Goal: Information Seeking & Learning: Learn about a topic

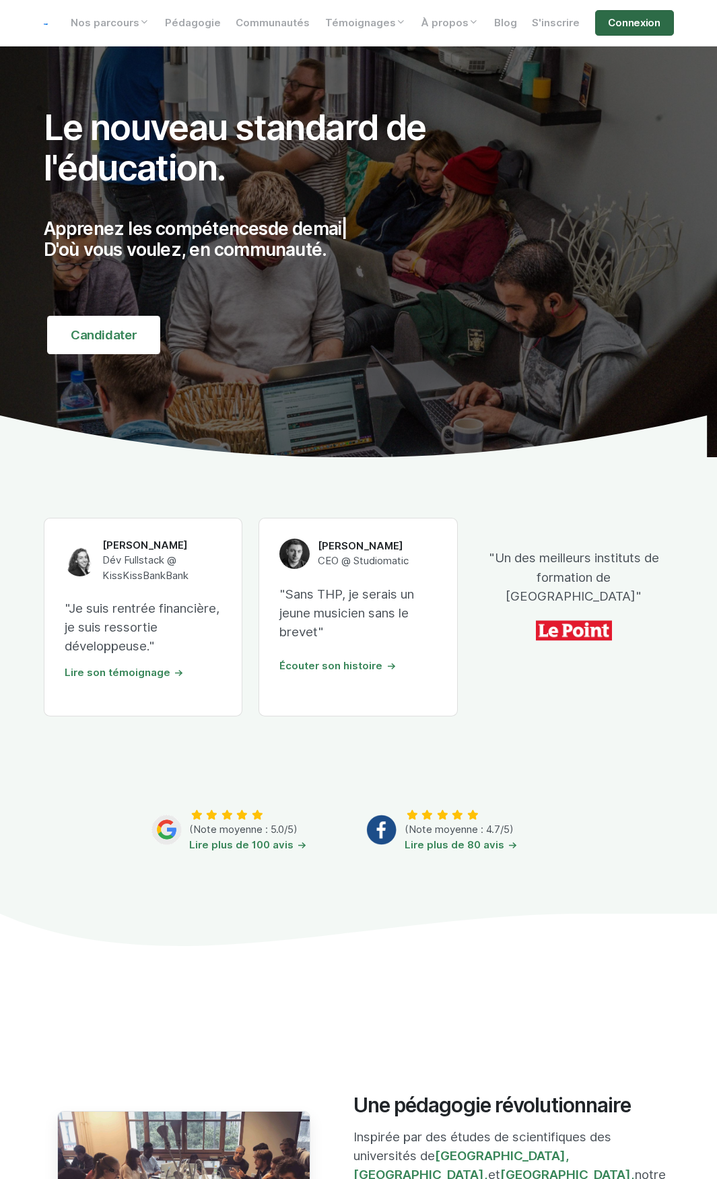
click at [638, 26] on link "Connexion" at bounding box center [634, 23] width 79 height 26
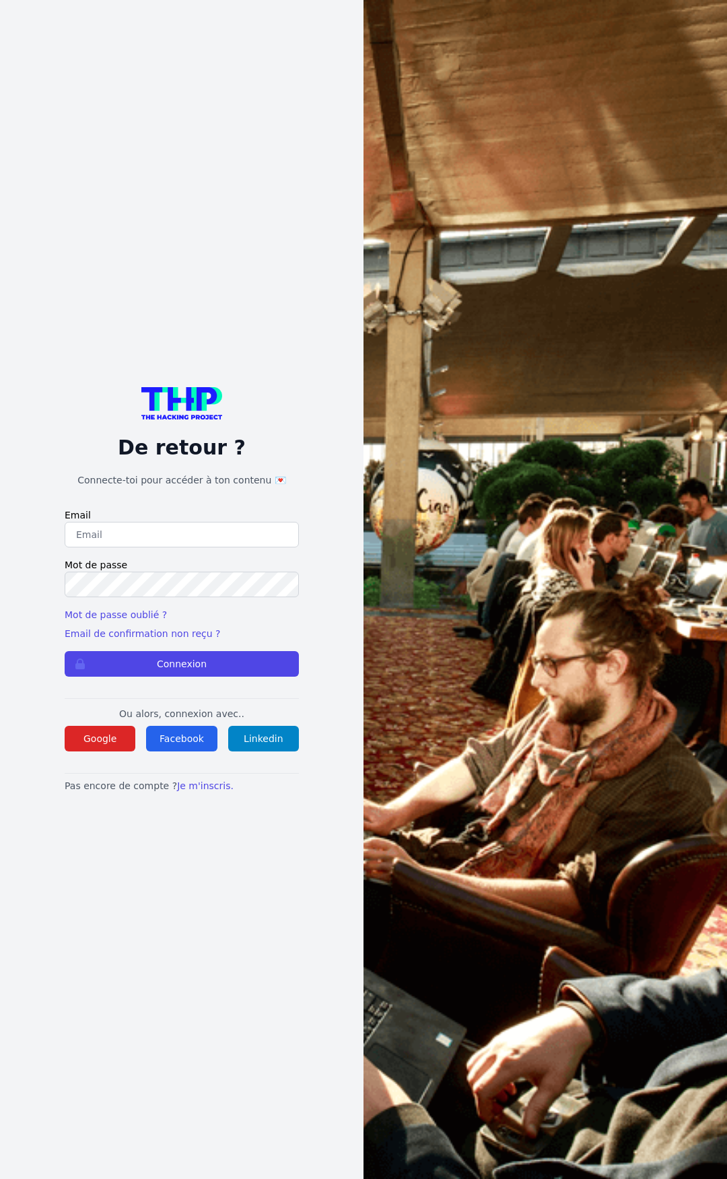
click at [110, 527] on input "email" at bounding box center [182, 535] width 234 height 26
type input "lucas.mrda@outlook.fr"
click at [65, 651] on button "Connexion" at bounding box center [182, 664] width 234 height 26
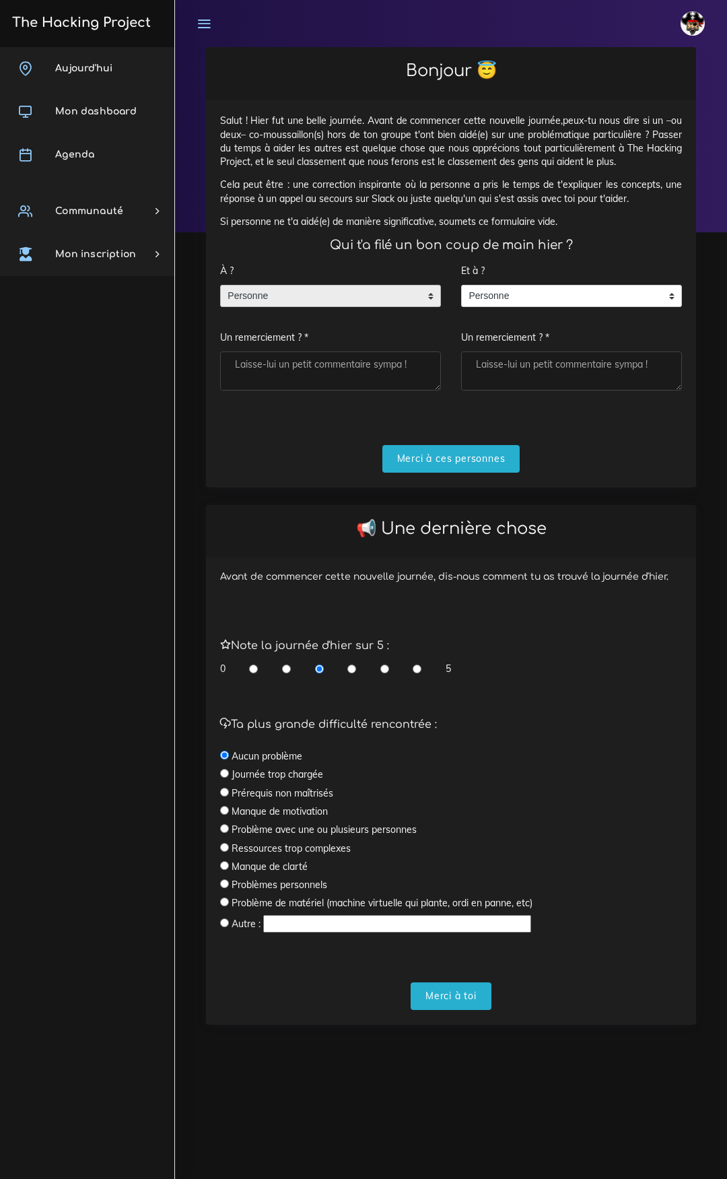
click at [355, 302] on span "Personne" at bounding box center [320, 297] width 199 height 22
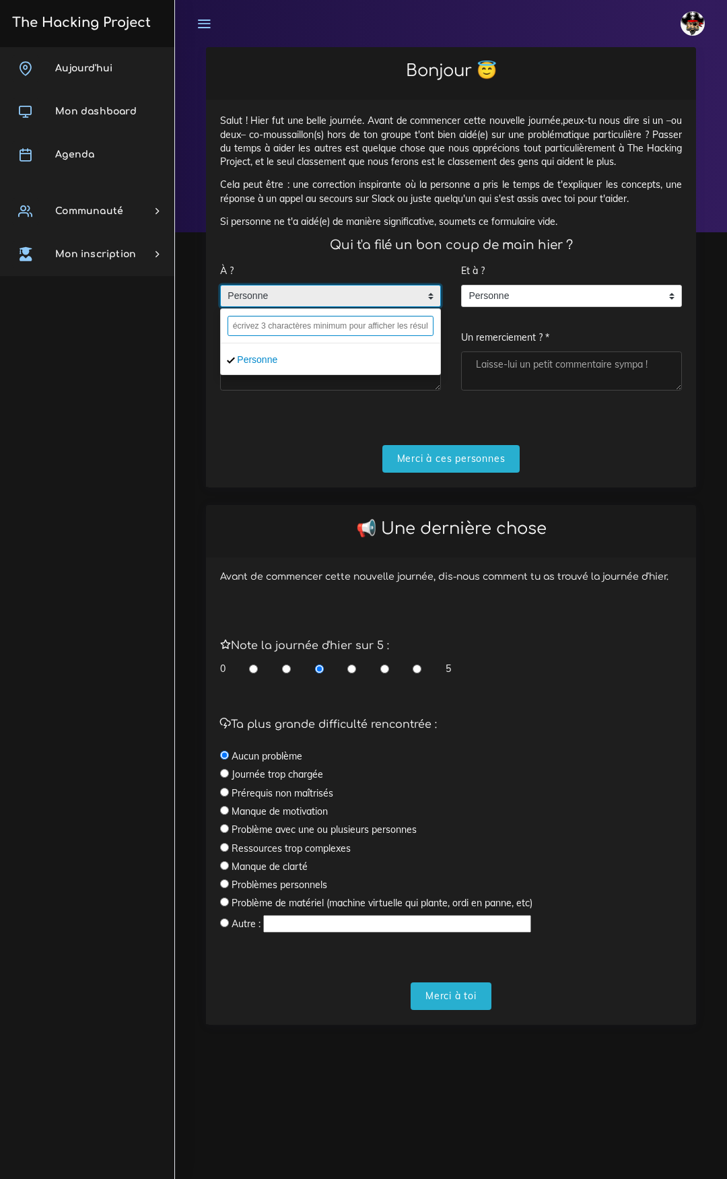
click at [345, 329] on input "text" at bounding box center [331, 326] width 206 height 20
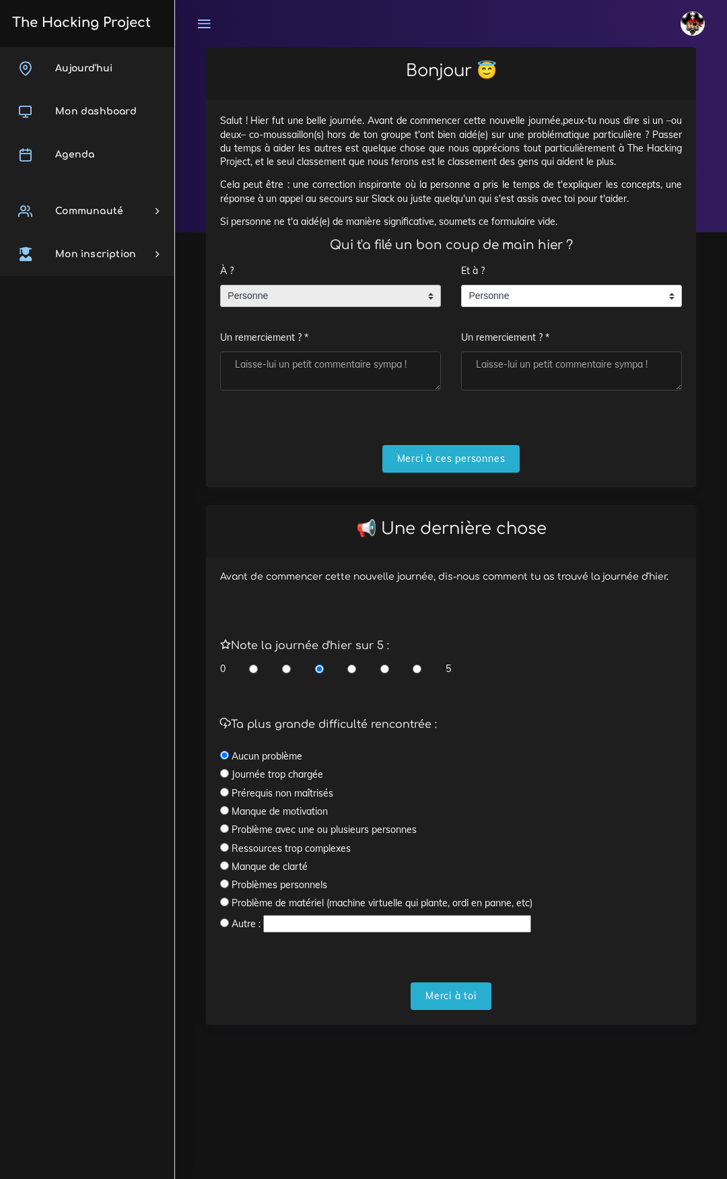
click at [422, 302] on div "Personne" at bounding box center [330, 296] width 221 height 23
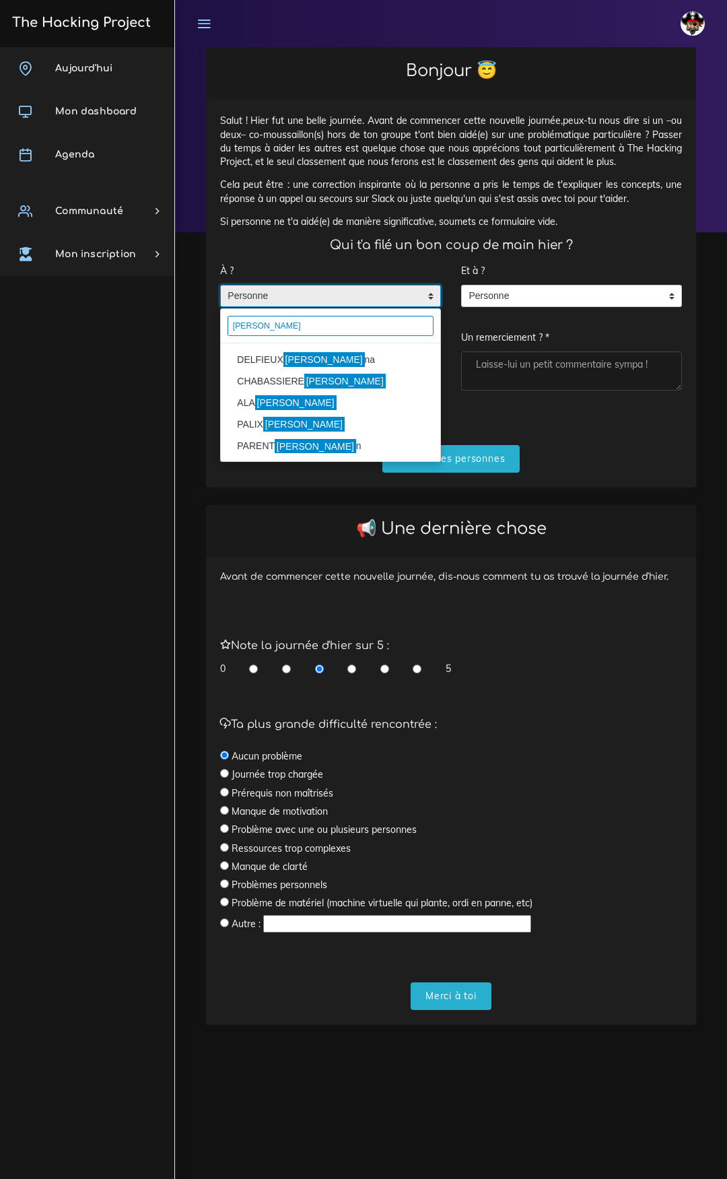
type input "johan"
click at [259, 362] on li "DELFIEUX johan na" at bounding box center [331, 360] width 220 height 22
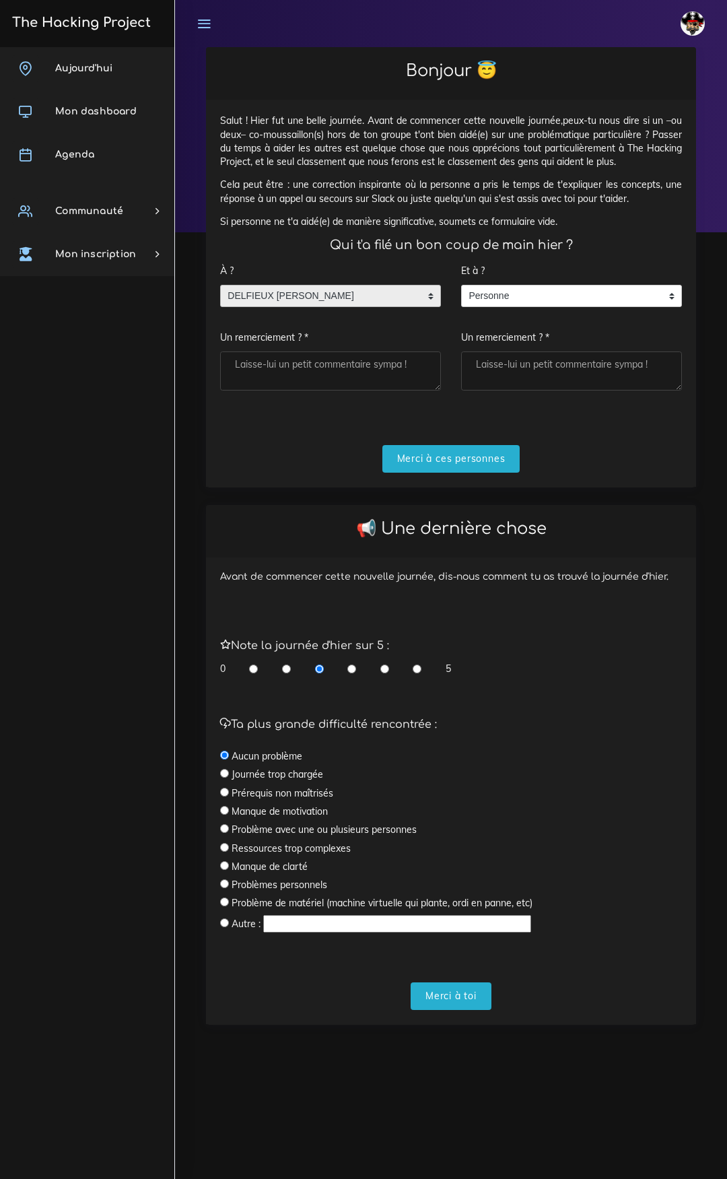
click at [388, 298] on span "DELFIEUX johanna" at bounding box center [320, 297] width 199 height 22
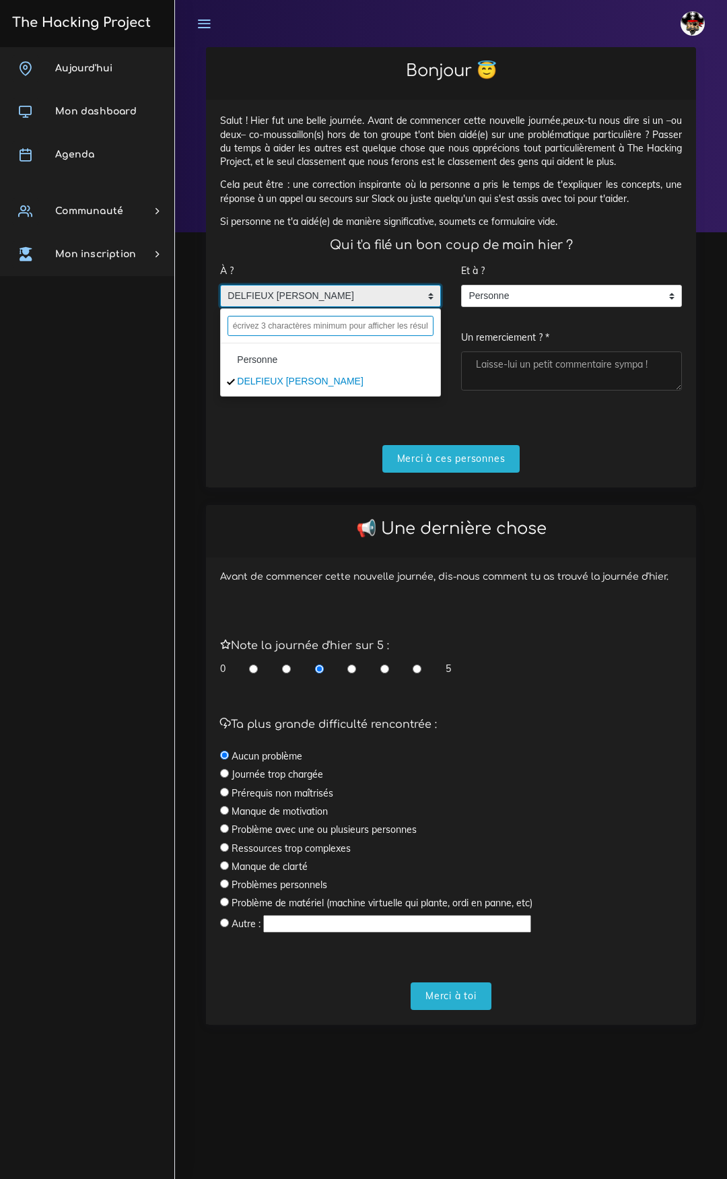
click at [374, 330] on input "text" at bounding box center [331, 326] width 206 height 20
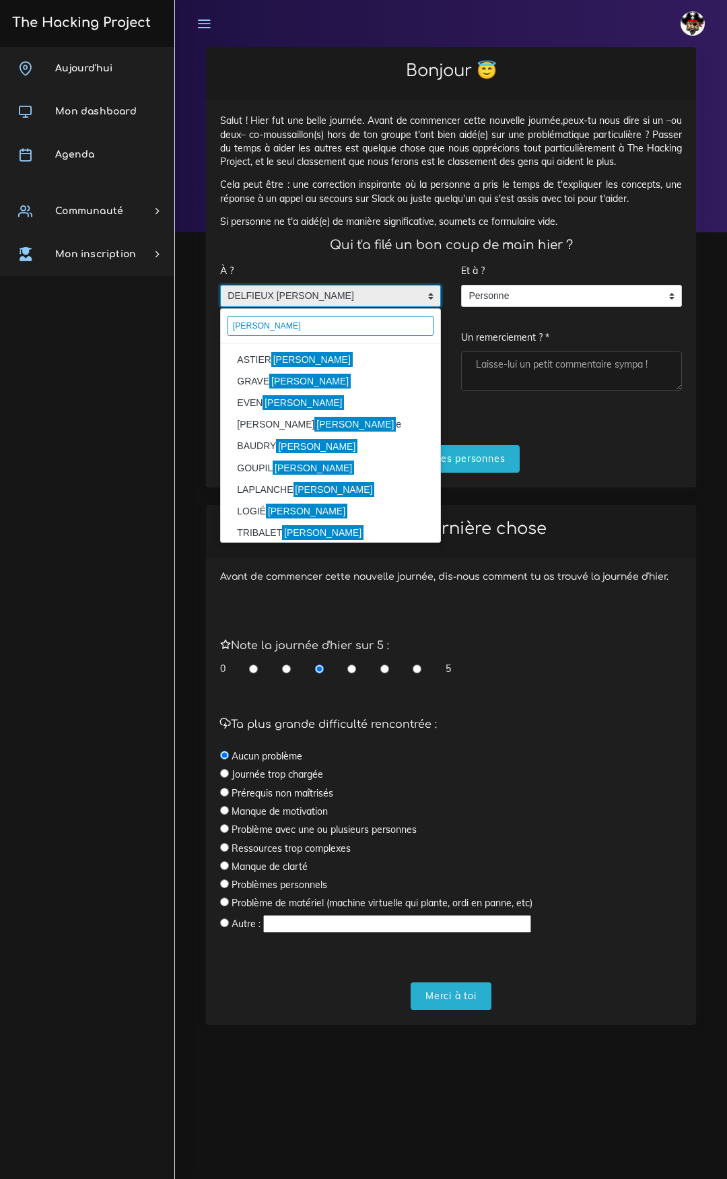
type input "florian"
click at [284, 359] on mark "Florian" at bounding box center [311, 359] width 81 height 15
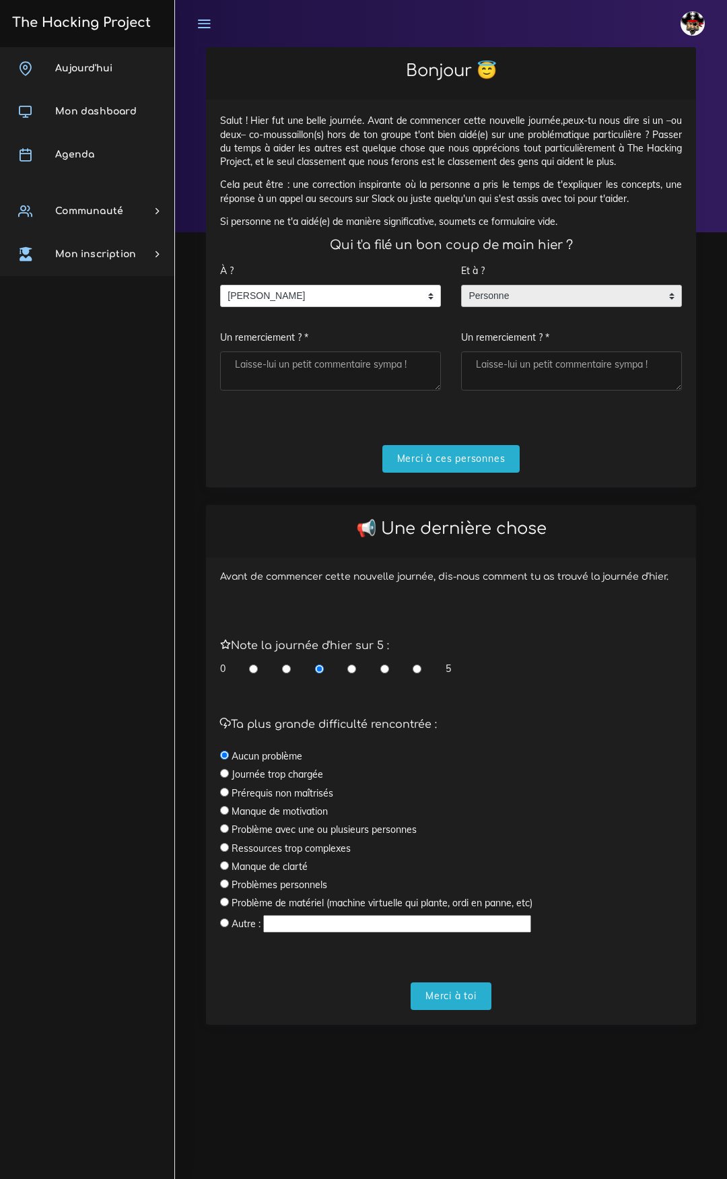
click at [523, 295] on span "Personne" at bounding box center [561, 297] width 199 height 22
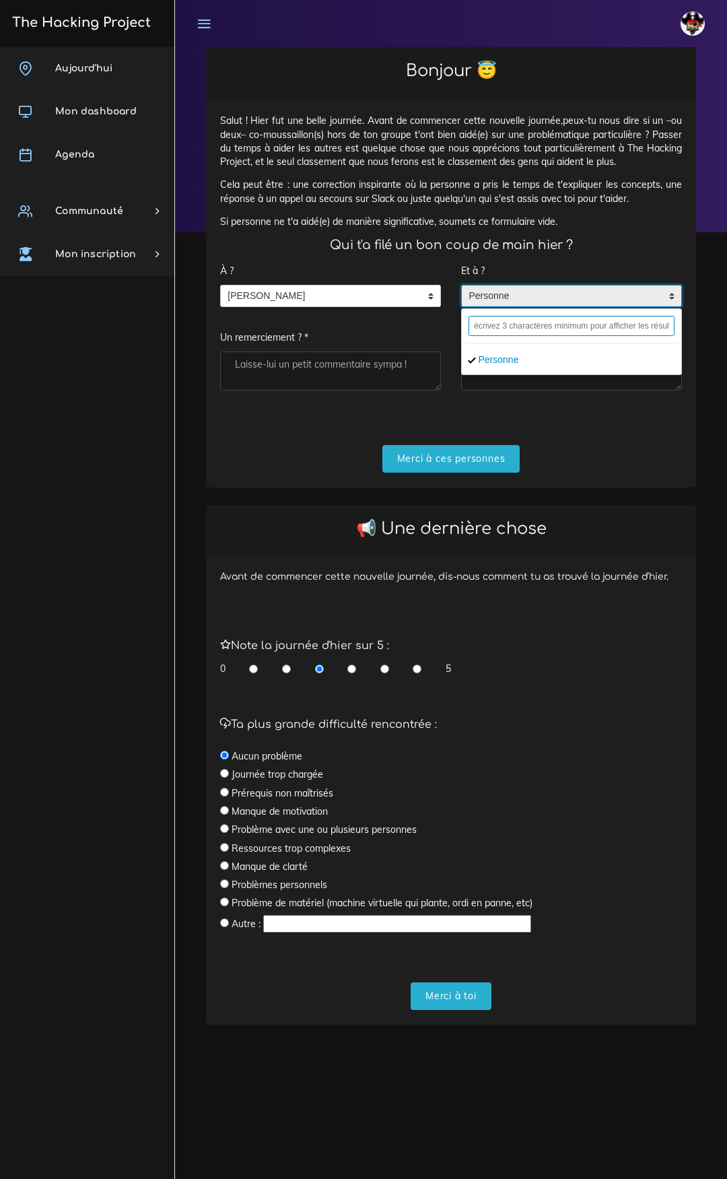
click at [552, 327] on input "text" at bounding box center [572, 326] width 206 height 20
type input "lucas miranda"
type input "Lucas M"
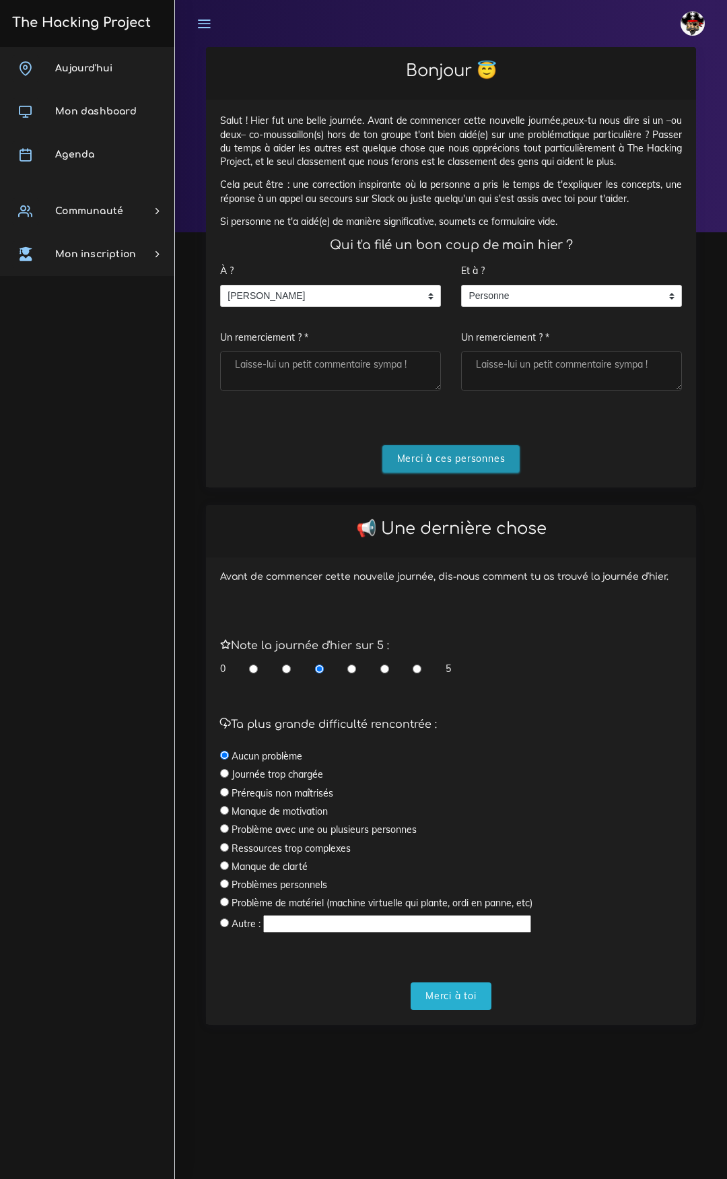
click at [482, 451] on input "Merci à ces personnes" at bounding box center [452, 459] width 138 height 28
click at [465, 108] on div "Bonjour 😇 Salut ! Hier fut une belle journée. Avant de commencer cette nouvelle…" at bounding box center [451, 267] width 490 height 440
click at [354, 668] on input "radio" at bounding box center [352, 668] width 9 height 13
radio input "true"
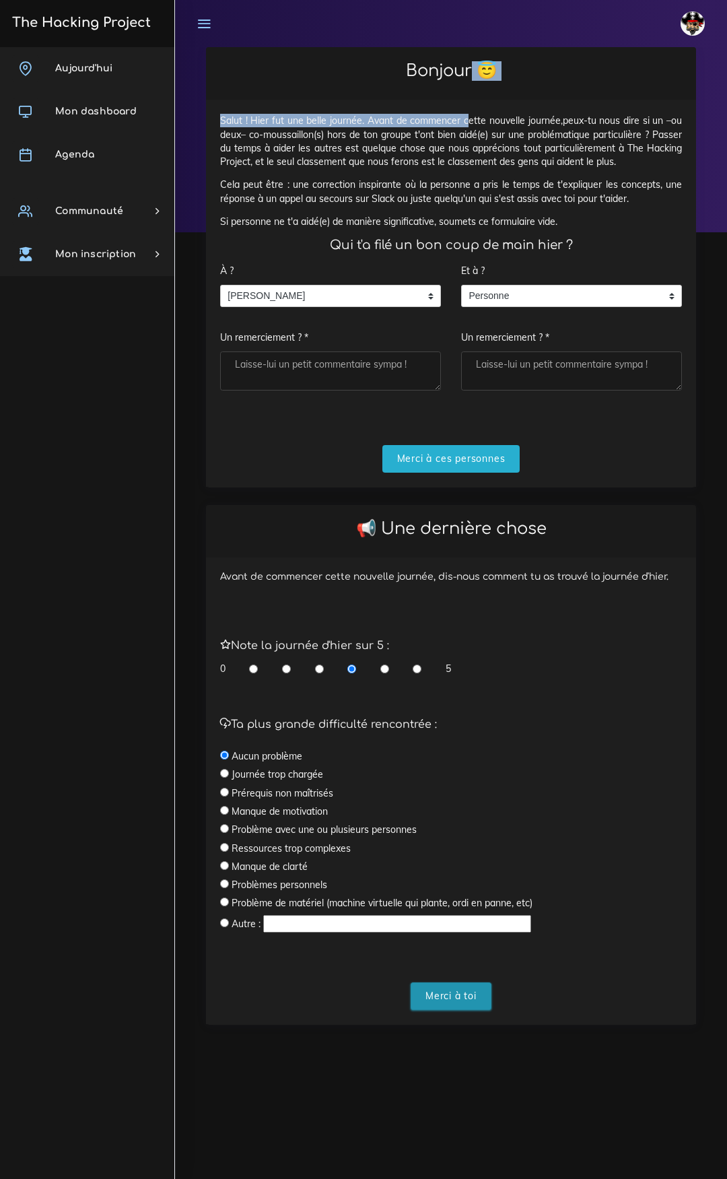
click at [448, 989] on input "Merci à toi" at bounding box center [451, 997] width 81 height 28
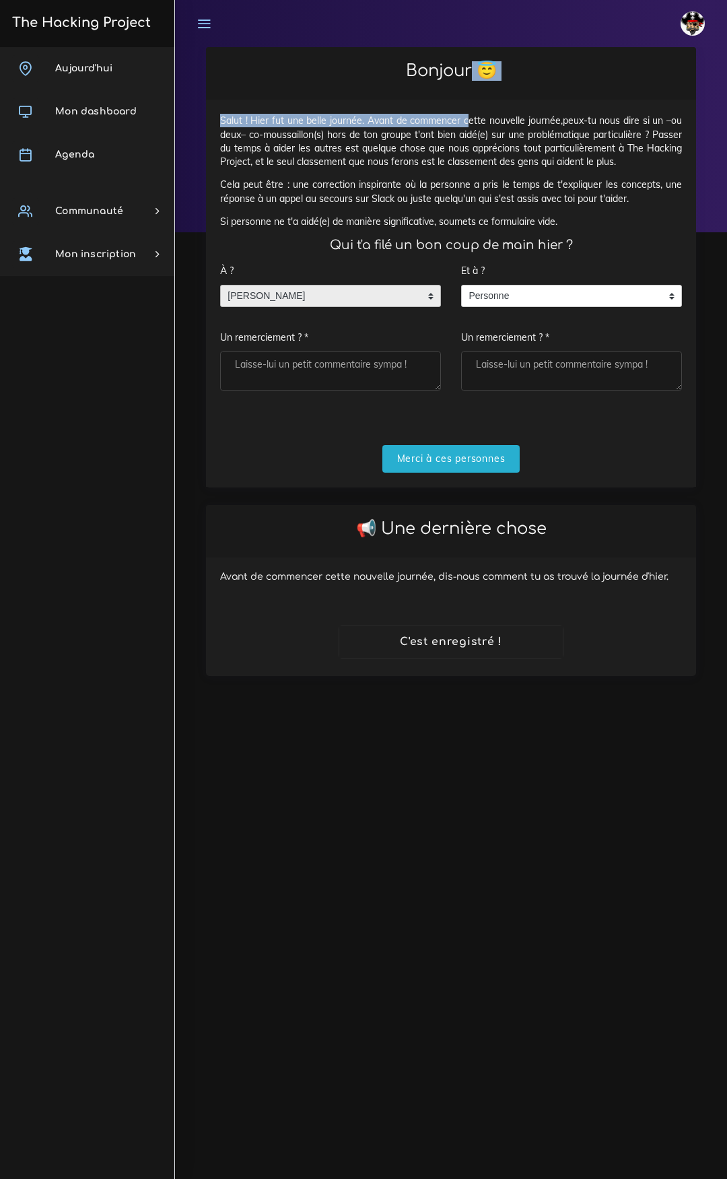
click at [412, 298] on span "ASTIER Florian" at bounding box center [320, 297] width 199 height 22
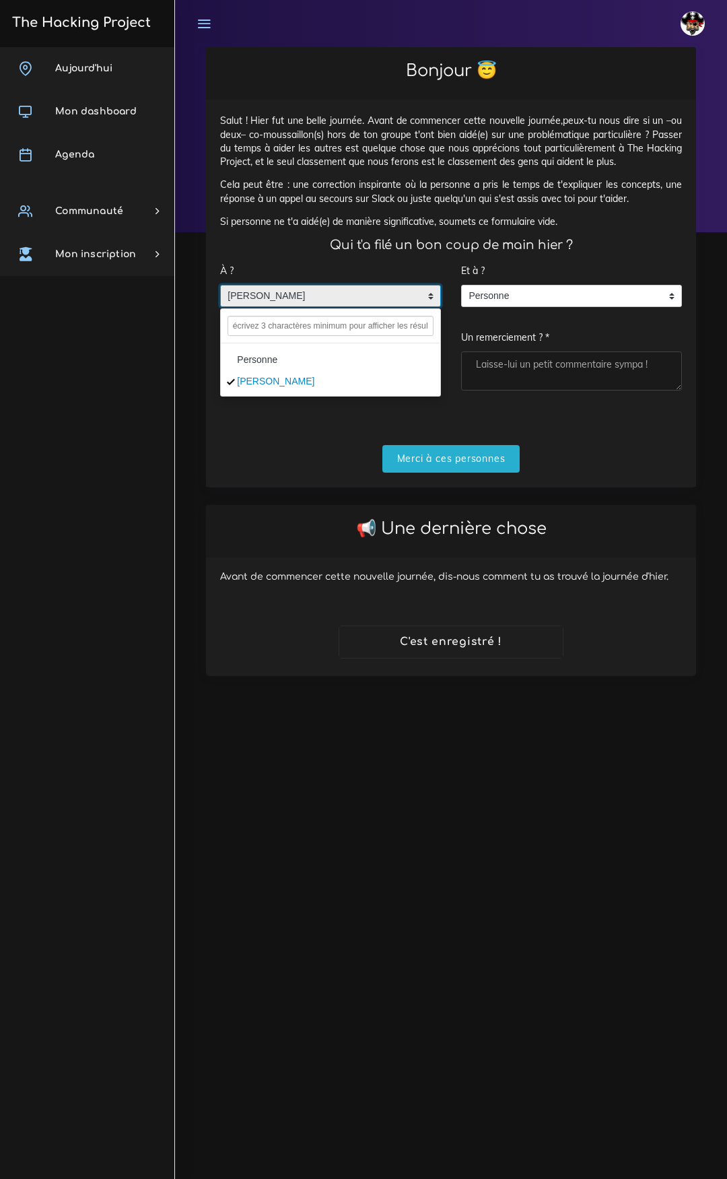
click at [298, 368] on li "Personne" at bounding box center [331, 360] width 220 height 22
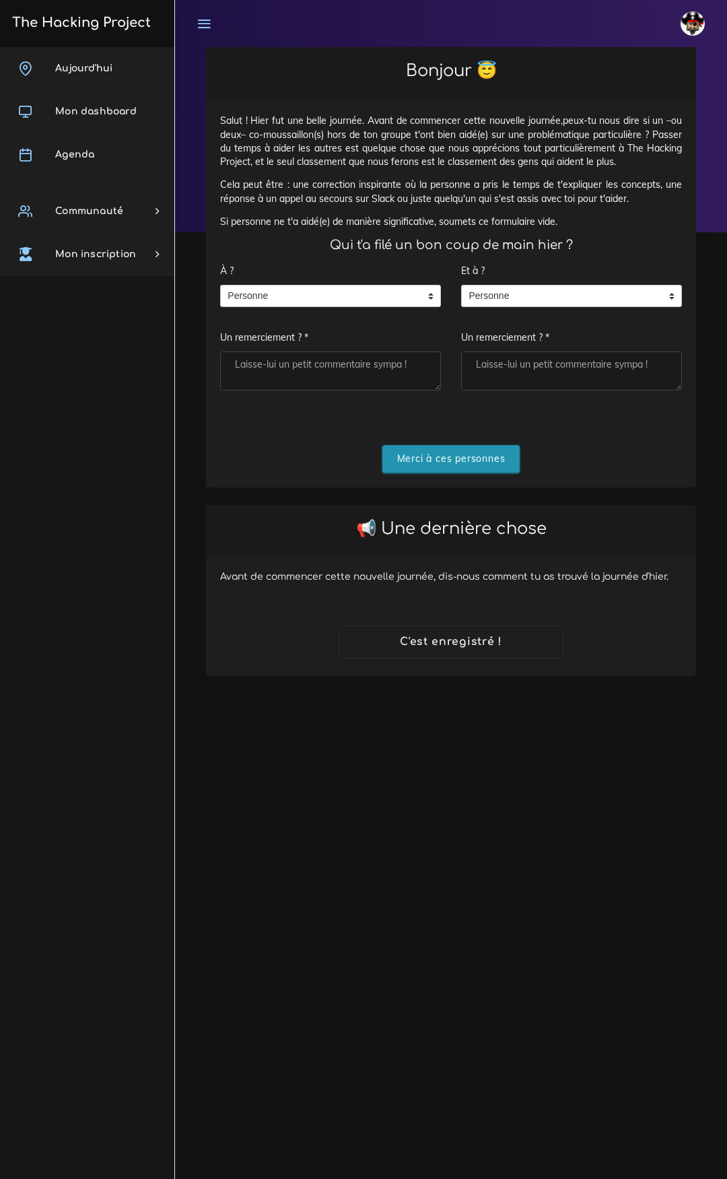
click at [446, 452] on input "Merci à ces personnes" at bounding box center [452, 459] width 138 height 28
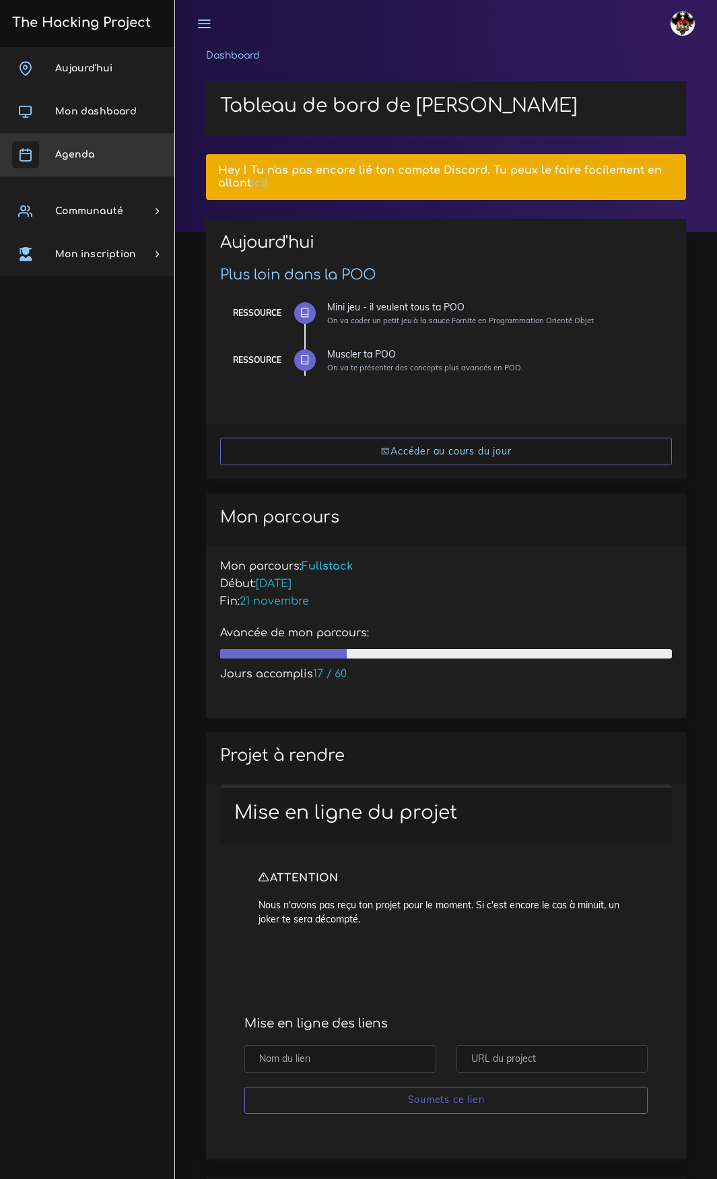
click at [102, 142] on link "Agenda" at bounding box center [87, 154] width 174 height 43
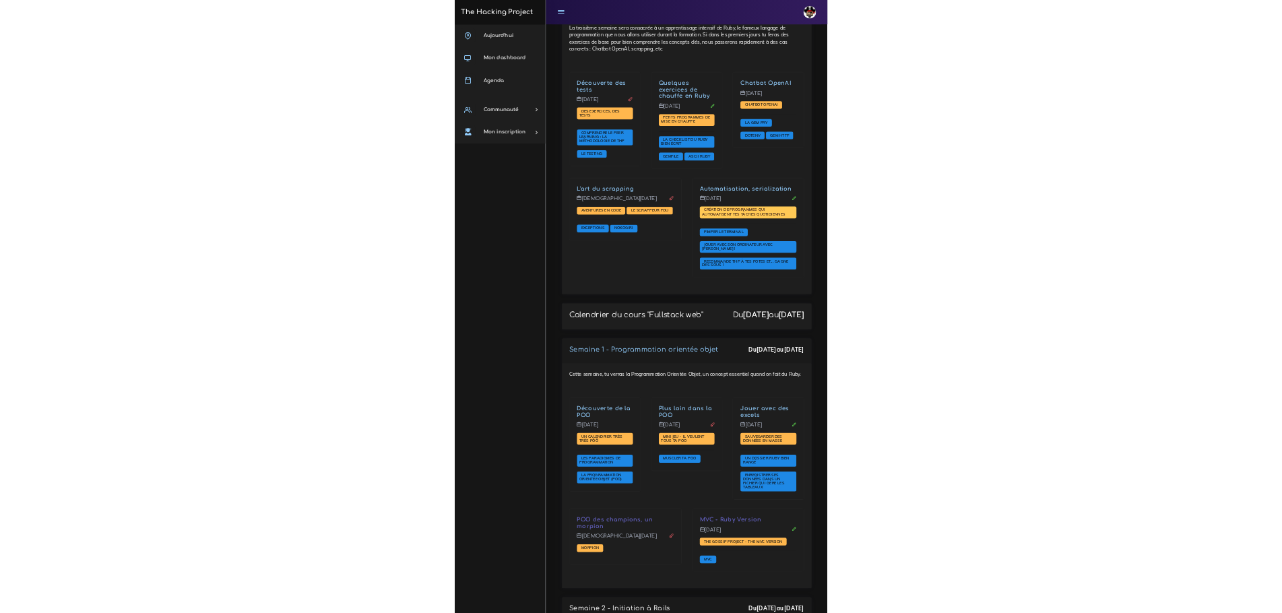
scroll to position [2290, 0]
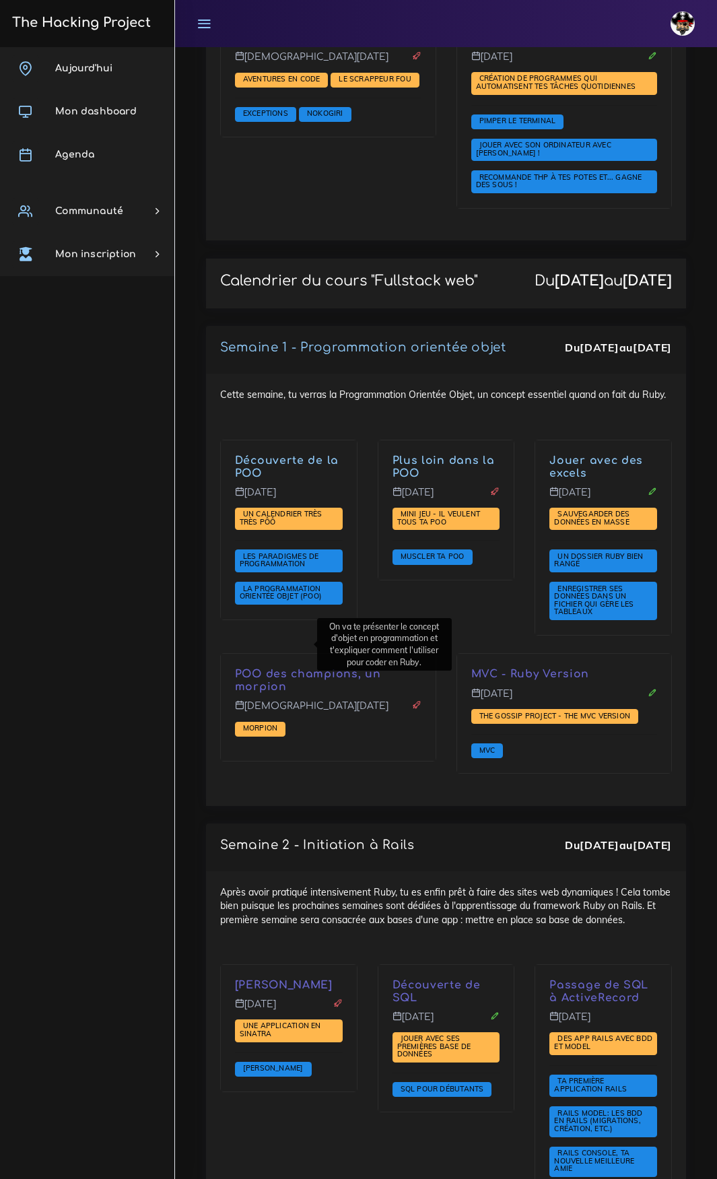
click at [421, 654] on div "Plus loin dans la POO Mardi 23 sept. Mini jeu - il veulent tous ta POO Muscler …" at bounding box center [447, 547] width 158 height 214
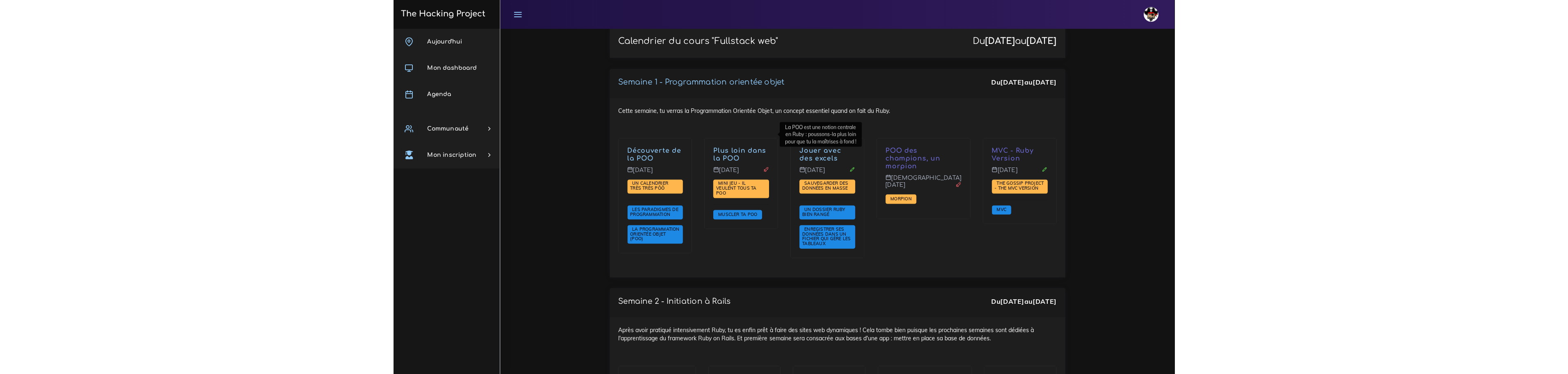
scroll to position [1107, 0]
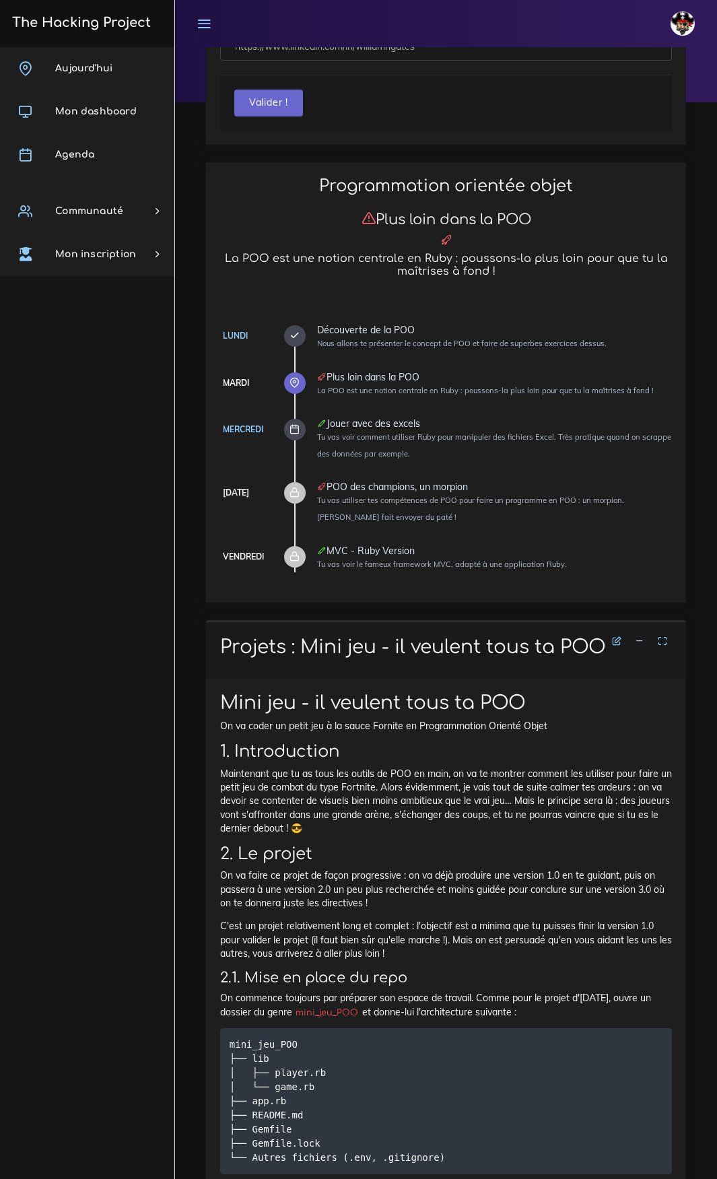
scroll to position [135, 0]
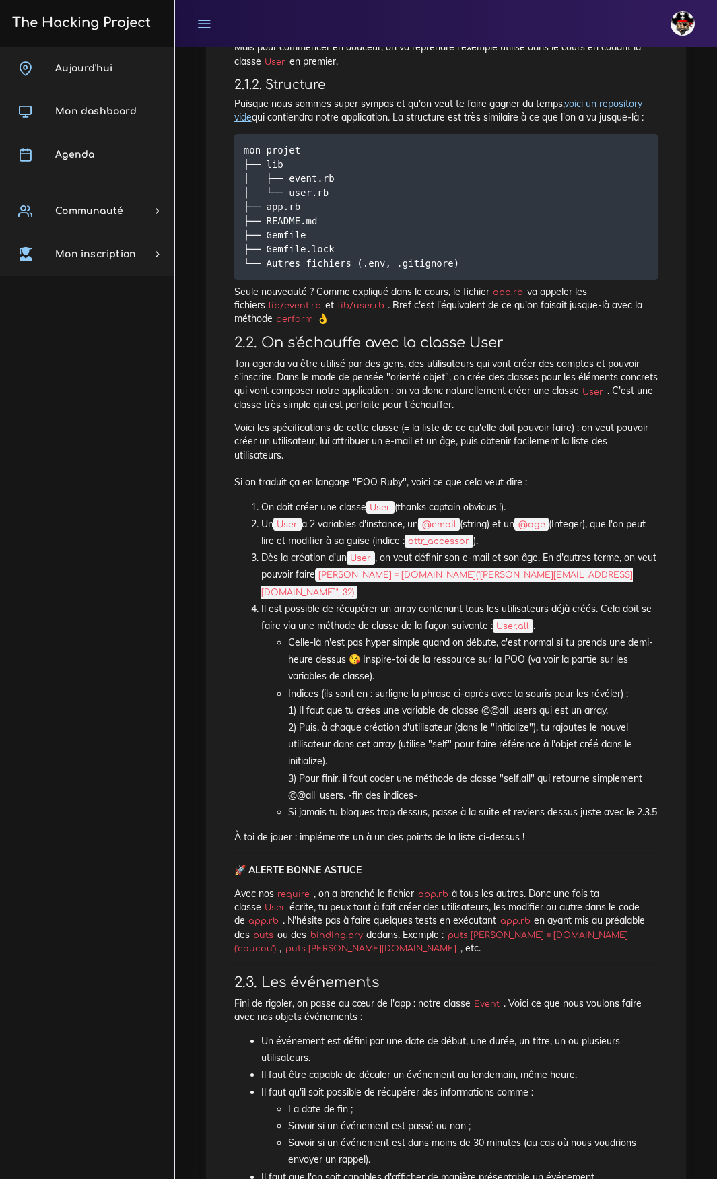
scroll to position [420, 0]
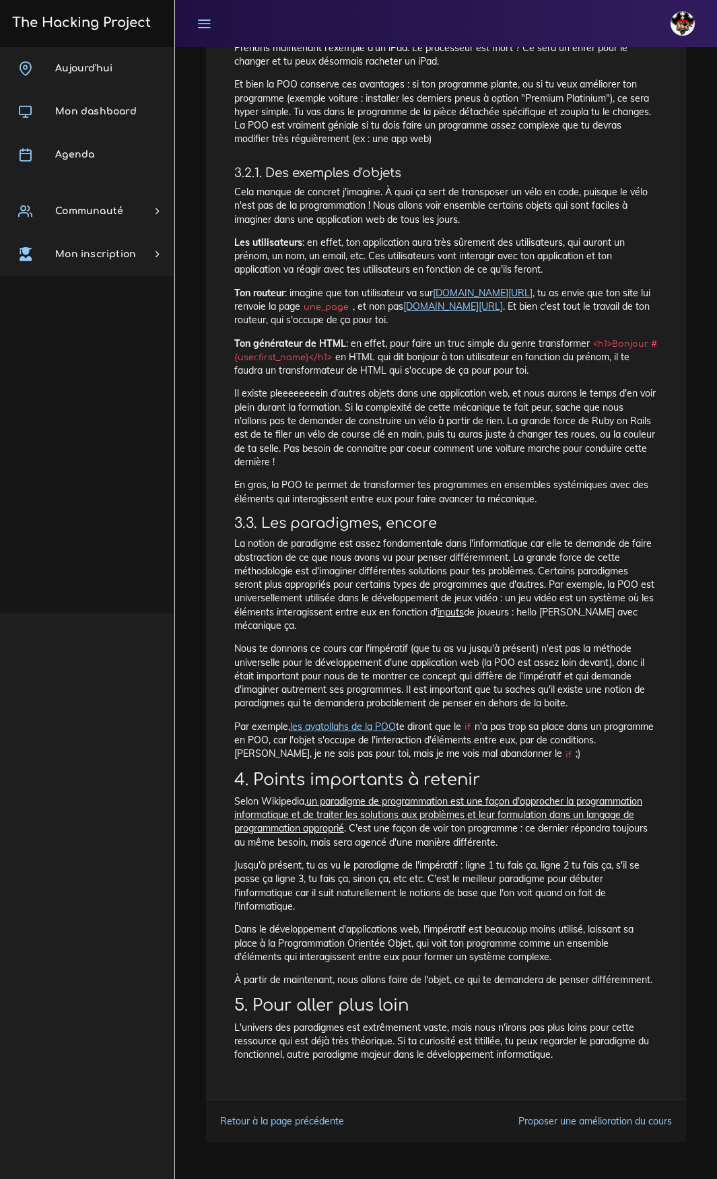
scroll to position [1631, 0]
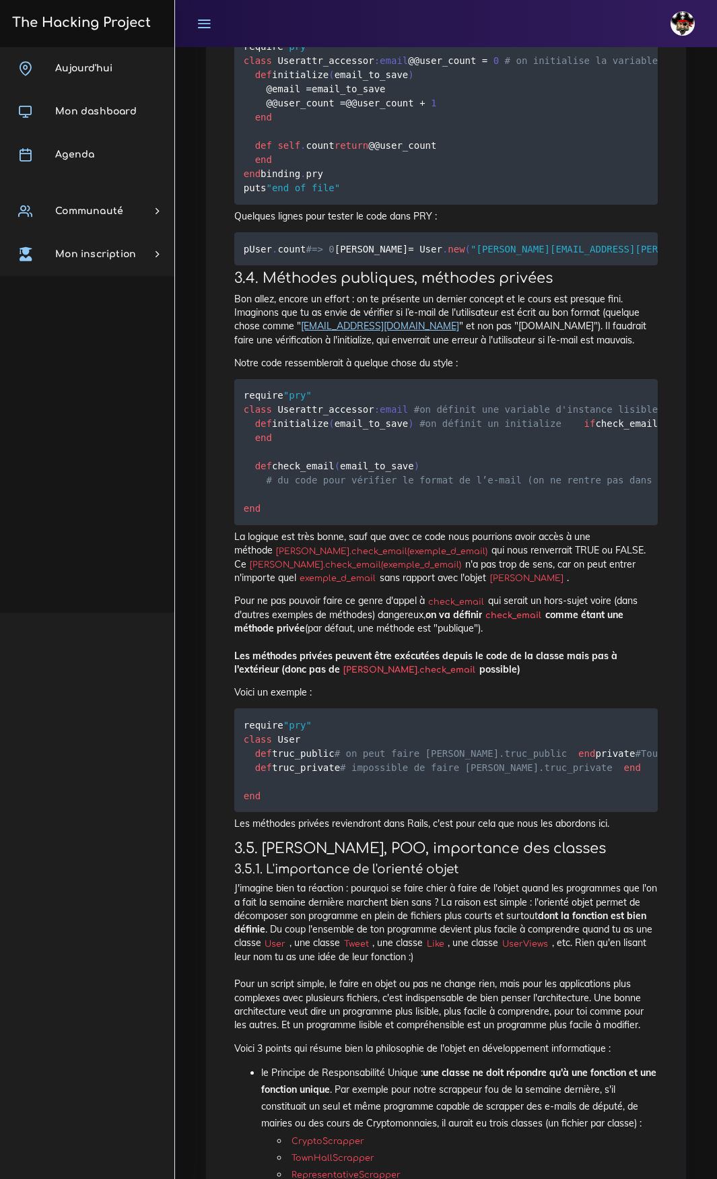
scroll to position [6802, 0]
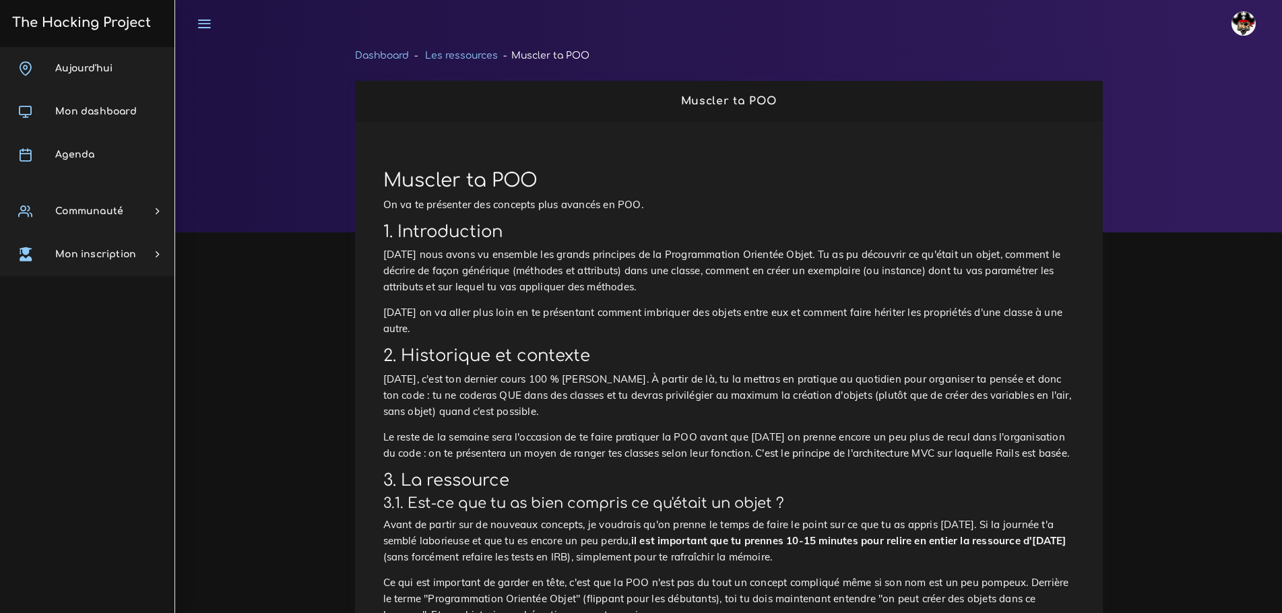
click at [717, 119] on div at bounding box center [728, 139] width 1107 height 185
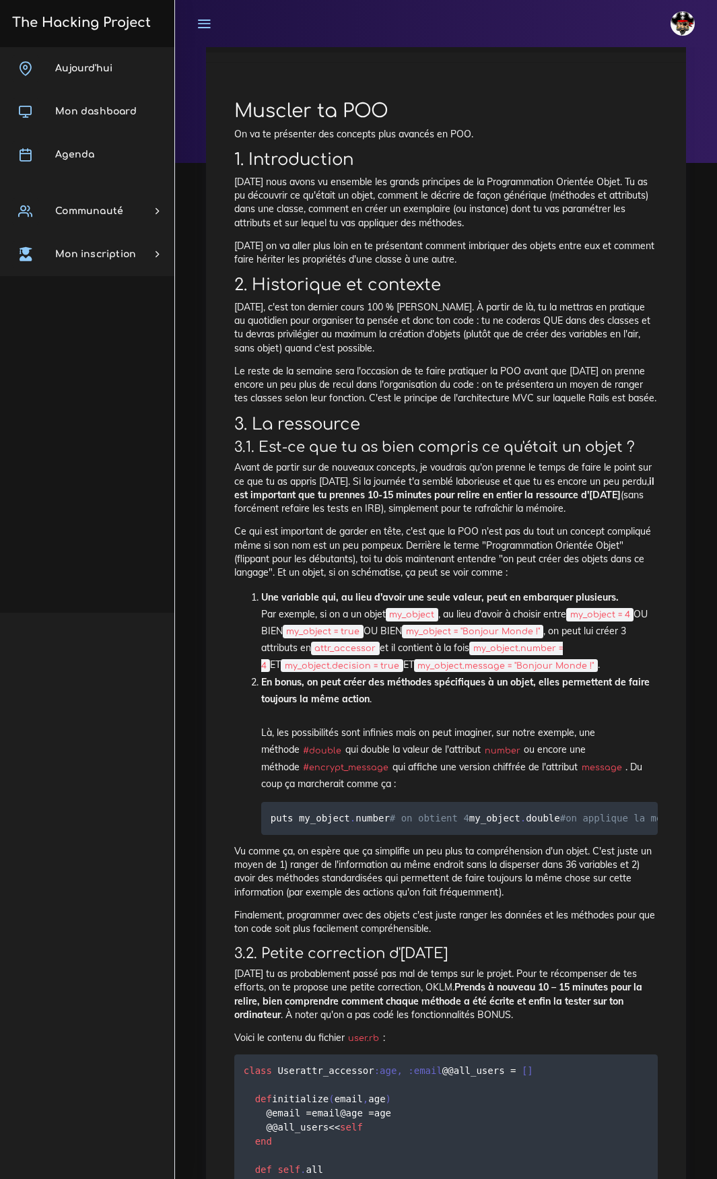
scroll to position [67, 0]
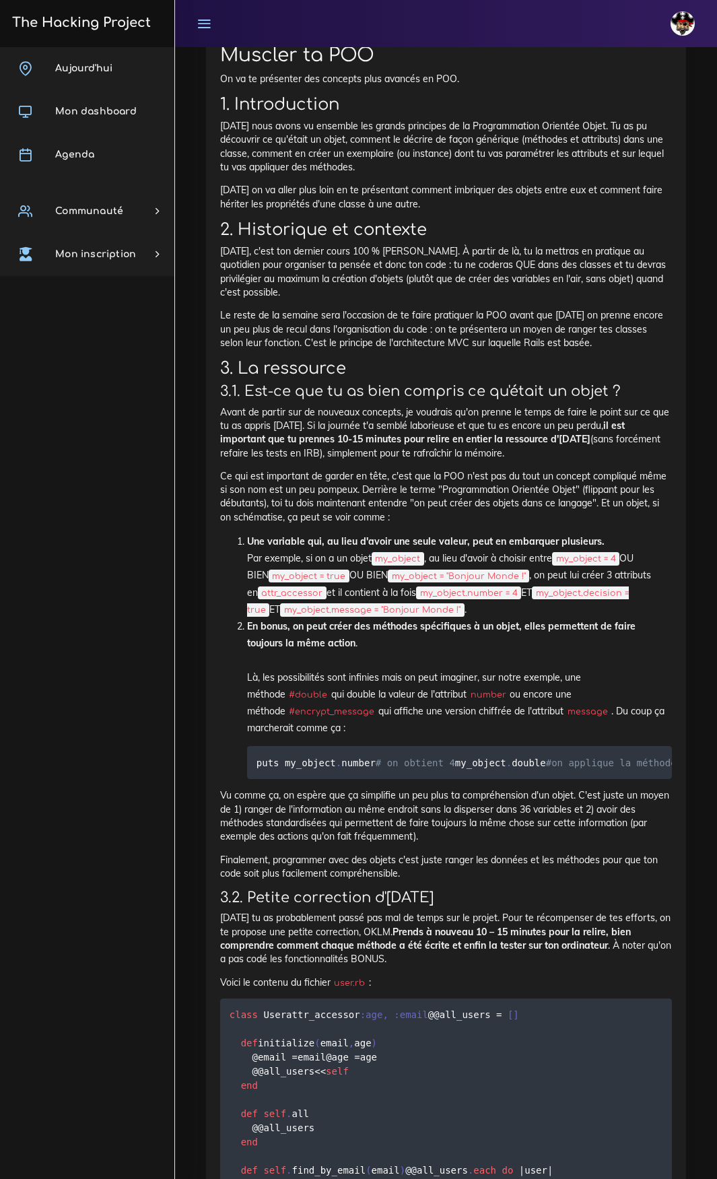
scroll to position [9428, 0]
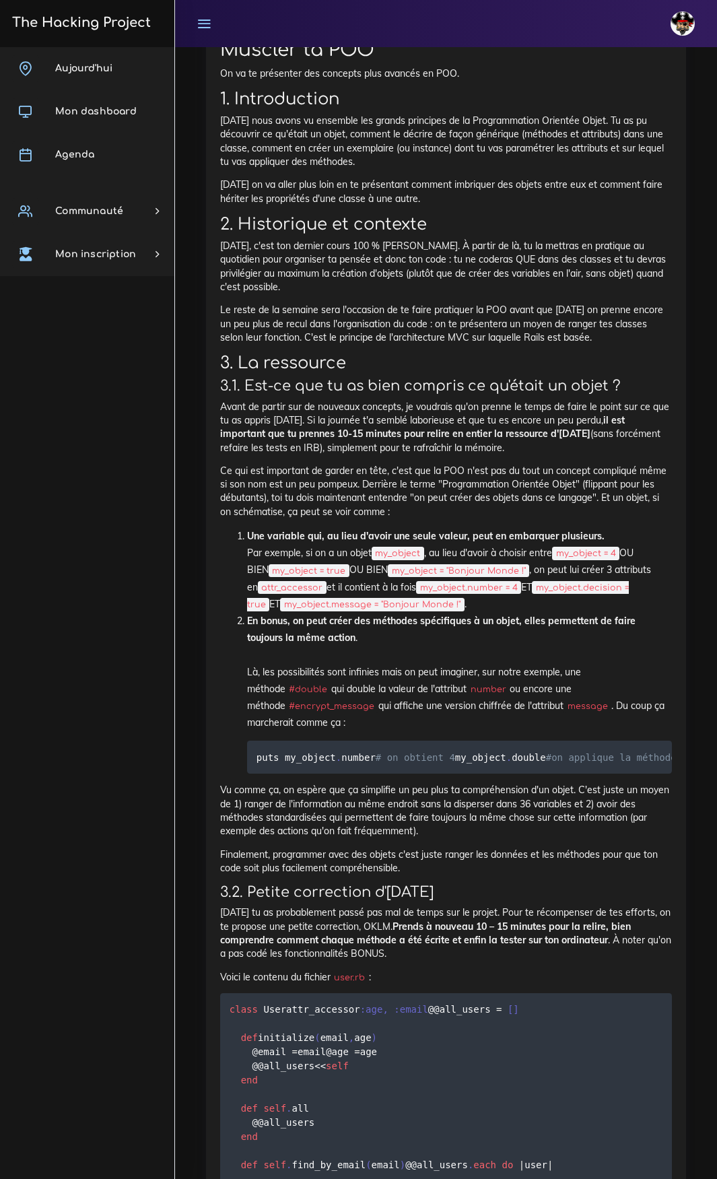
click at [434, 294] on p "Aujourd'hui, c'est ton dernier cours 100 % axé POO. À partir de là, tu la mettr…" at bounding box center [446, 266] width 452 height 55
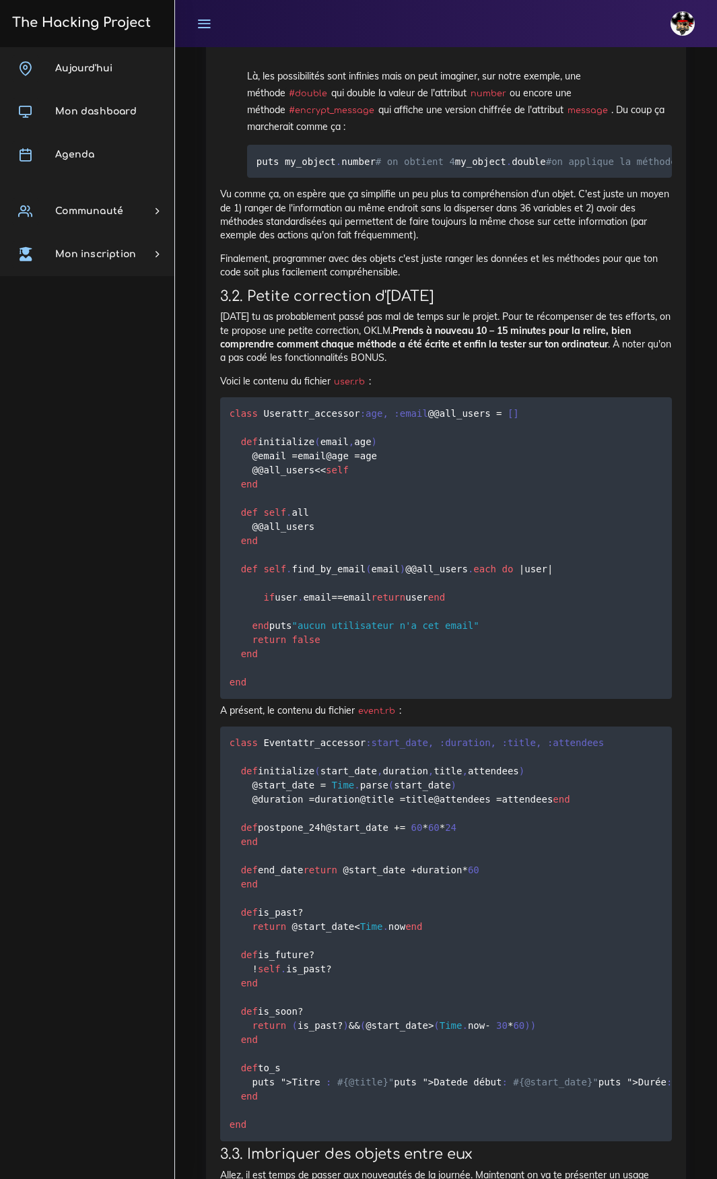
scroll to position [10035, 0]
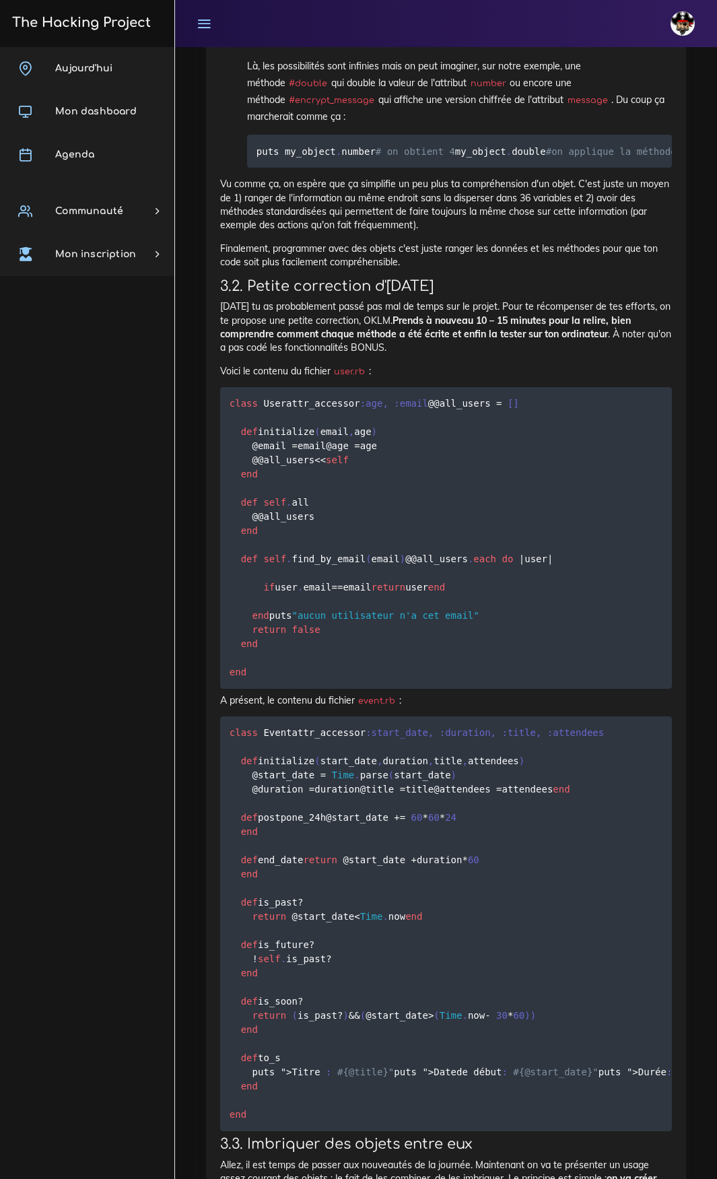
drag, startPoint x: 236, startPoint y: 748, endPoint x: 399, endPoint y: 815, distance: 176.3
click at [399, 689] on pre "class User attr_accessor :age , :email @ @all_users = [ ] def initialize ( emai…" at bounding box center [446, 538] width 452 height 302
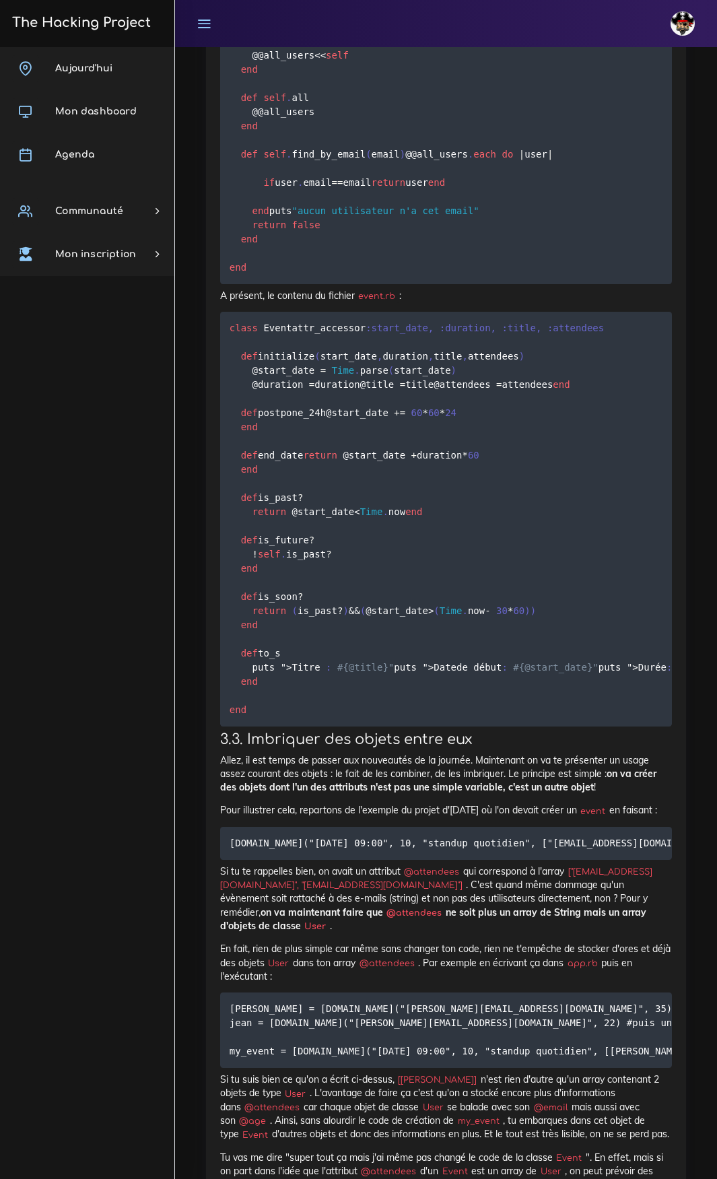
scroll to position [10439, 0]
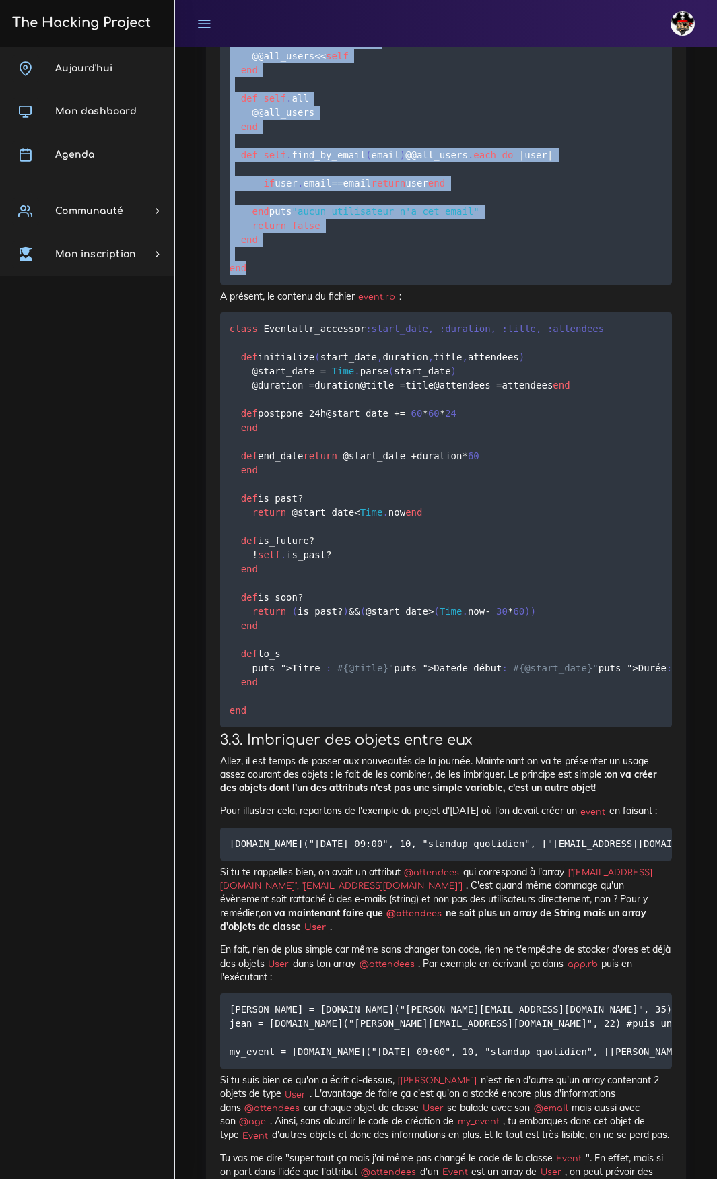
drag, startPoint x: 338, startPoint y: 532, endPoint x: 230, endPoint y: 127, distance: 419.5
copy code "class User attr_accessor :age , :email @ @all_users = [ ] def initialize ( emai…"
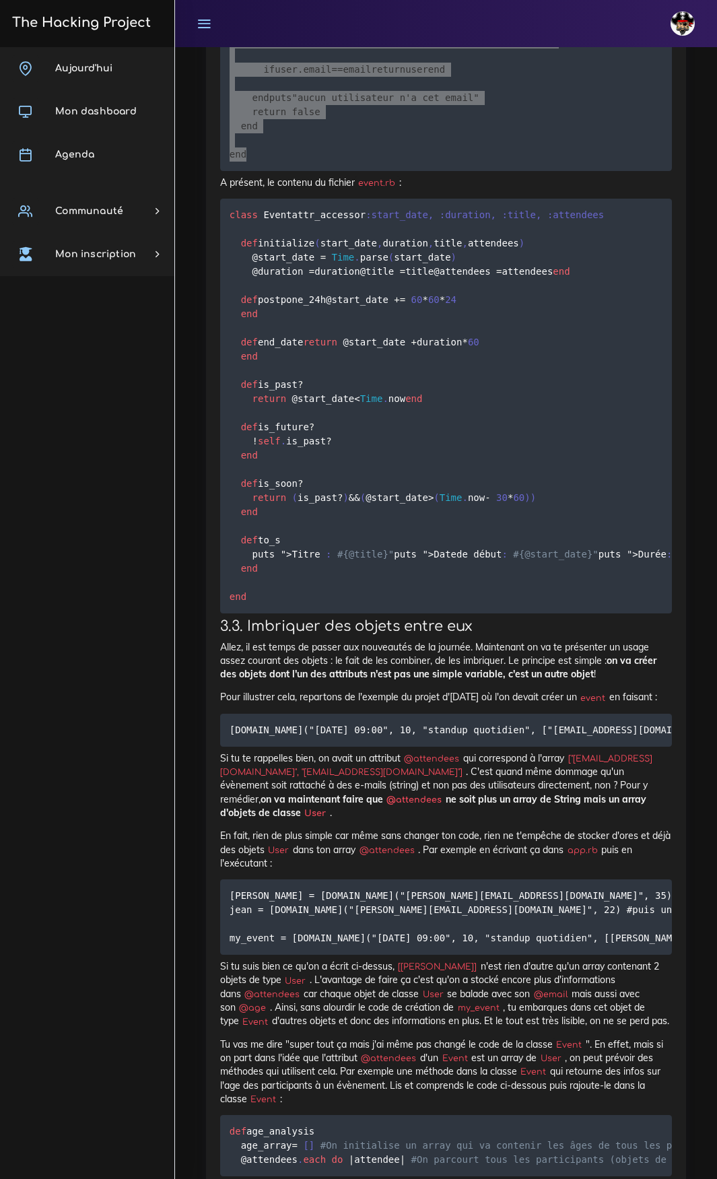
scroll to position [10573, 0]
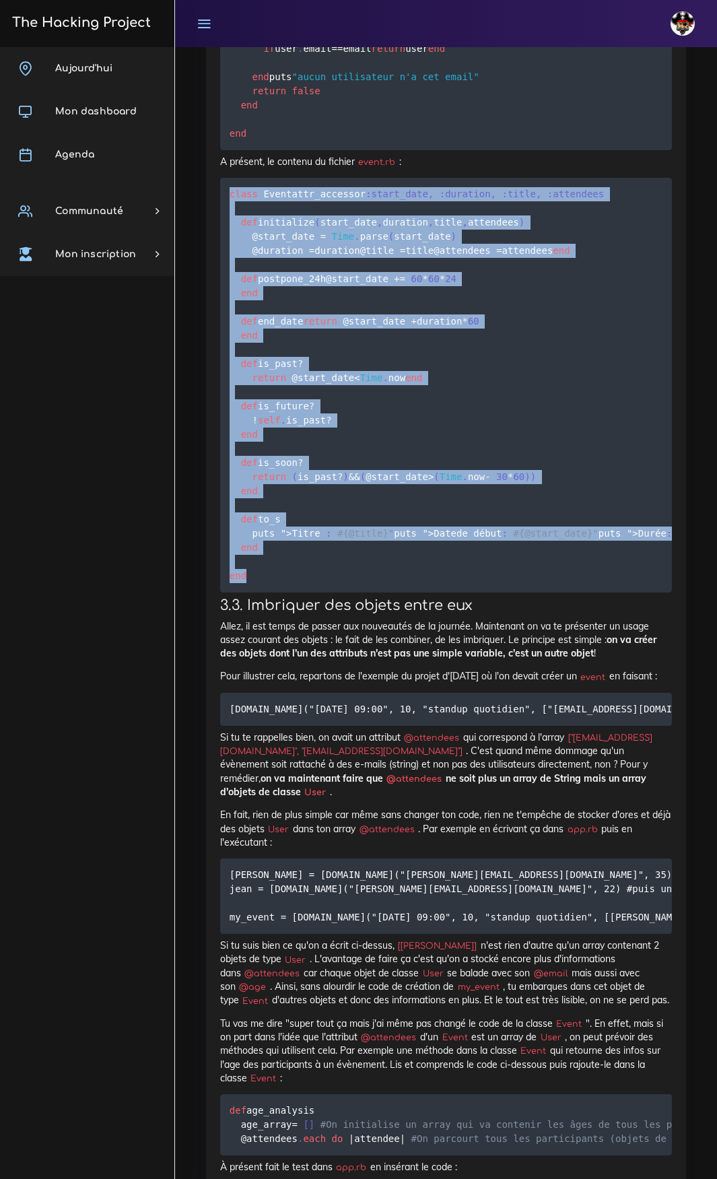
drag, startPoint x: 257, startPoint y: 997, endPoint x: 211, endPoint y: 451, distance: 548.8
copy code "class Event attr_accessor :start_date , :duration , :title , :attendees def ini…"
click at [490, 593] on pre "class Event attr_accessor :start_date , :duration , :title , :attendees def ini…" at bounding box center [446, 385] width 452 height 415
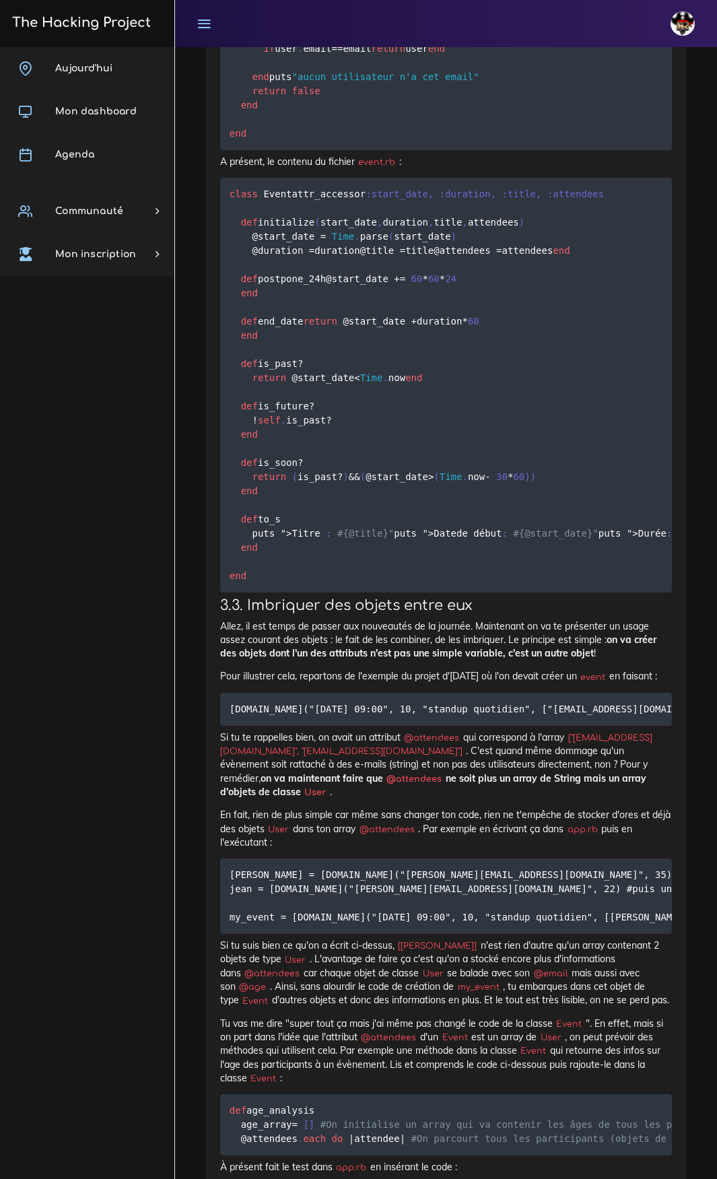
click at [354, 583] on code "class Event attr_accessor :start_date , :duration , :title , :attendees def ini…" at bounding box center [633, 385] width 806 height 397
click at [349, 593] on pre "class Event attr_accessor :start_date , :duration , :title , :attendees def ini…" at bounding box center [446, 385] width 452 height 415
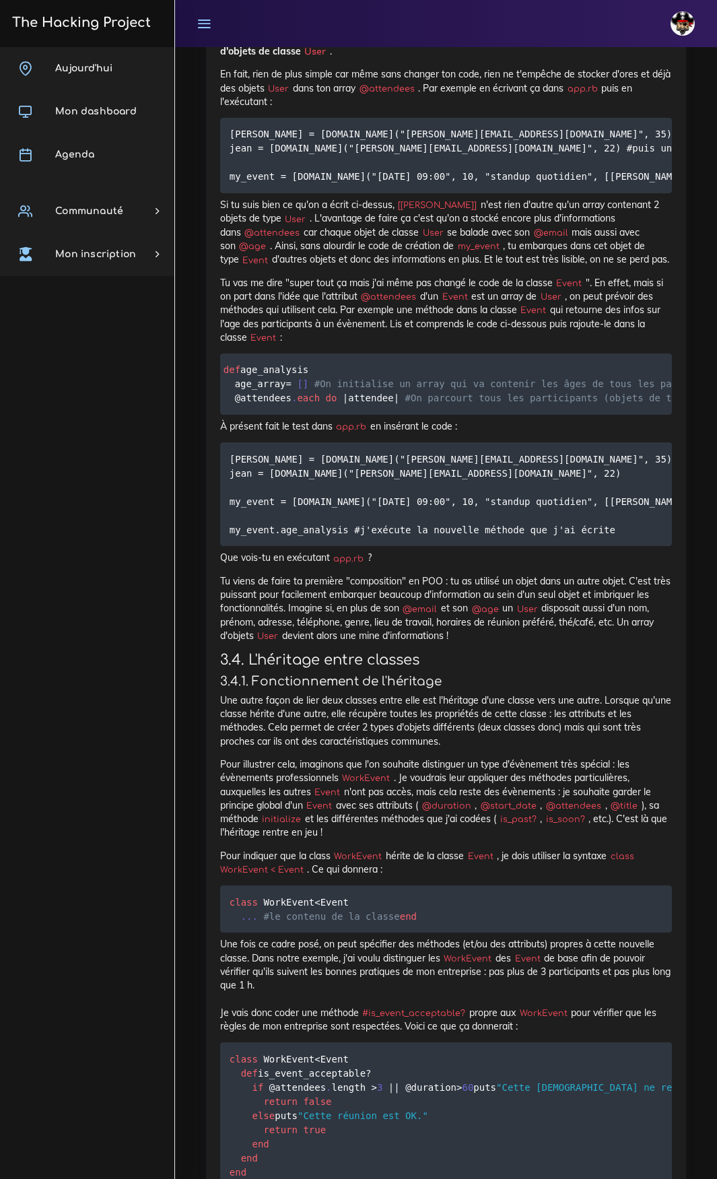
scroll to position [0, 0]
drag, startPoint x: 357, startPoint y: 1023, endPoint x: 394, endPoint y: 1024, distance: 37.0
click at [394, 1024] on div "Muscler ta POO On va te présenter des concepts plus avancés en POO. 1. Introduc…" at bounding box center [446, 523] width 452 height 4741
click at [496, 433] on p "À présent fait le test dans app.rb en insérant le code :" at bounding box center [446, 426] width 452 height 13
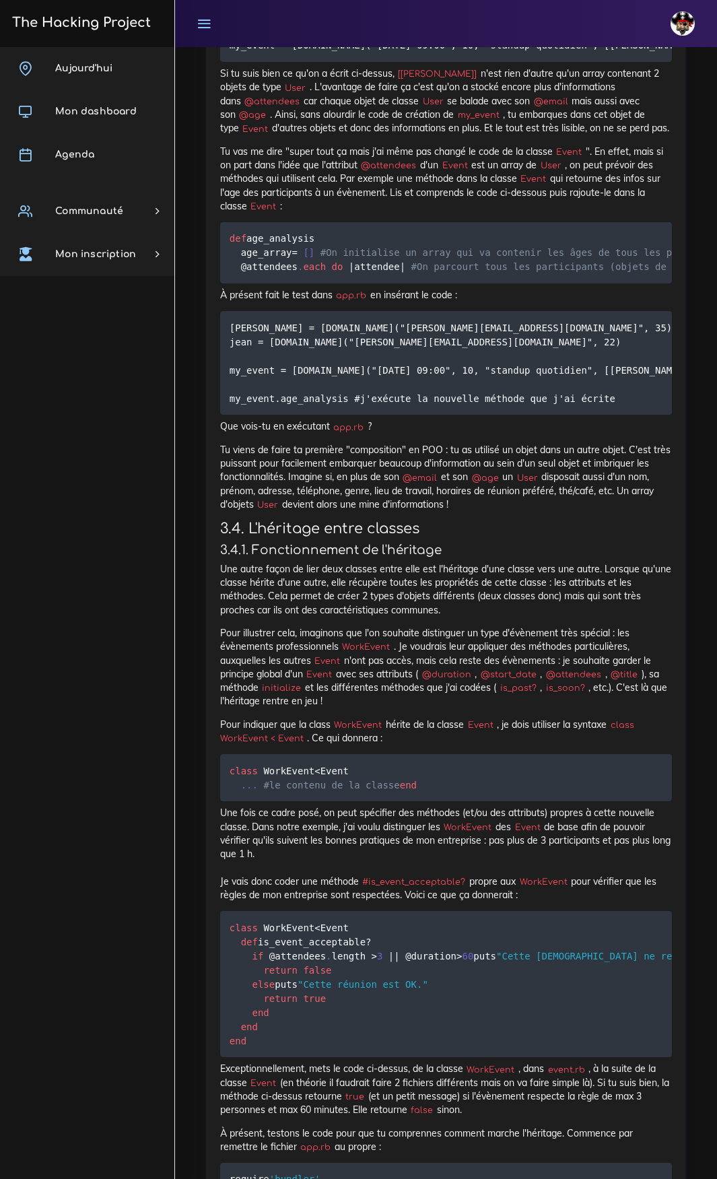
scroll to position [11449, 0]
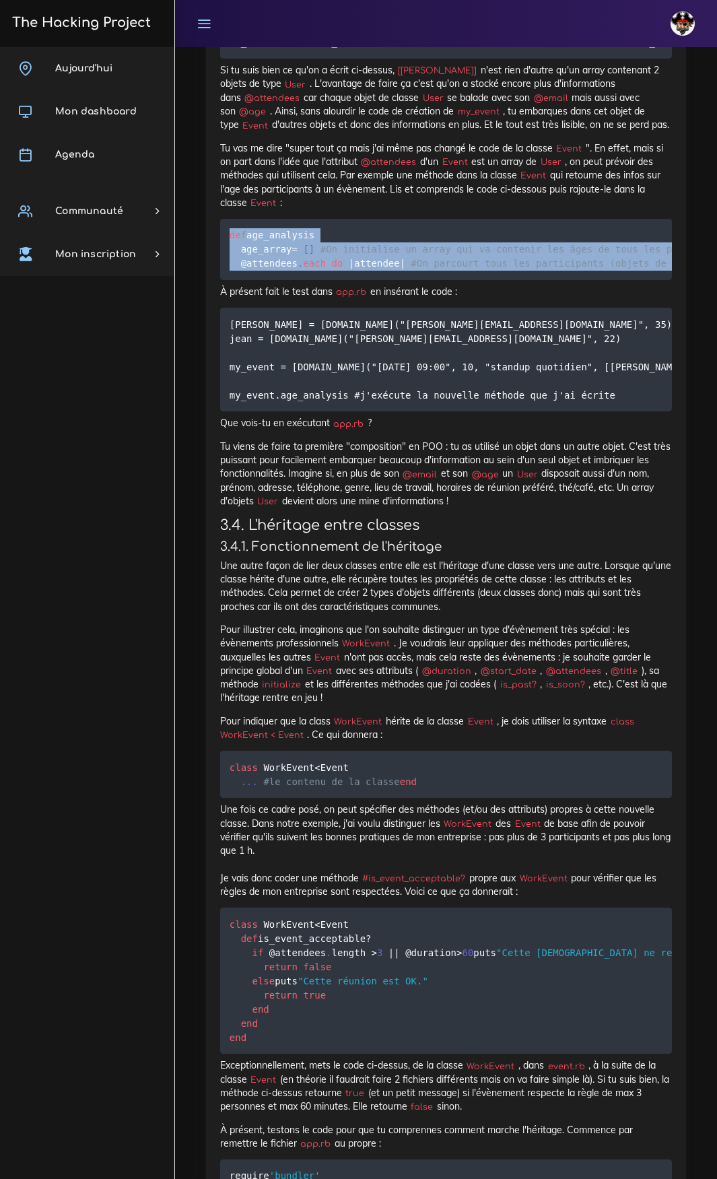
drag, startPoint x: 229, startPoint y: 661, endPoint x: 451, endPoint y: 865, distance: 301.2
click at [451, 280] on pre "def age_analysis age_array = [ ] #On initialise un array qui va contenir les âg…" at bounding box center [446, 249] width 452 height 61
copy code "def age_analysis age_array = [ ] #On initialise un array qui va contenir les âg…"
click at [347, 280] on pre "def age_analysis age_array = [ ] #On initialise un array qui va contenir les âg…" at bounding box center [446, 249] width 452 height 61
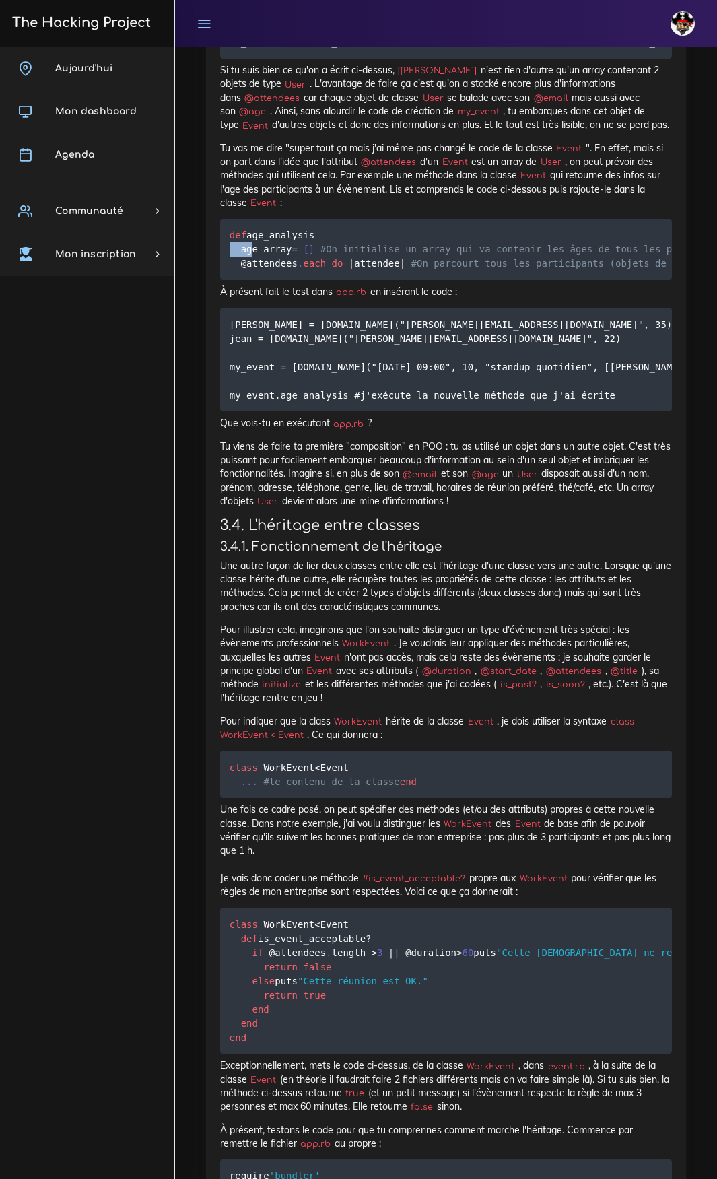
scroll to position [0, 111]
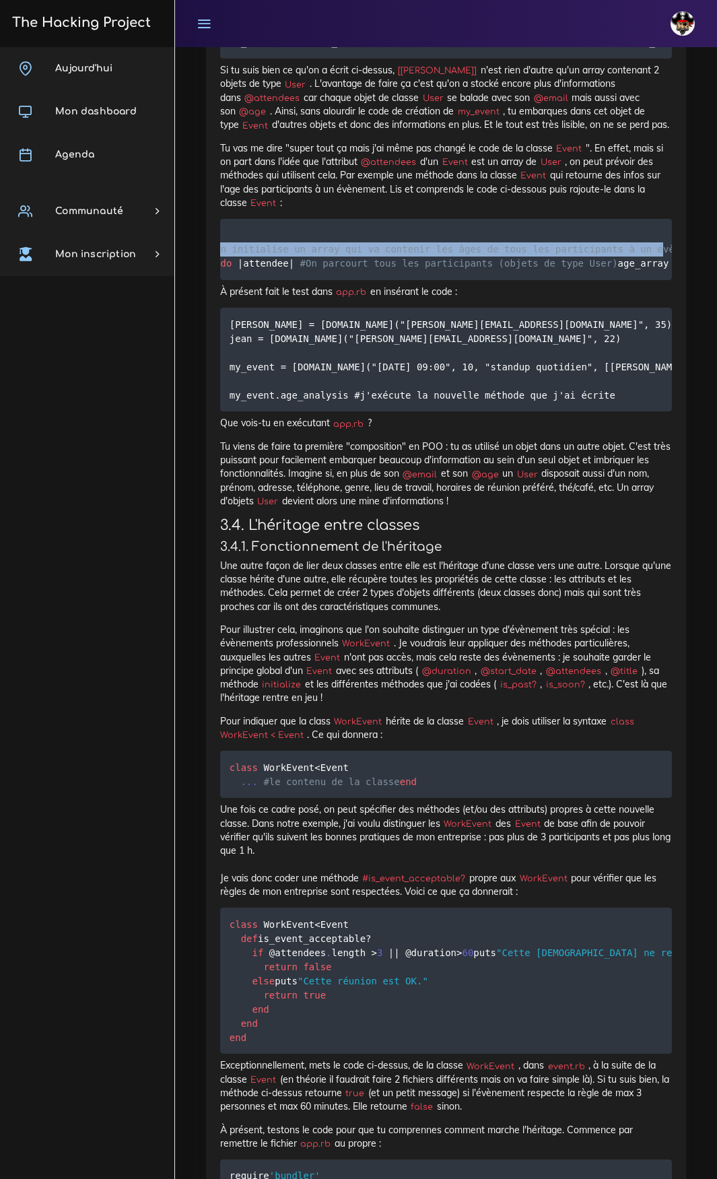
drag, startPoint x: 283, startPoint y: 678, endPoint x: 620, endPoint y: 678, distance: 337.4
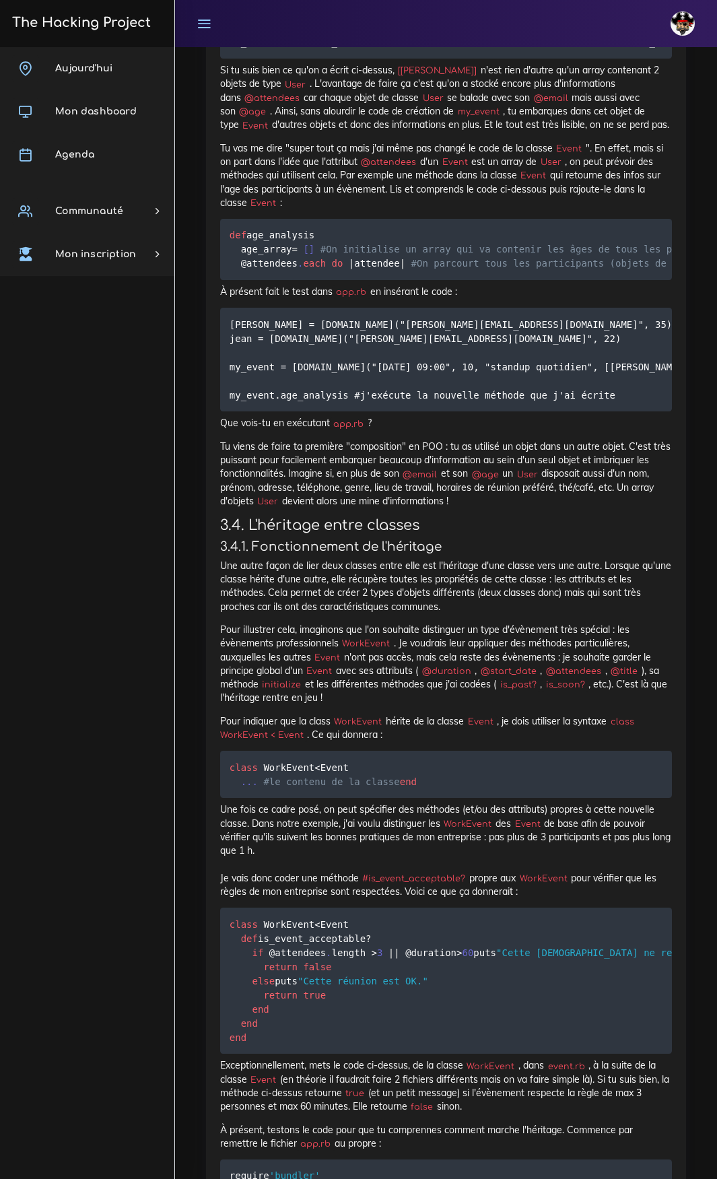
drag, startPoint x: 594, startPoint y: 690, endPoint x: 230, endPoint y: 690, distance: 364.3
click at [230, 280] on pre "def age_analysis age_array = [ ] #On initialise un array qui va contenir les âg…" at bounding box center [446, 249] width 452 height 61
click at [454, 269] on span "#On parcourt tous les participants (objets de type User)" at bounding box center [570, 263] width 318 height 11
drag, startPoint x: 343, startPoint y: 972, endPoint x: 638, endPoint y: 970, distance: 295.0
click at [638, 403] on code "julie = User.new("julie@email.com", 35) jean = User.new("jean@maimail.com", 22)…" at bounding box center [462, 360] width 465 height 86
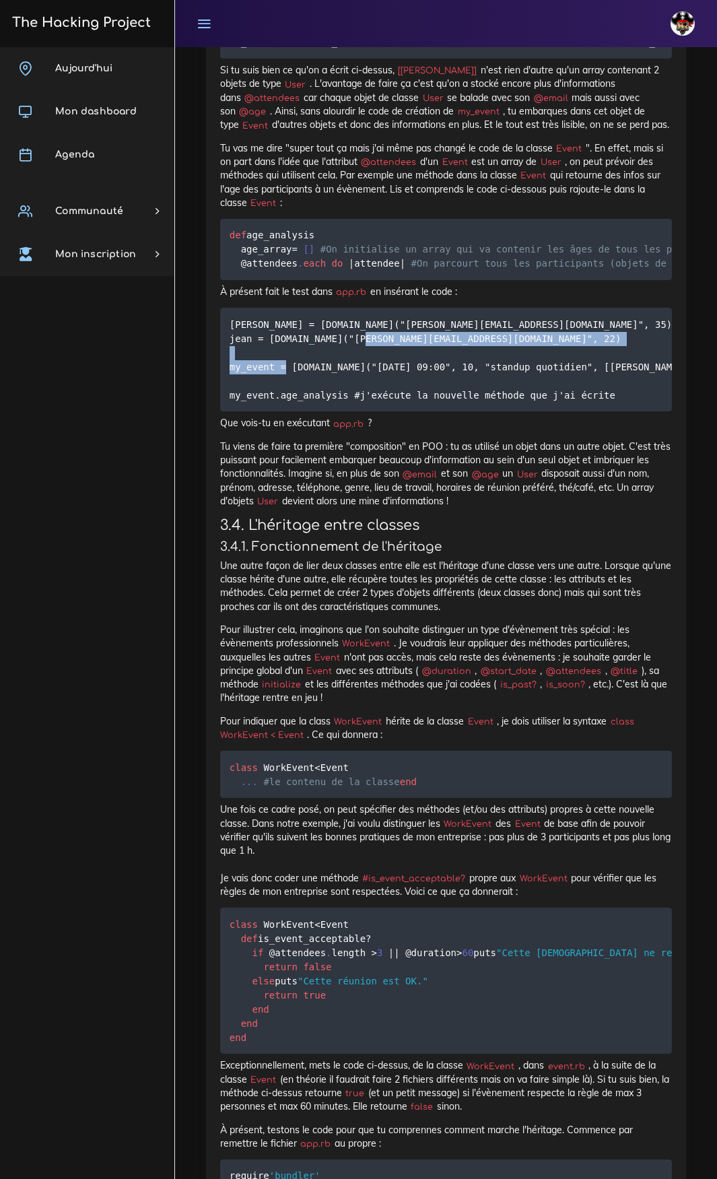
copy code "2019-01-13 09:00", 10, "standup quotidien", [julie, jean]"
click at [628, 403] on code "julie = User.new("julie@email.com", 35) jean = User.new("jean@maimail.com", 22)…" at bounding box center [462, 360] width 465 height 86
drag, startPoint x: 613, startPoint y: 975, endPoint x: 227, endPoint y: 978, distance: 385.9
click at [227, 411] on pre "julie = User.new("julie@email.com", 35) jean = User.new("jean@maimail.com", 22)…" at bounding box center [446, 360] width 452 height 104
copy code "my_event = Event.new("2019-01-13 09:00", 10, "standup quotidien", [julie, jean])"
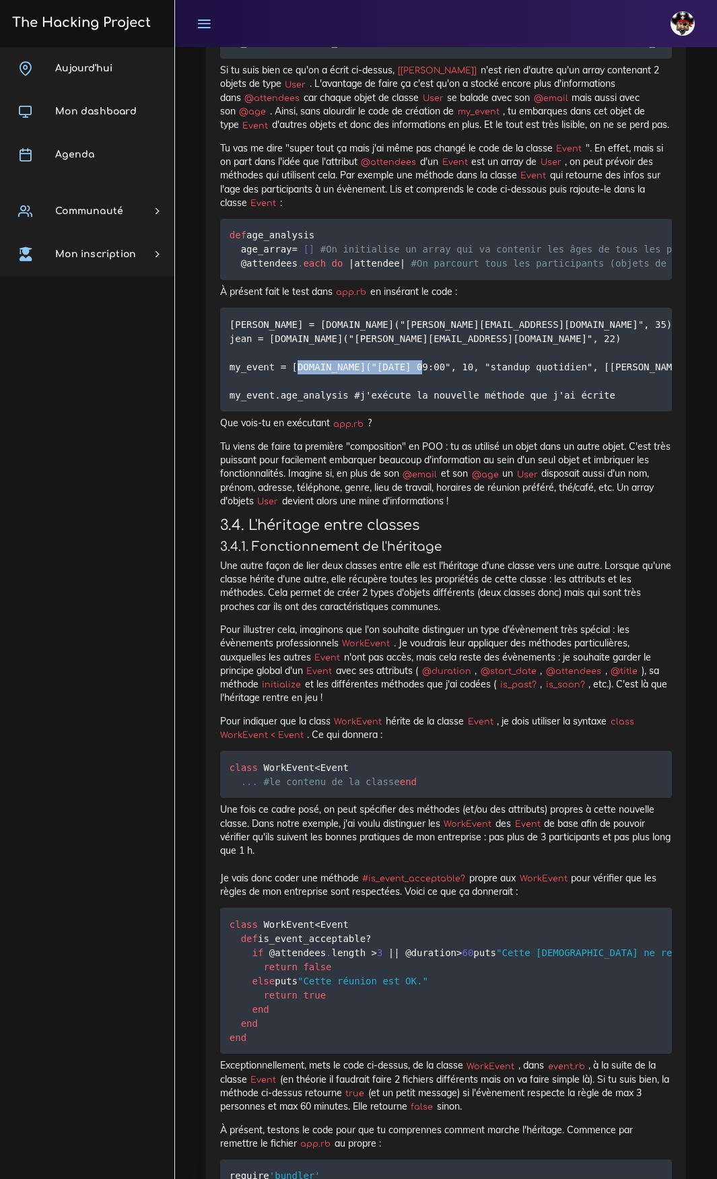
drag, startPoint x: 339, startPoint y: 1000, endPoint x: 218, endPoint y: 992, distance: 122.2
click at [218, 992] on div "Muscler ta POO On va te présenter des concepts plus avancés en POO. 1. Introduc…" at bounding box center [446, 394] width 480 height 4779
click at [256, 403] on code "julie = User.new("julie@email.com", 35) jean = User.new("jean@maimail.com", 22)…" at bounding box center [462, 360] width 465 height 86
click at [255, 403] on code "julie = User.new("julie@email.com", 35) jean = User.new("jean@maimail.com", 22)…" at bounding box center [462, 360] width 465 height 86
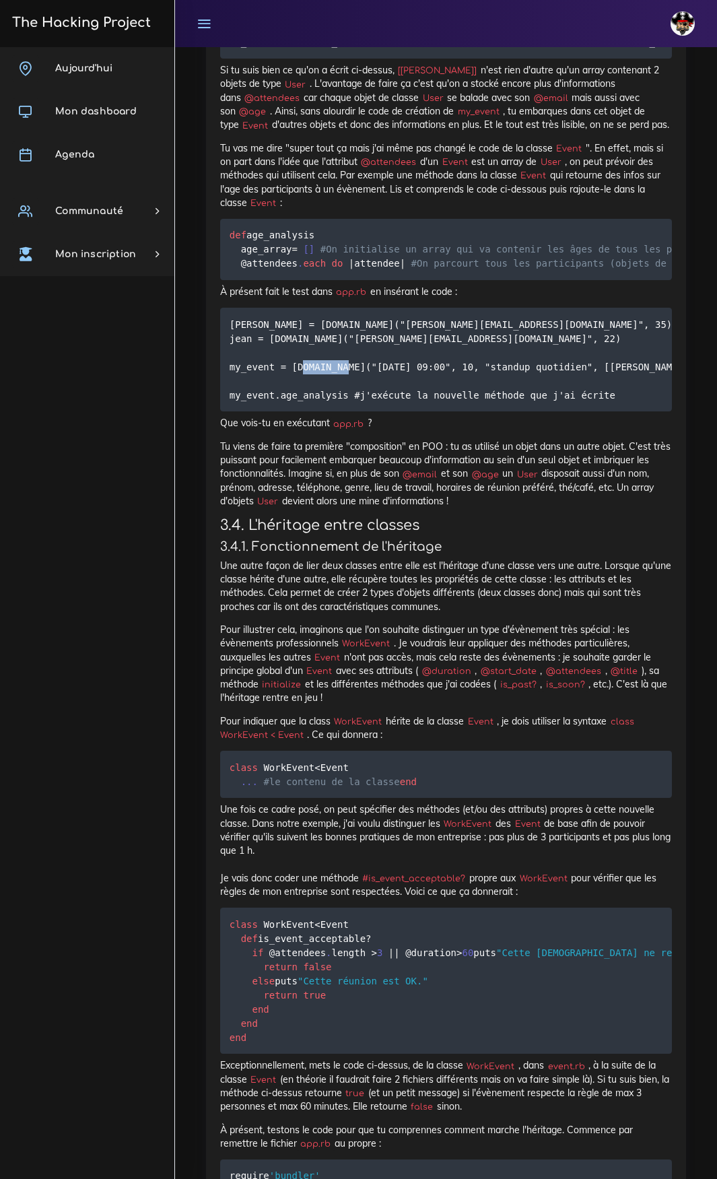
click at [228, 411] on pre "julie = User.new("julie@email.com", 35) jean = User.new("jean@maimail.com", 22)…" at bounding box center [446, 360] width 452 height 104
drag, startPoint x: 224, startPoint y: 1001, endPoint x: 339, endPoint y: 1007, distance: 114.6
click at [339, 411] on pre "julie = User.new("julie@email.com", 35) jean = User.new("jean@maimail.com", 22)…" at bounding box center [446, 360] width 452 height 104
copy code "my_event.age_analysis"
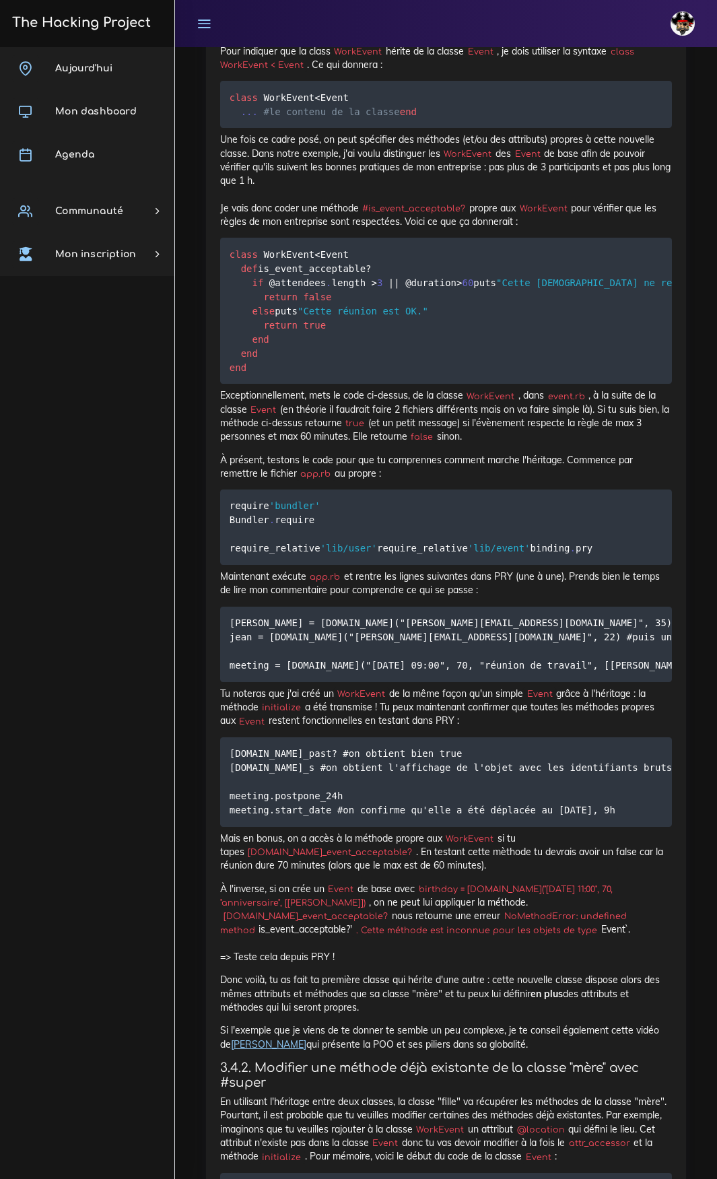
scroll to position [12122, 0]
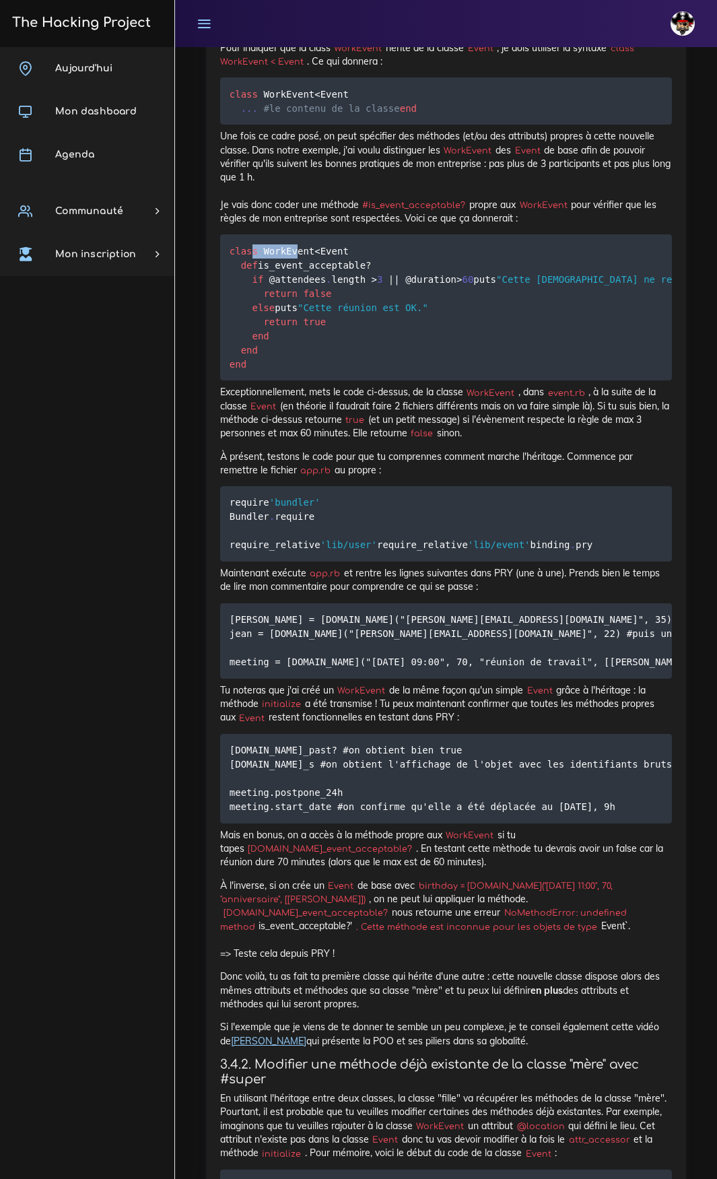
drag, startPoint x: 291, startPoint y: 872, endPoint x: 255, endPoint y: 870, distance: 35.8
click at [252, 372] on code "class WorkEvent < Event def is_event_acceptable ? if @attendees . length > 3 ||…" at bounding box center [548, 308] width 636 height 128
drag, startPoint x: 353, startPoint y: 869, endPoint x: 265, endPoint y: 873, distance: 87.7
click at [265, 381] on pre "class WorkEvent < Event def is_event_acceptable ? if @attendees . length > 3 ||…" at bounding box center [446, 307] width 452 height 146
drag, startPoint x: 383, startPoint y: 884, endPoint x: 259, endPoint y: 886, distance: 123.9
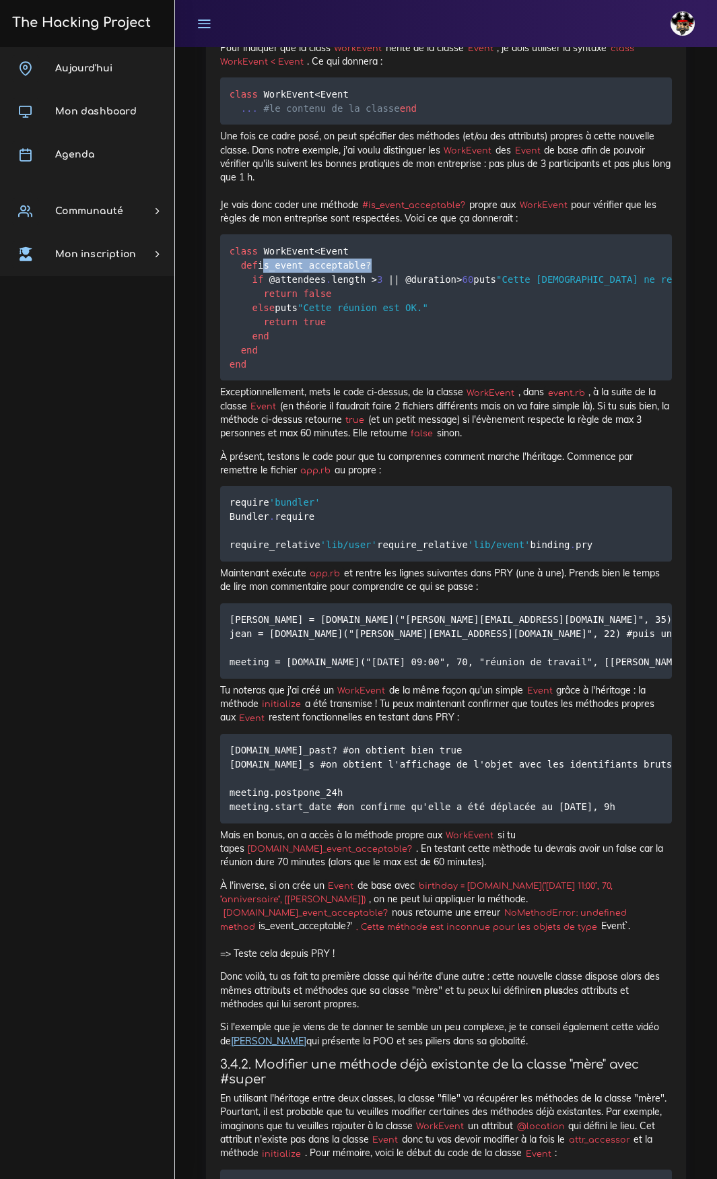
click at [259, 381] on pre "class WorkEvent < Event def is_event_acceptable ? if @attendees . length > 3 ||…" at bounding box center [446, 307] width 452 height 146
drag, startPoint x: 268, startPoint y: 900, endPoint x: 486, endPoint y: 905, distance: 218.3
click at [486, 381] on pre "class WorkEvent < Event def is_event_acceptable ? if @attendees . length > 3 ||…" at bounding box center [446, 307] width 452 height 146
drag, startPoint x: 269, startPoint y: 913, endPoint x: 594, endPoint y: 925, distance: 324.8
click at [594, 381] on pre "class WorkEvent < Event def is_event_acceptable ? if @attendees . length > 3 ||…" at bounding box center [446, 307] width 452 height 146
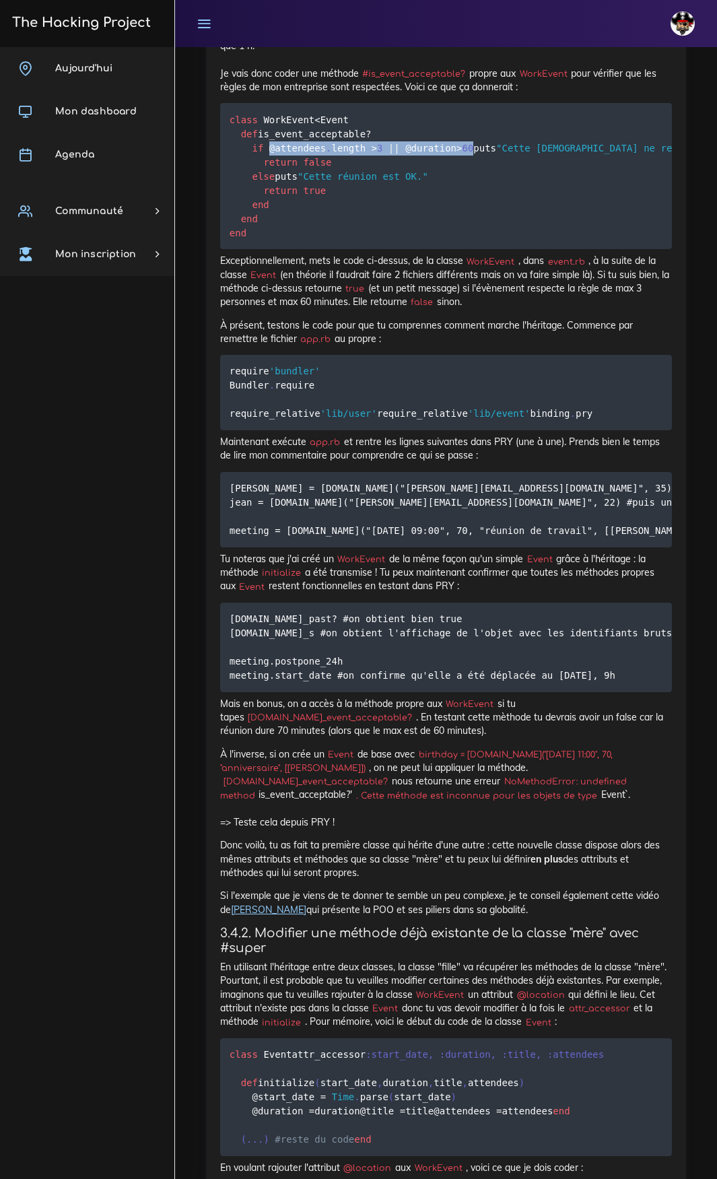
scroll to position [12257, 0]
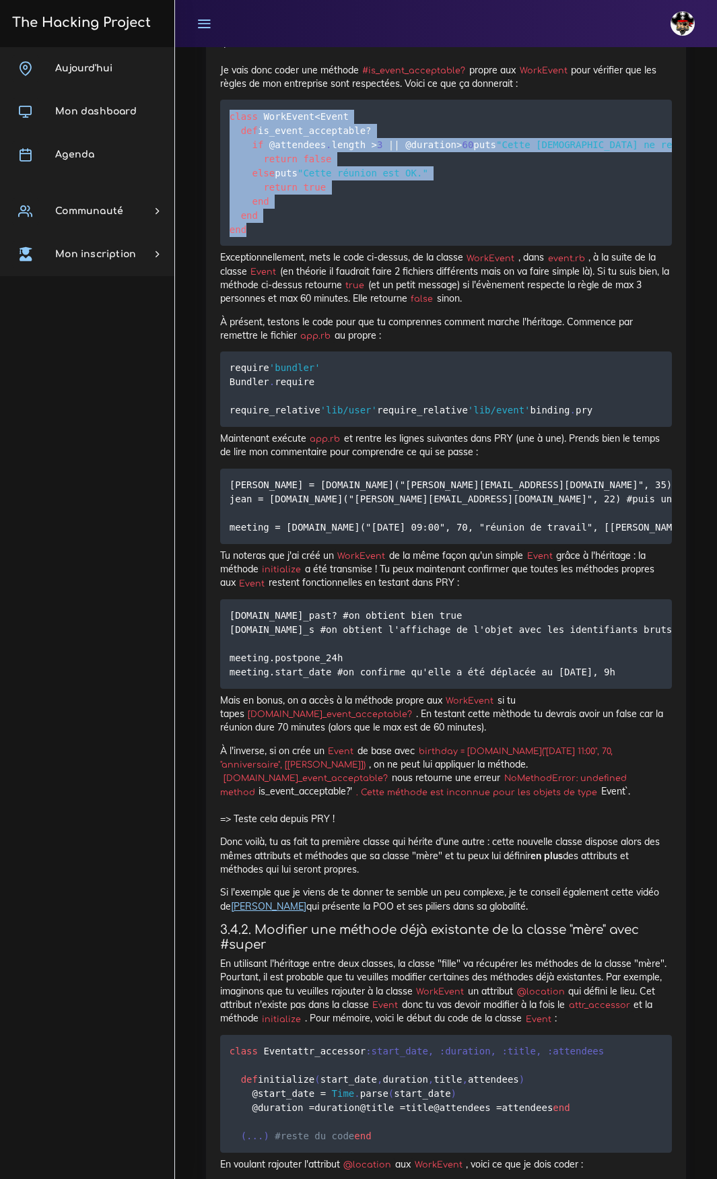
drag, startPoint x: 261, startPoint y: 884, endPoint x: 218, endPoint y: 733, distance: 156.9
copy code "class WorkEvent < Event def is_event_acceptable ? if @attendees . length > 3 ||…"
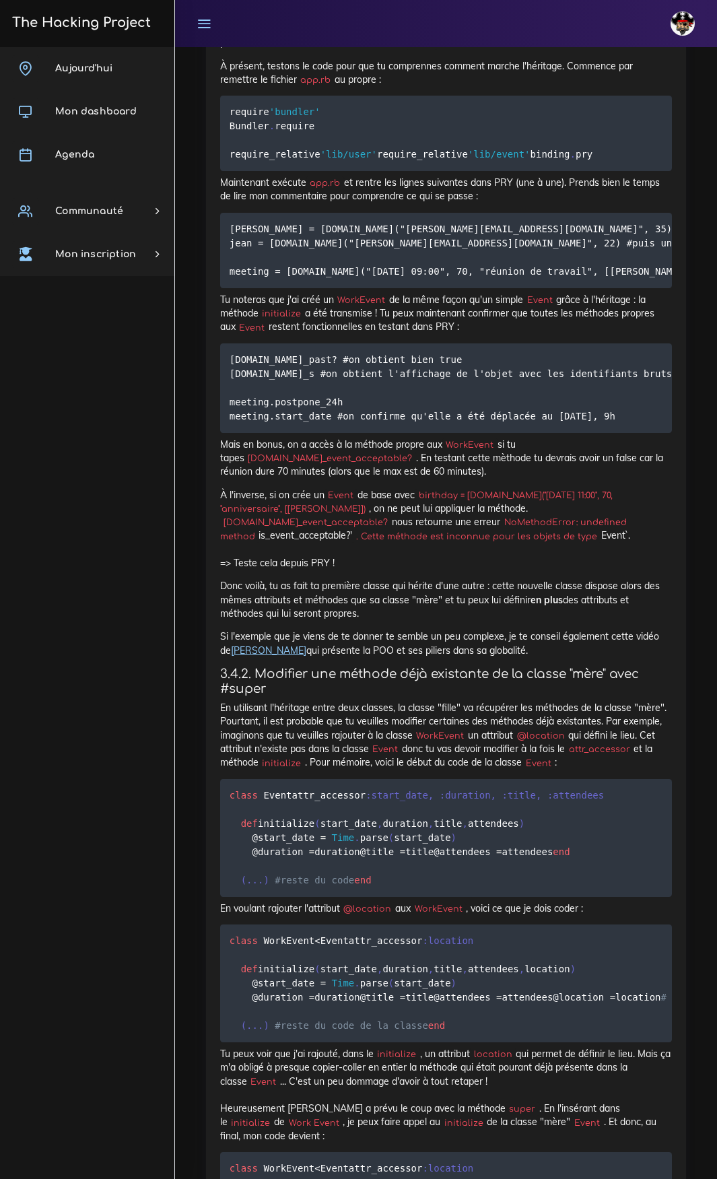
scroll to position [12526, 0]
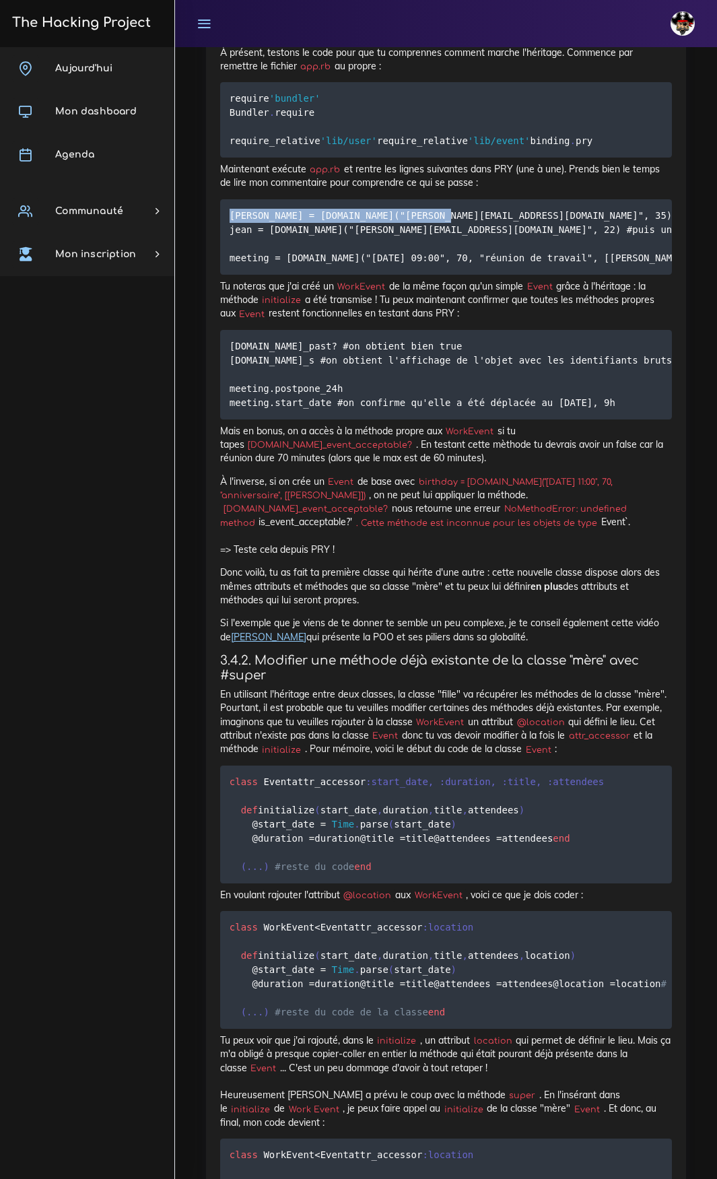
drag, startPoint x: 430, startPoint y: 907, endPoint x: 212, endPoint y: 908, distance: 217.5
copy code "julie = User.new("julie@email.com", 35)"
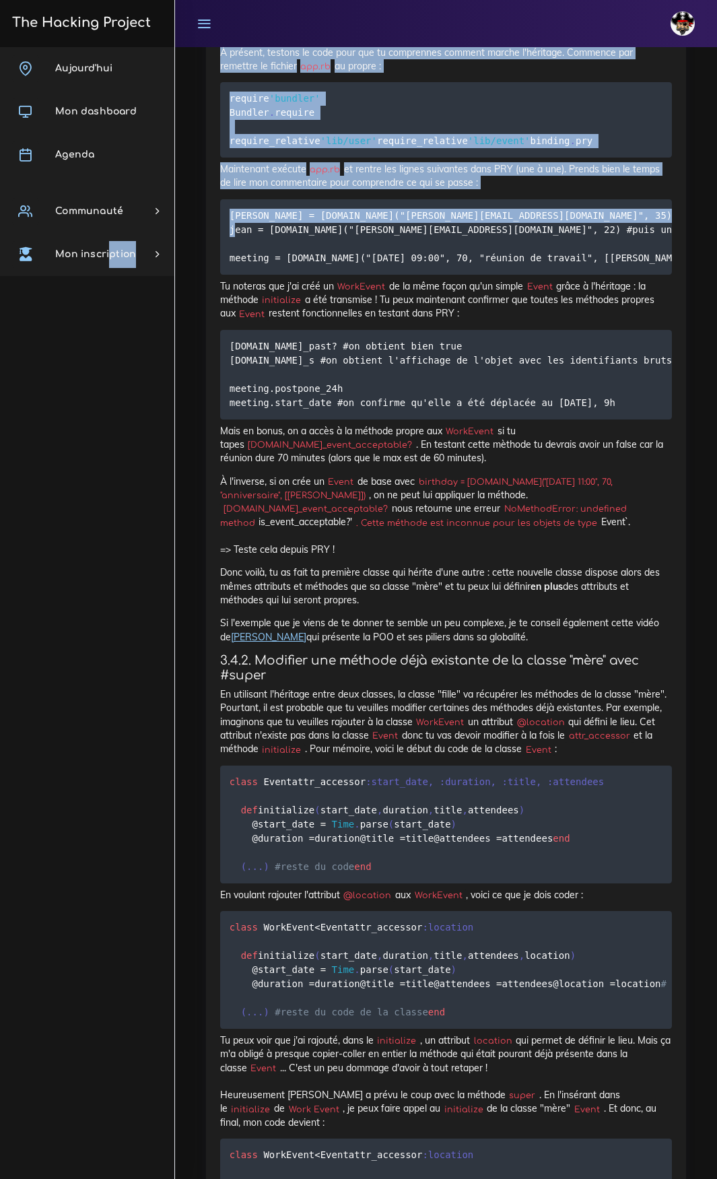
drag, startPoint x: 434, startPoint y: 920, endPoint x: 107, endPoint y: 922, distance: 327.3
drag, startPoint x: 339, startPoint y: 921, endPoint x: 381, endPoint y: 921, distance: 41.8
click at [340, 265] on code "julie = User.new("julie@email.com", 35) #je crée un premier User jean = User.ne…" at bounding box center [530, 236] width 600 height 57
click at [397, 265] on code "julie = User.new("julie@email.com", 35) #je crée un premier User jean = User.ne…" at bounding box center [530, 236] width 600 height 57
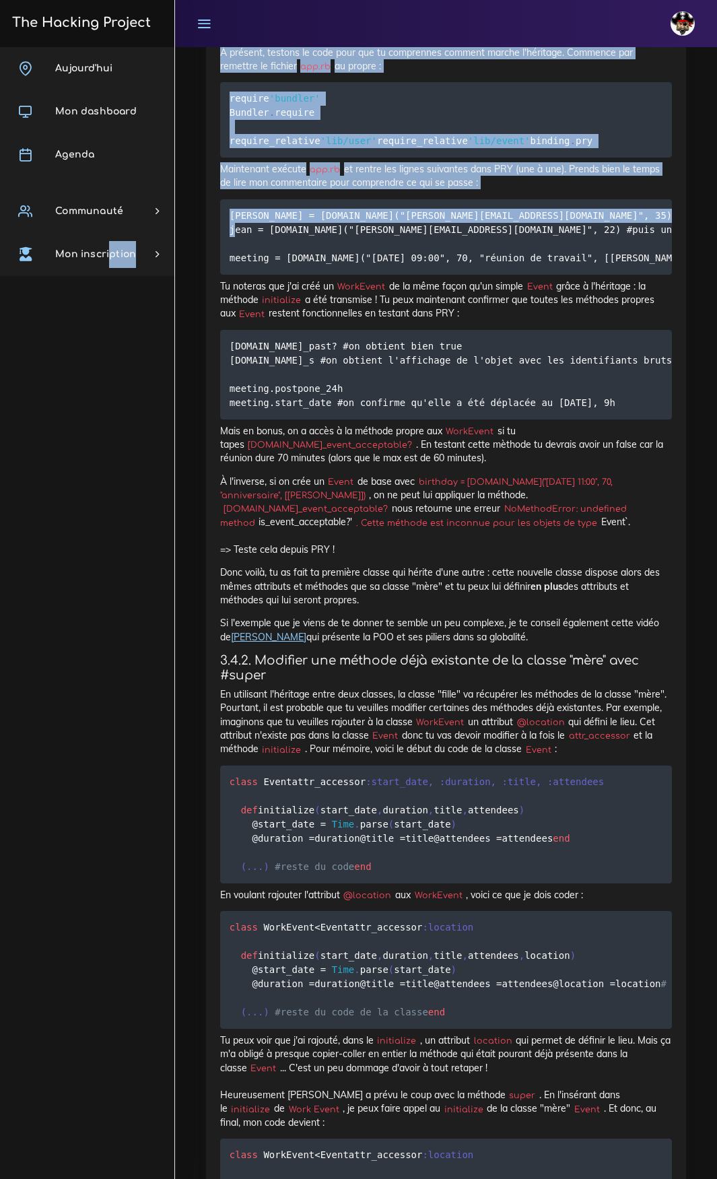
click at [428, 265] on code "julie = User.new("julie@email.com", 35) #je crée un premier User jean = User.ne…" at bounding box center [530, 236] width 600 height 57
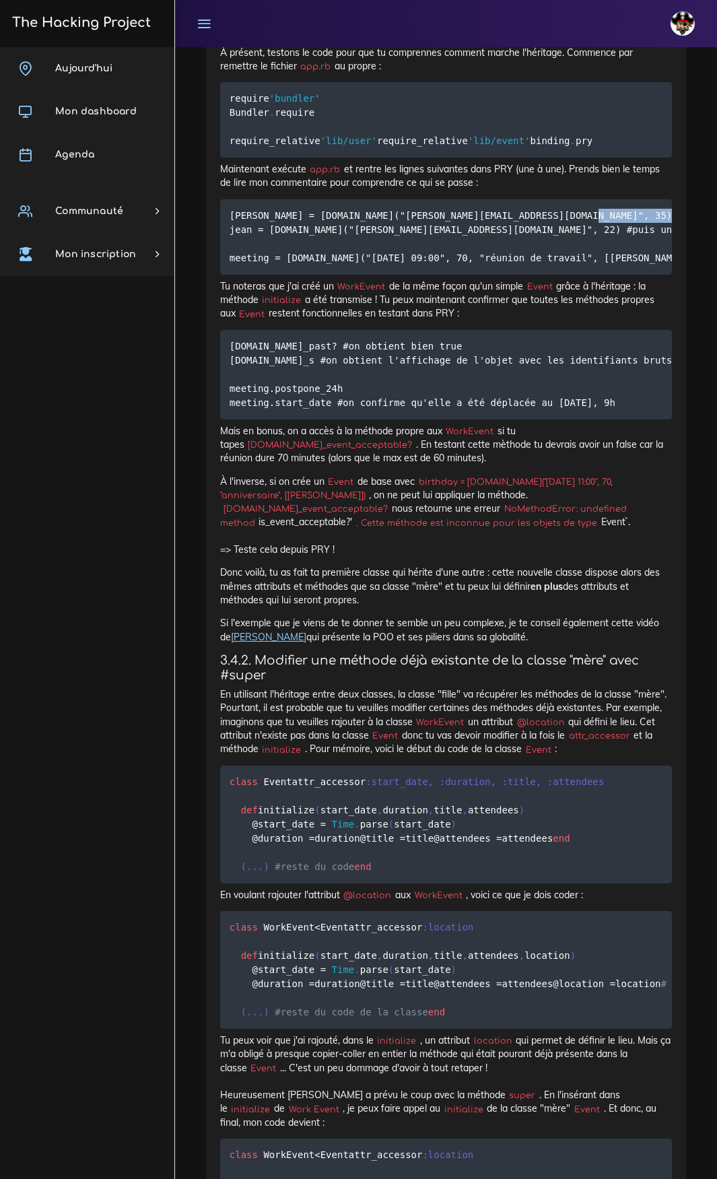
drag, startPoint x: 429, startPoint y: 923, endPoint x: 225, endPoint y: 926, distance: 204.1
click at [225, 275] on pre "julie = User.new("julie@email.com", 35) #je crée un premier User jean = User.ne…" at bounding box center [446, 236] width 452 height 75
copy code "jean = User.new("jean@maimail.com", 22"
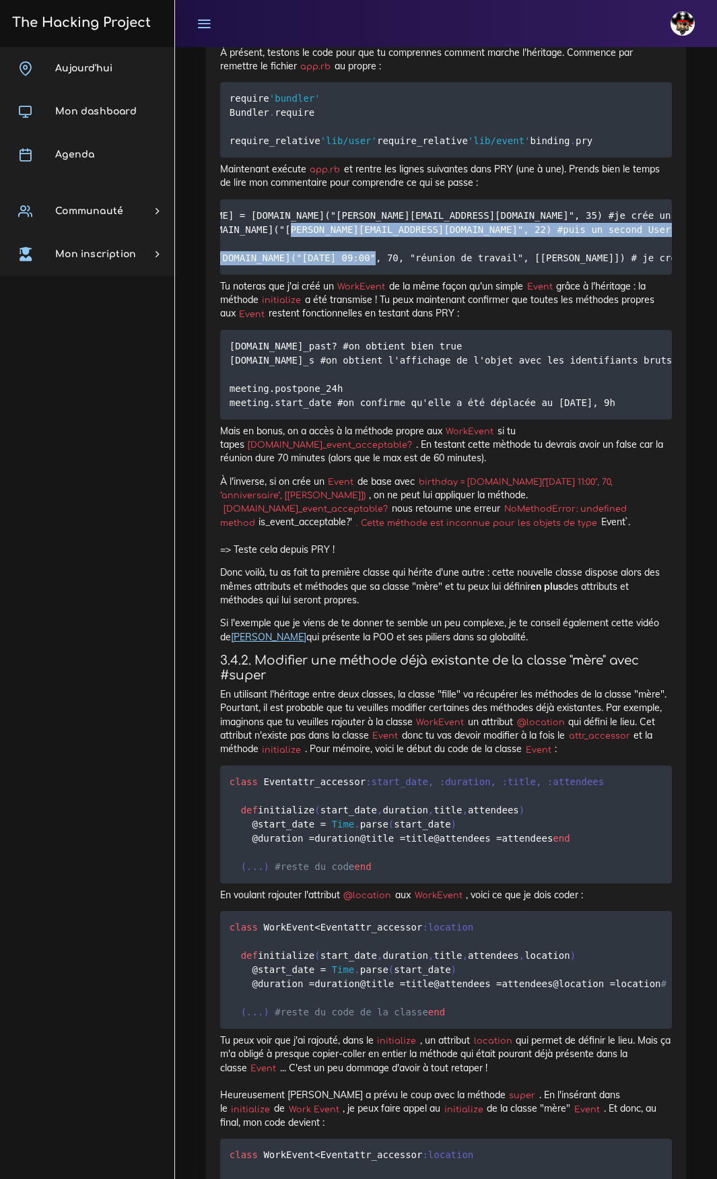
scroll to position [0, 125]
drag, startPoint x: 228, startPoint y: 950, endPoint x: 539, endPoint y: 954, distance: 310.5
click at [539, 275] on pre "julie = User.new("julie@email.com", 35) #je crée un premier User jean = User.ne…" at bounding box center [446, 236] width 452 height 75
copy code "meeting = WorkEvent.new("2019-01-17 09:00", 70, "réunion de travail", [julie, j…"
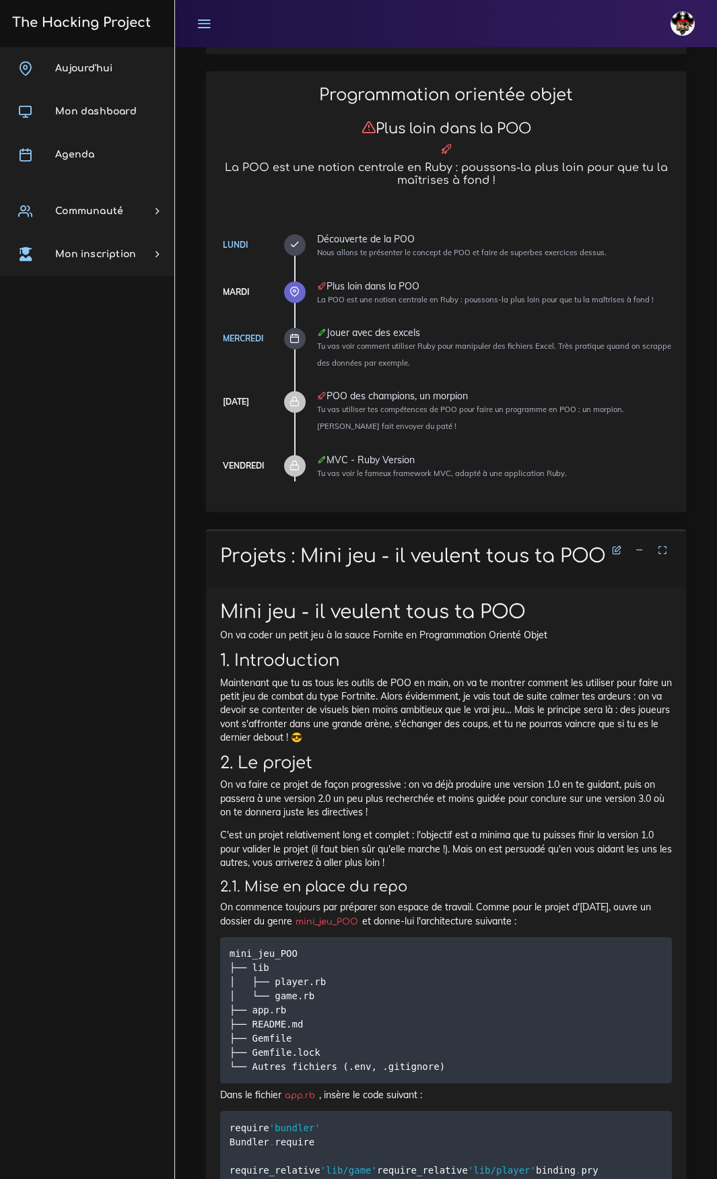
scroll to position [471, 0]
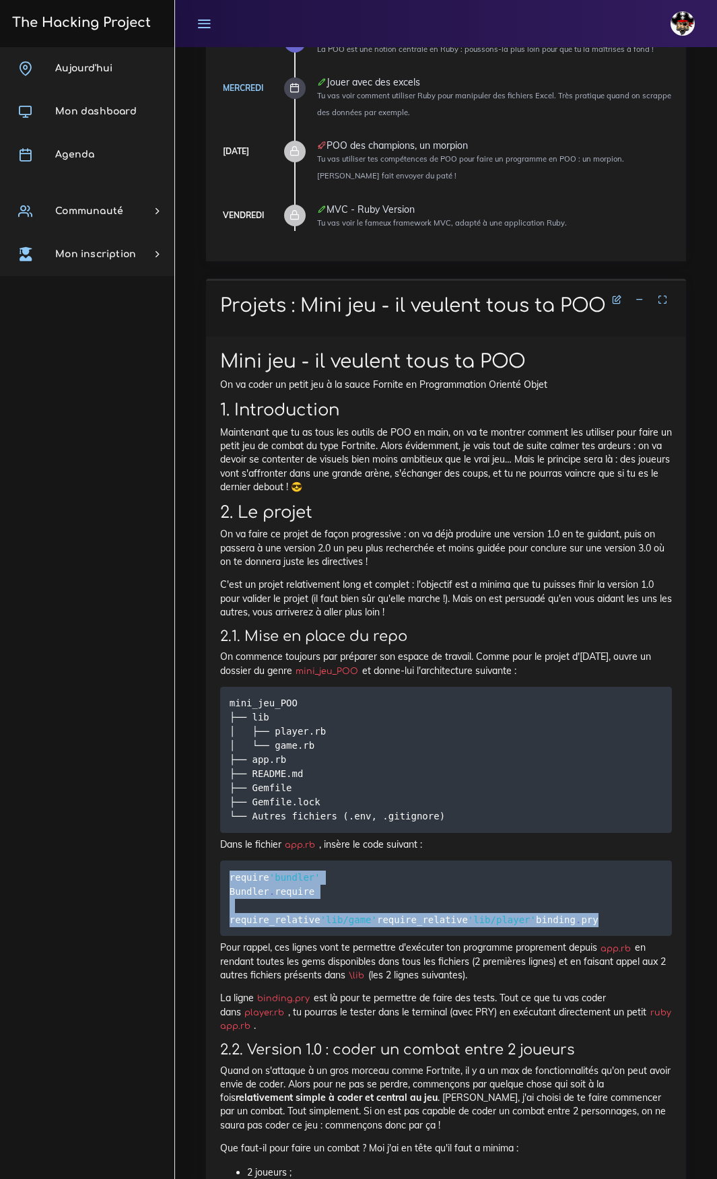
drag, startPoint x: 304, startPoint y: 959, endPoint x: 207, endPoint y: 866, distance: 134.3
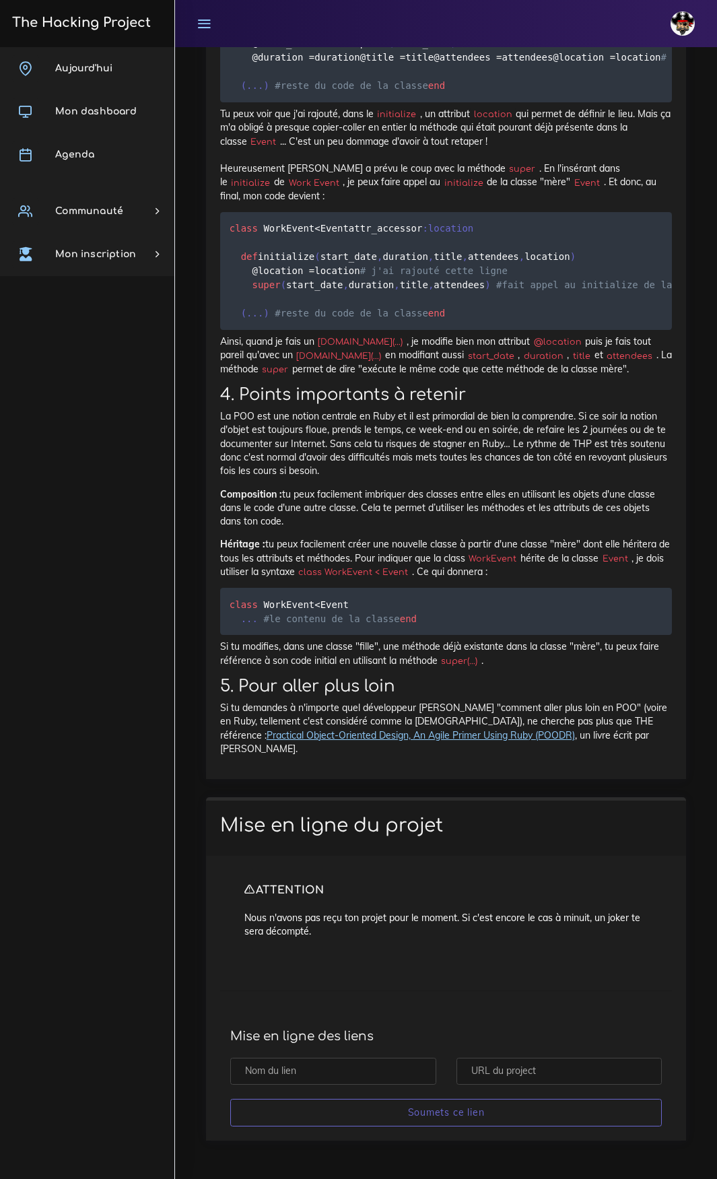
scroll to position [14249, 0]
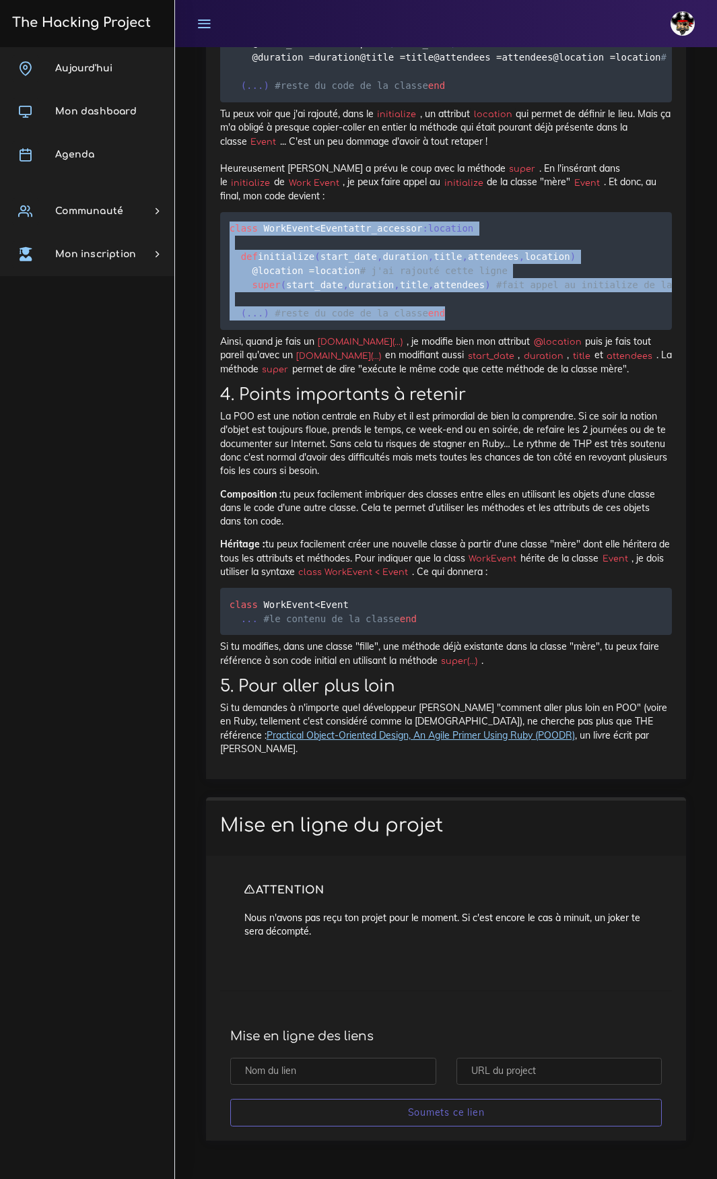
drag, startPoint x: 257, startPoint y: 446, endPoint x: 229, endPoint y: 298, distance: 150.7
click at [229, 298] on pre "class WorkEvent < Event attr_accessor :location def initialize ( start_date , d…" at bounding box center [446, 271] width 452 height 118
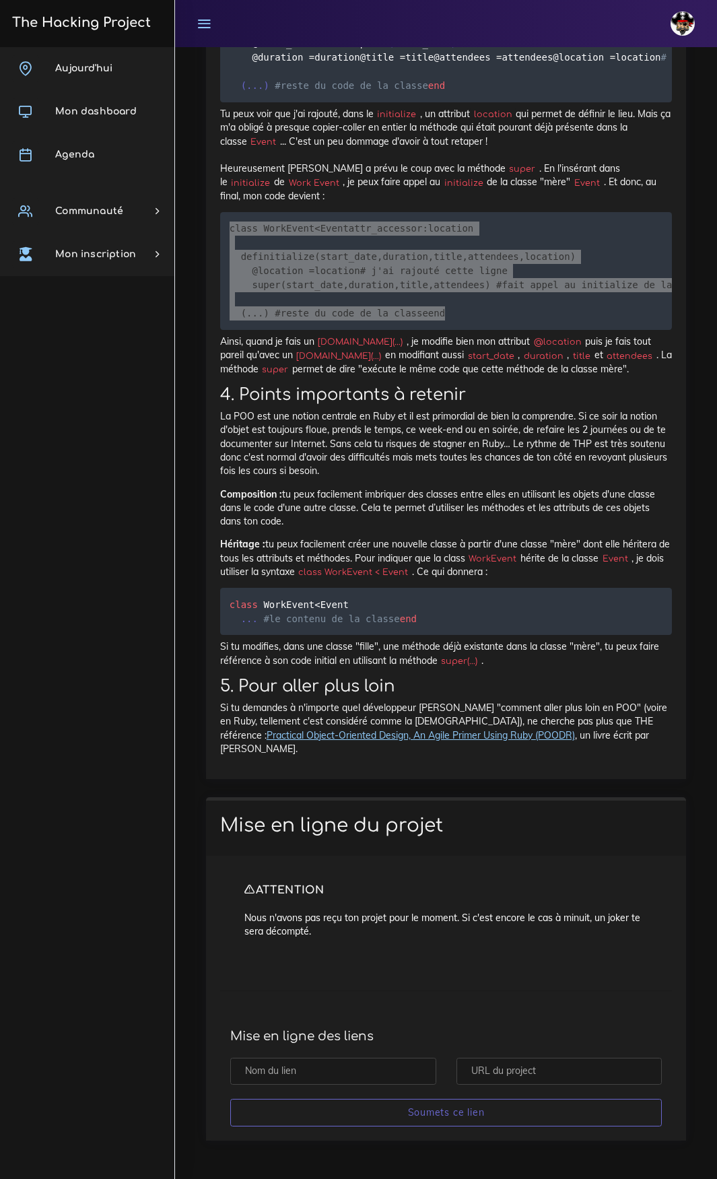
scroll to position [14187, 0]
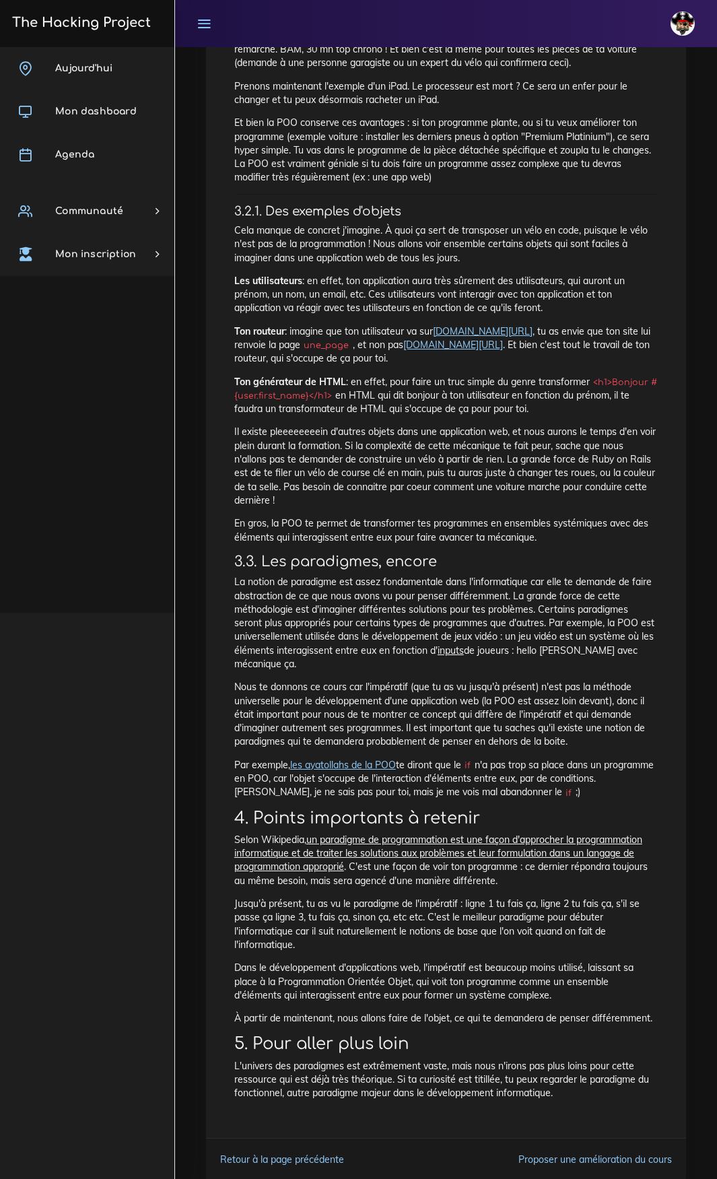
scroll to position [1631, 0]
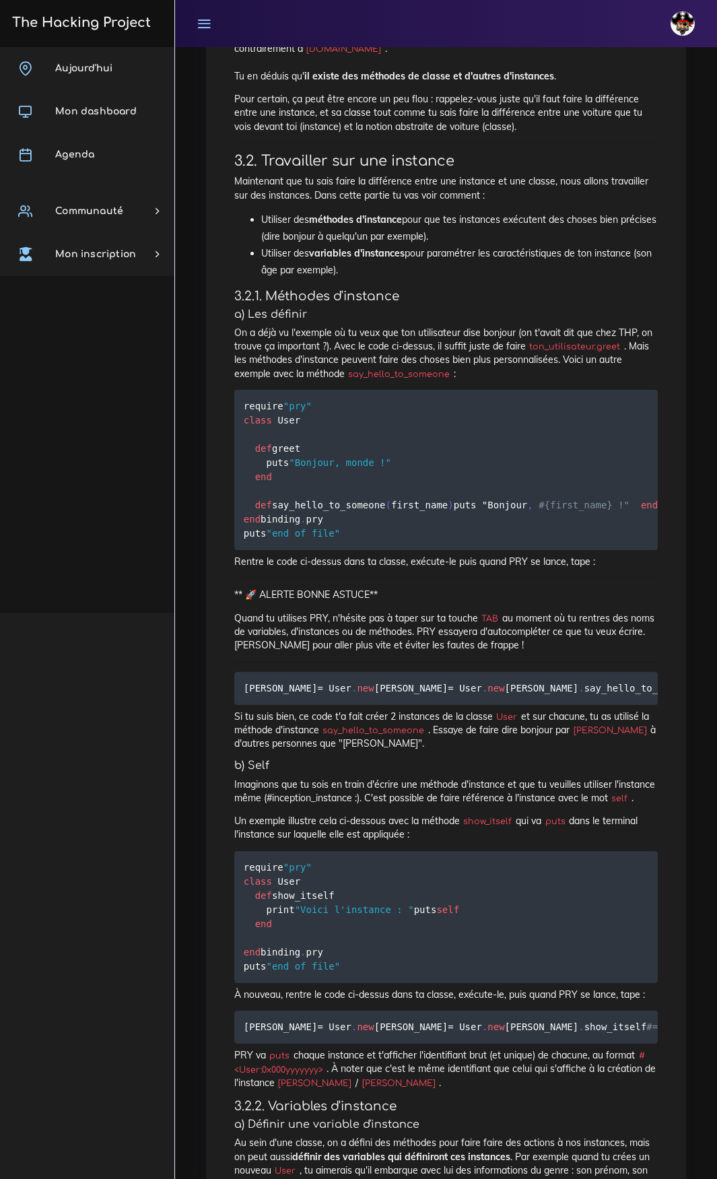
scroll to position [2559, 0]
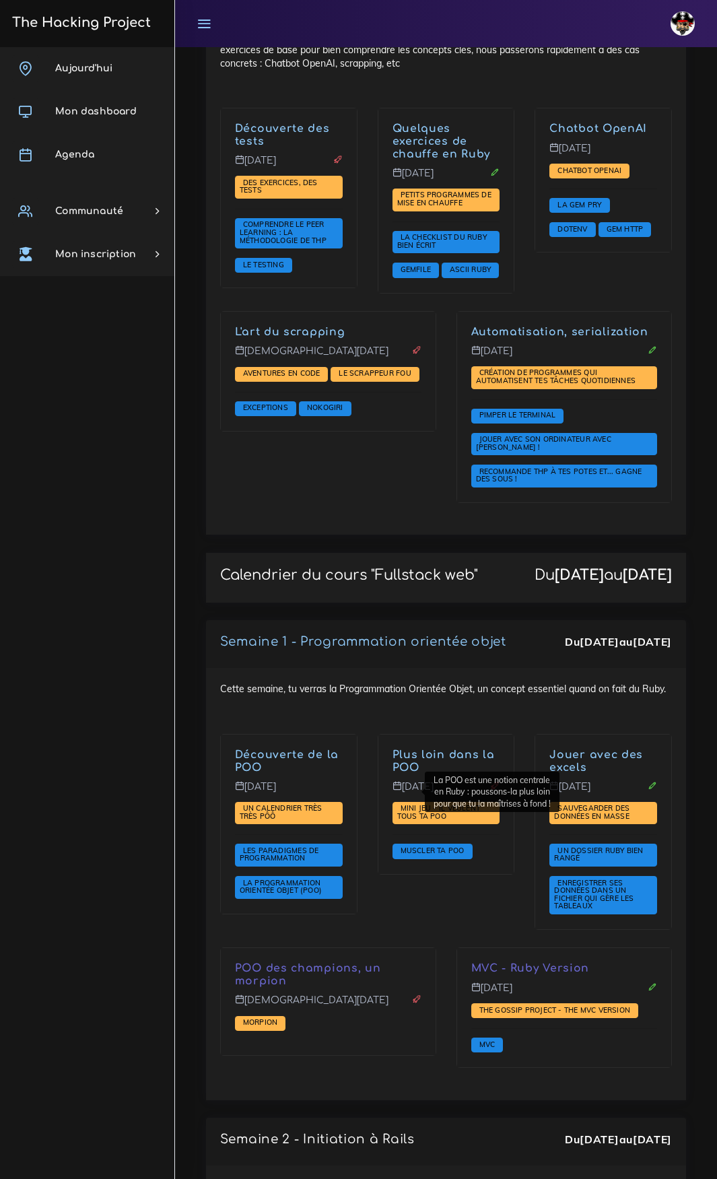
scroll to position [2155, 0]
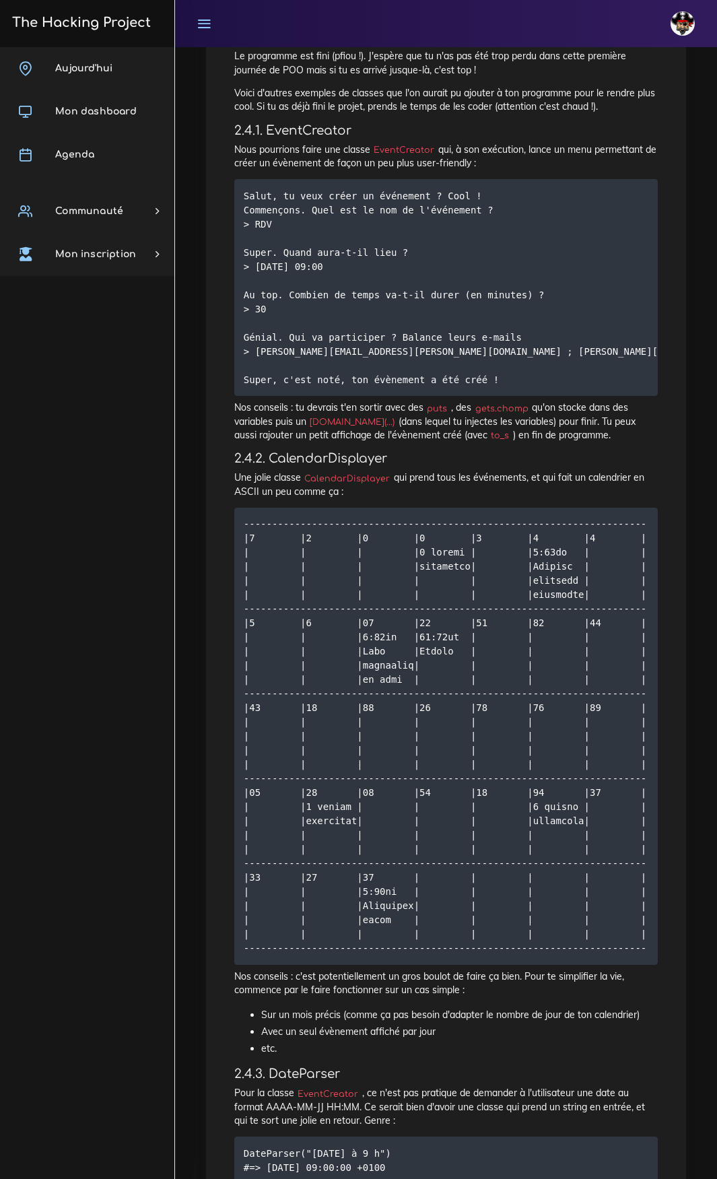
scroll to position [4663, 0]
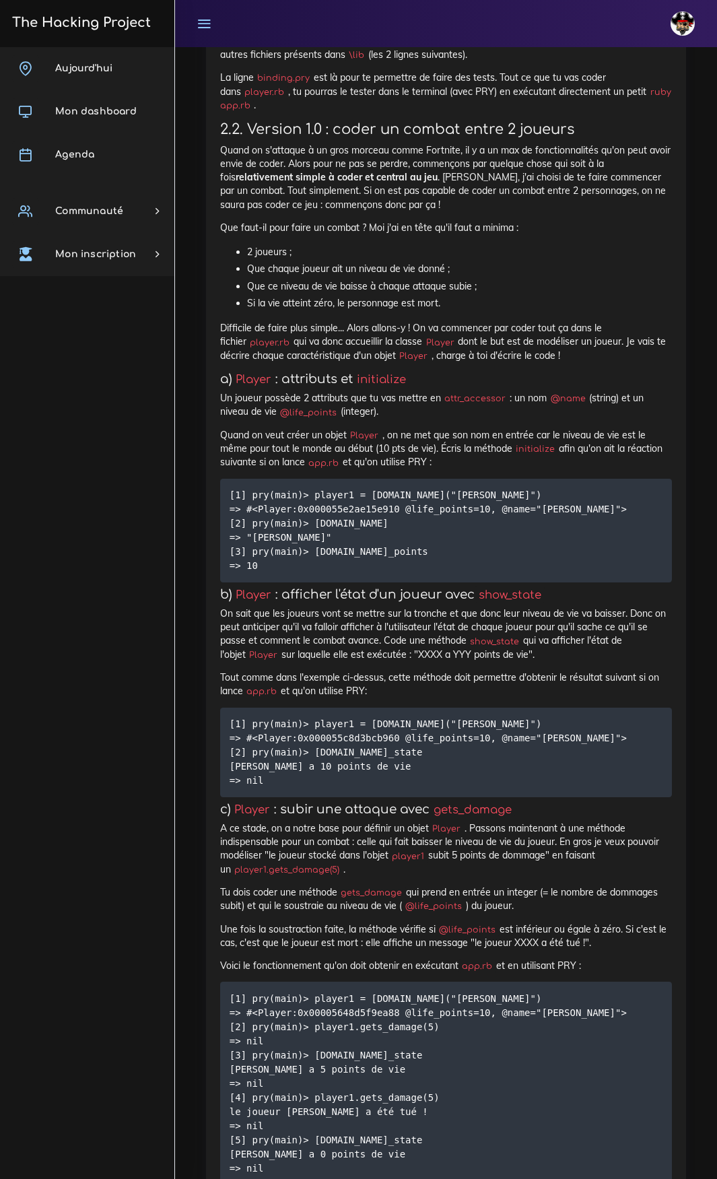
scroll to position [1401, 0]
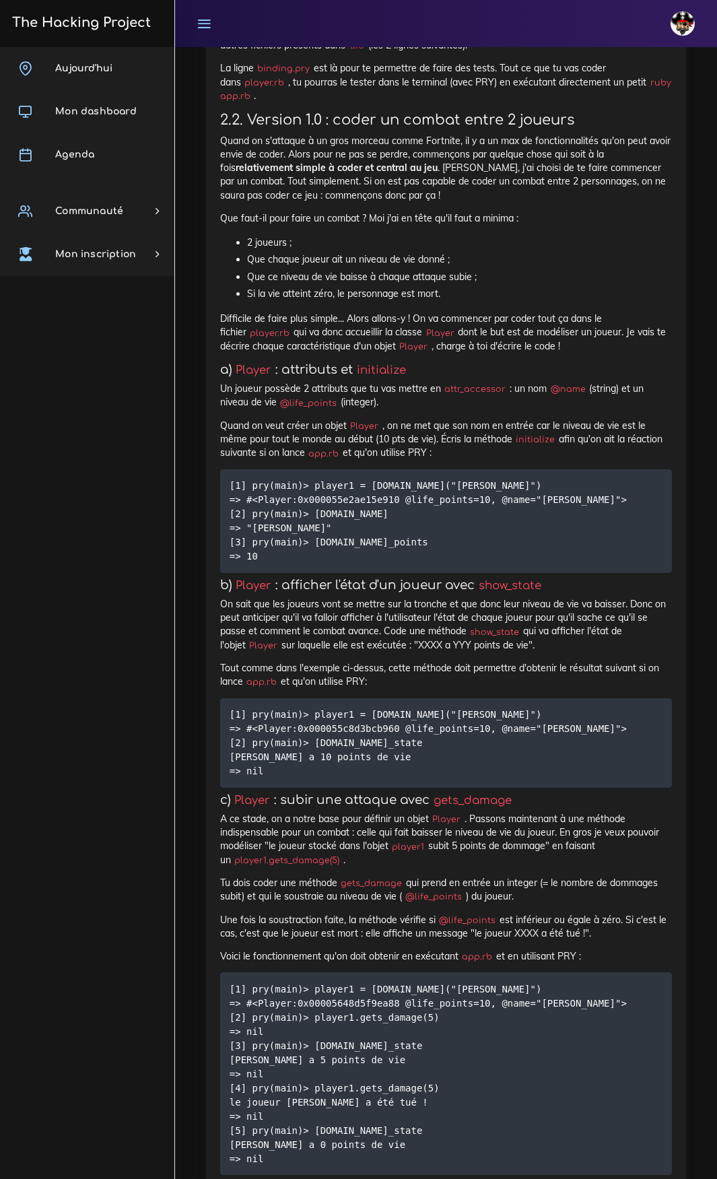
drag, startPoint x: 440, startPoint y: 496, endPoint x: 211, endPoint y: 402, distance: 247.6
copy div "a) Player : attributs et initialize Un joueur possède 2 attributs que tu vas me…"
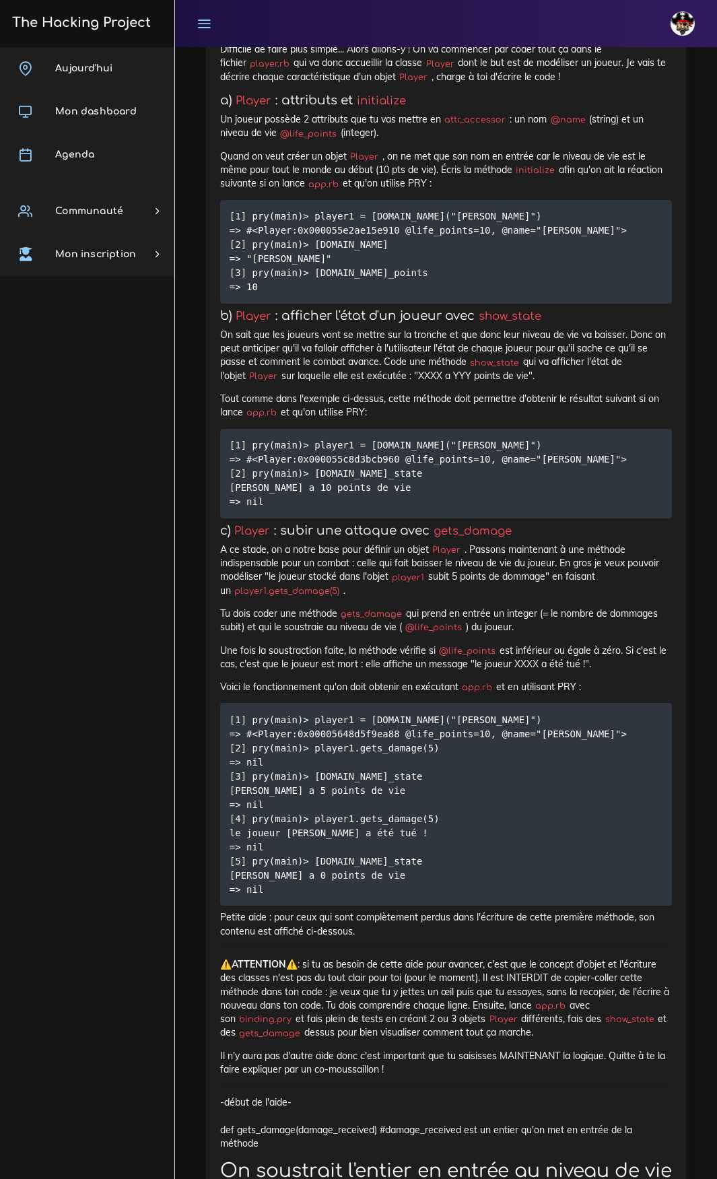
scroll to position [1644, 0]
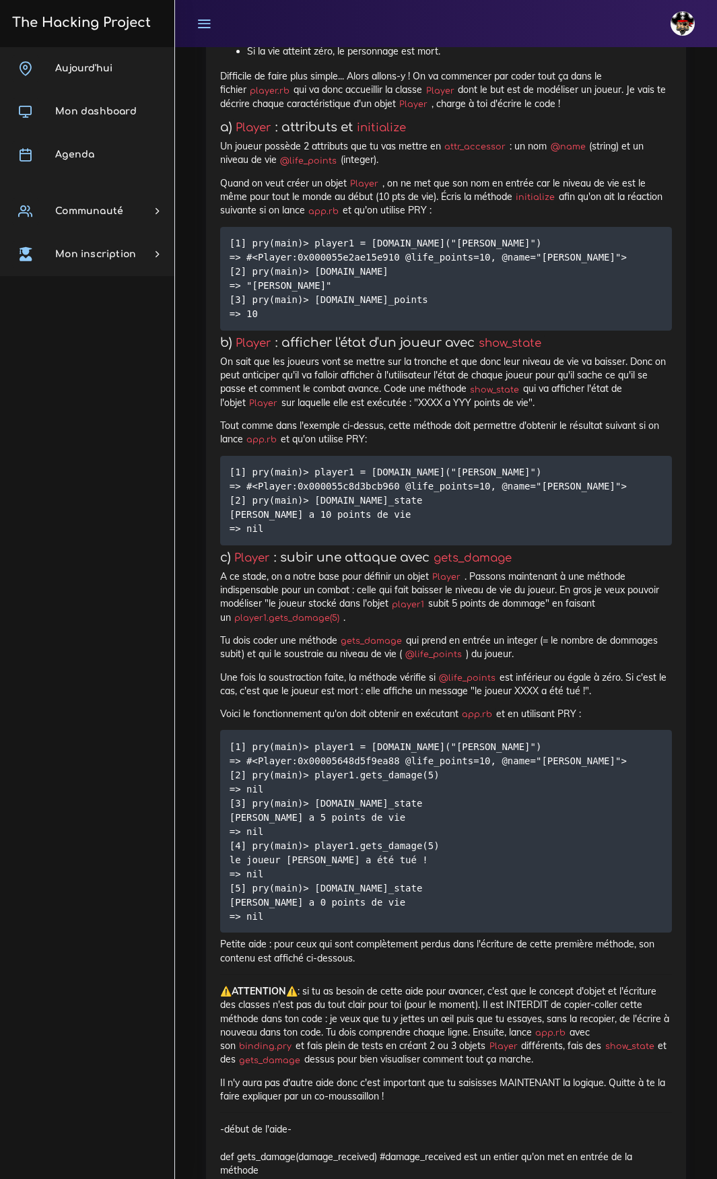
drag, startPoint x: 307, startPoint y: 541, endPoint x: 438, endPoint y: 548, distance: 131.5
click at [438, 546] on pre "[1] pry(main)> player1 = Player.new("José") => #<Player:0x000055c8d3bcb960 @lif…" at bounding box center [446, 501] width 452 height 90
copy code "player1.show_state"
drag, startPoint x: 218, startPoint y: 401, endPoint x: 388, endPoint y: 478, distance: 186.3
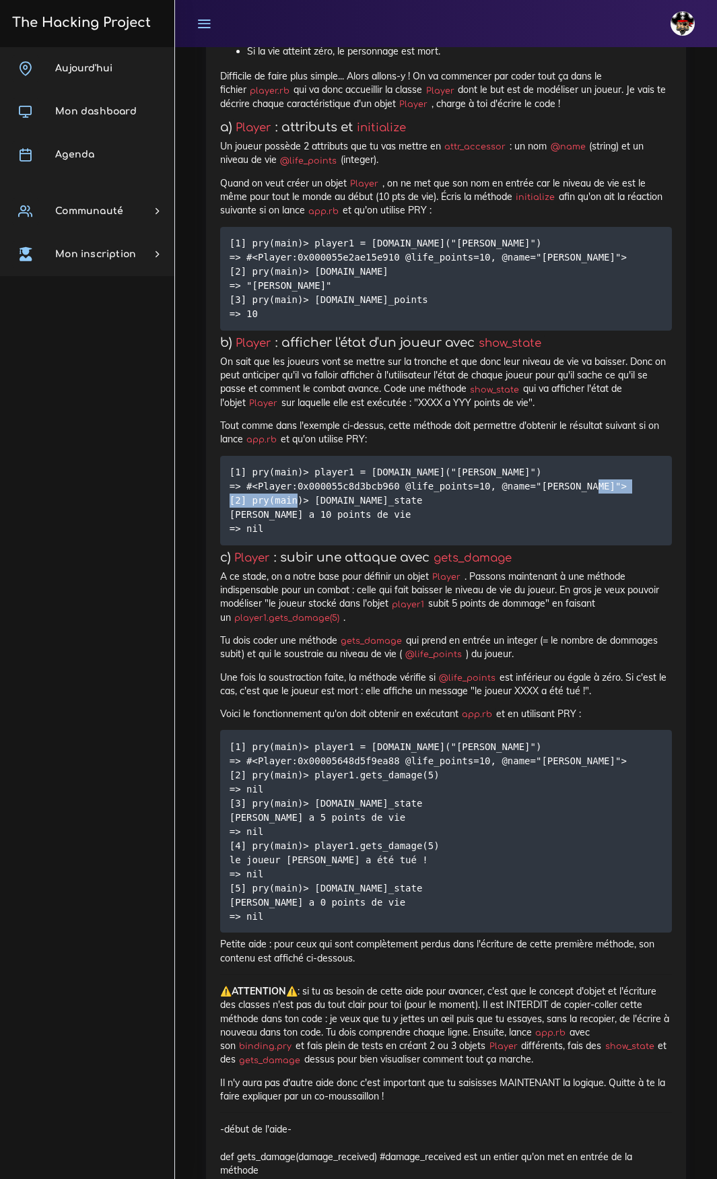
copy div "On sait que les joueurs vont se mettre sur la tronche et que donc leur niveau d…"
drag, startPoint x: 218, startPoint y: 595, endPoint x: 608, endPoint y: 753, distance: 421.5
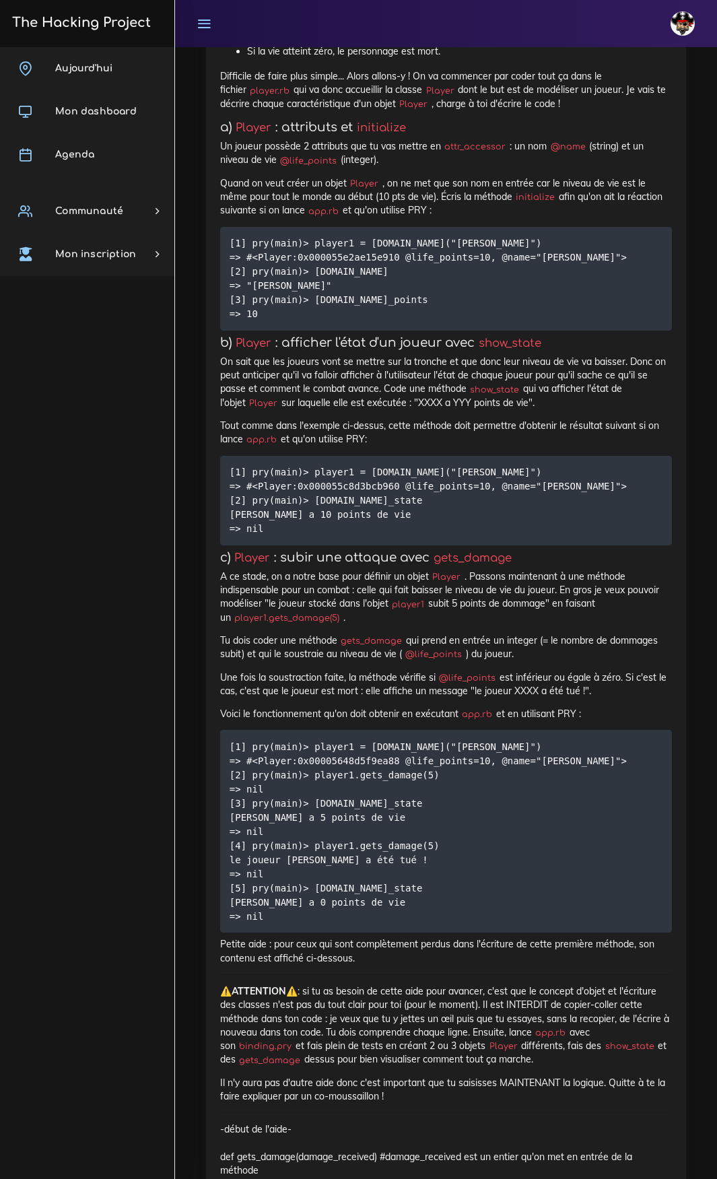
copy div "c) Player : subir une attaque avec gets_damage A ce stade, on a notre base pour…"
click at [537, 904] on pre "[1] pry(main)> player1 = Player.new("José") => #<Player:0x00005648d5f9ea88 @lif…" at bounding box center [446, 831] width 452 height 203
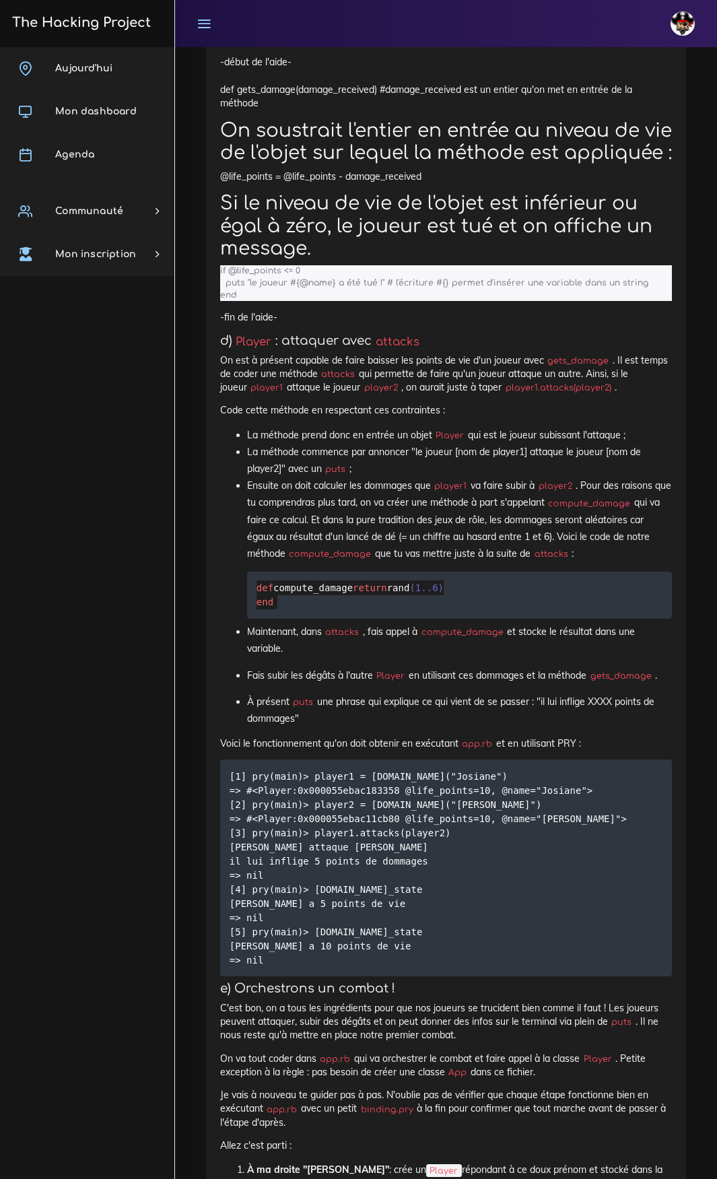
scroll to position [2721, 0]
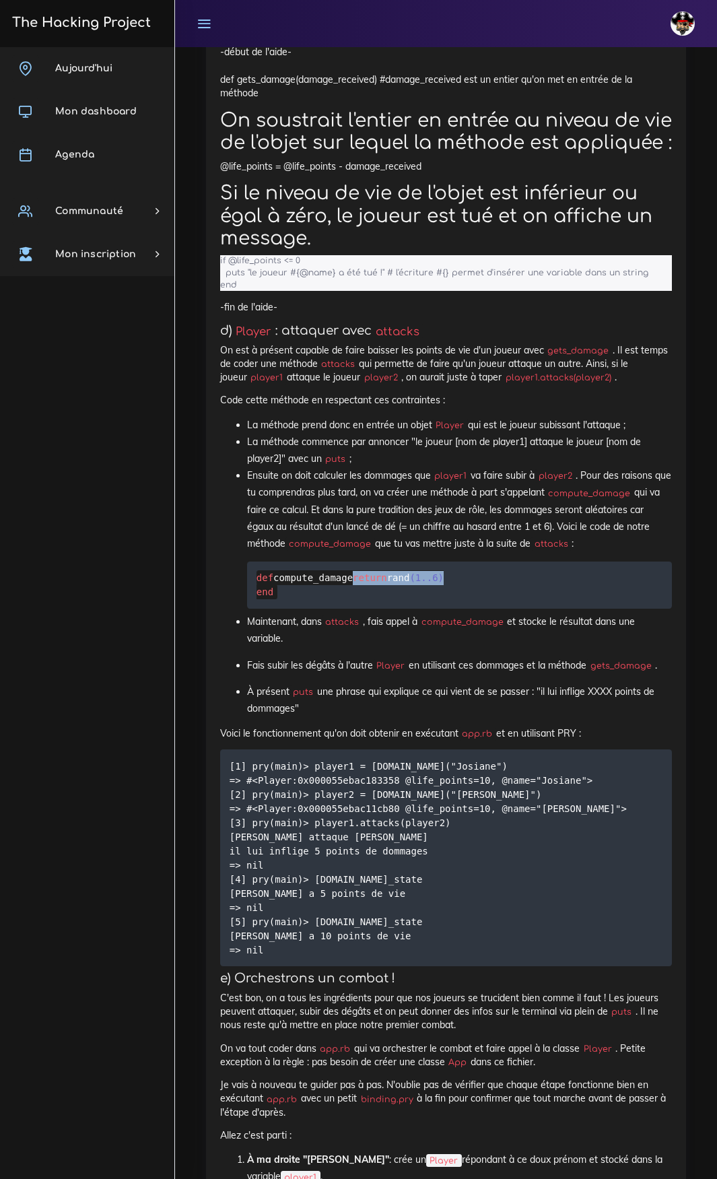
drag, startPoint x: 350, startPoint y: 659, endPoint x: 248, endPoint y: 657, distance: 101.7
click at [248, 609] on pre "def compute_damage return rand ( 1 . . 6 ) end" at bounding box center [459, 585] width 425 height 47
copy code "return rand ( 1 . . 6 )"
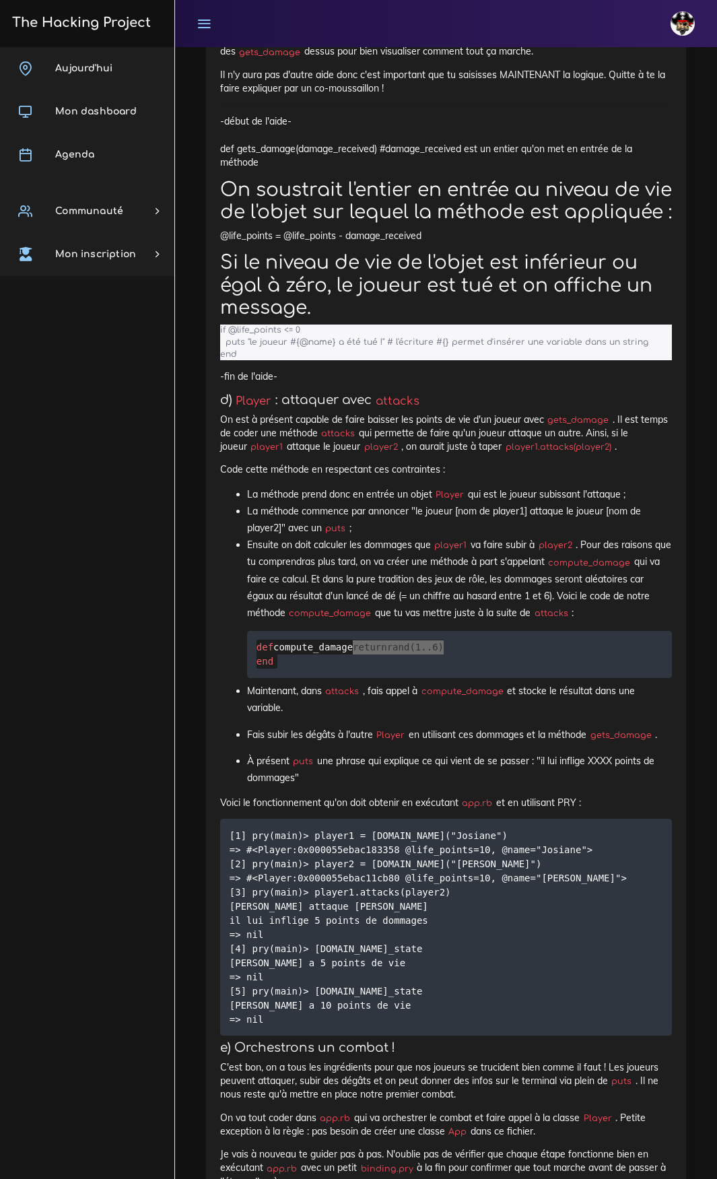
scroll to position [2654, 0]
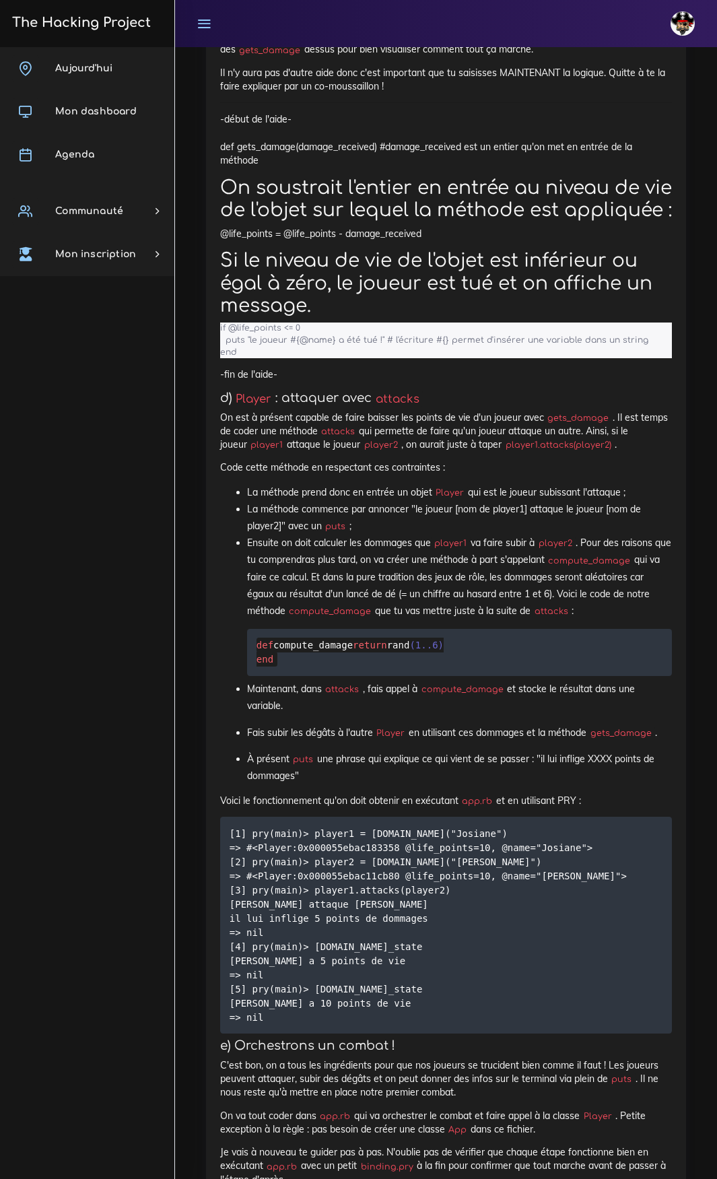
click at [166, 603] on div "Aujourd'hui Mon dashboard Agenda Communauté Ambassade Certifications Marketplac…" at bounding box center [87, 613] width 174 height 1132
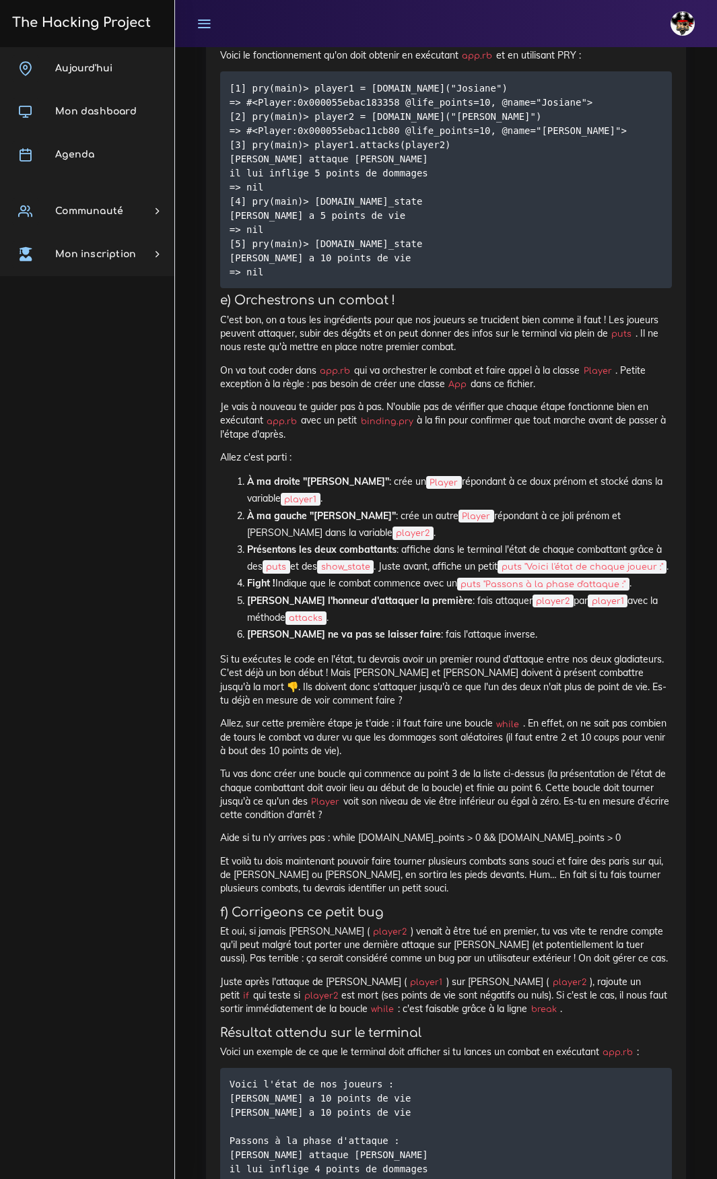
scroll to position [3395, 0]
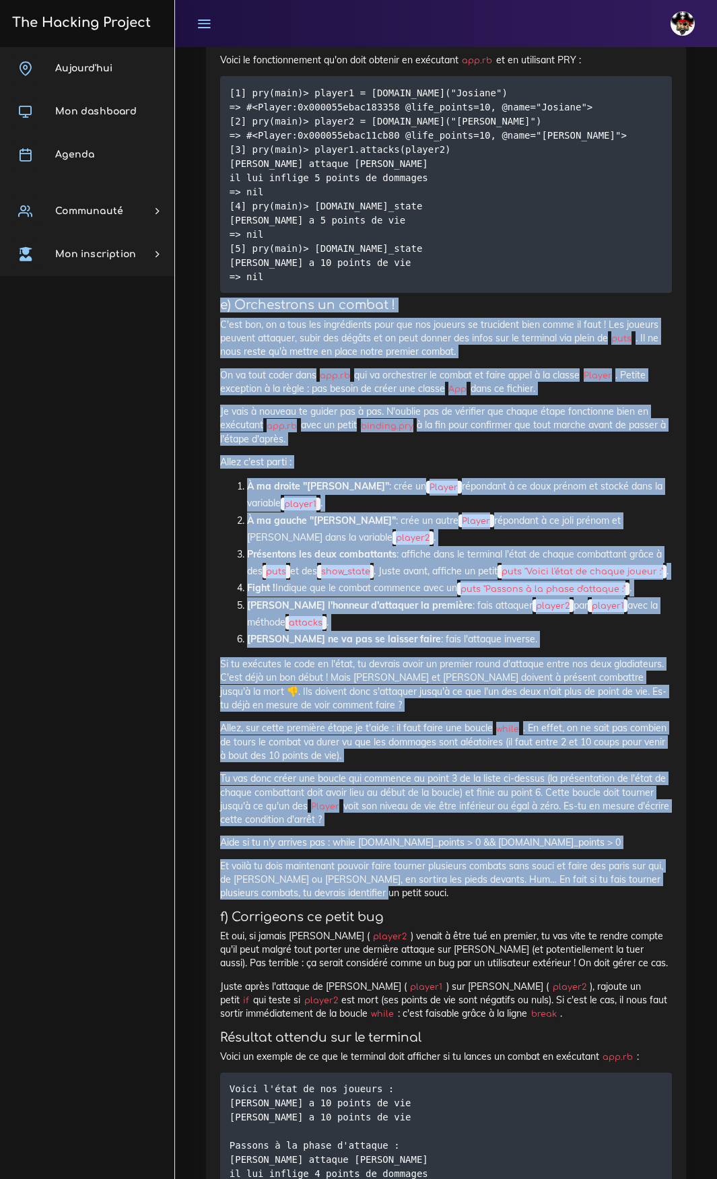
drag, startPoint x: 238, startPoint y: 387, endPoint x: 444, endPoint y: 977, distance: 624.3
copy div "e) Orchestrons un combat ! C'est bon, on a tous les ingrédients pour que nos jo…"
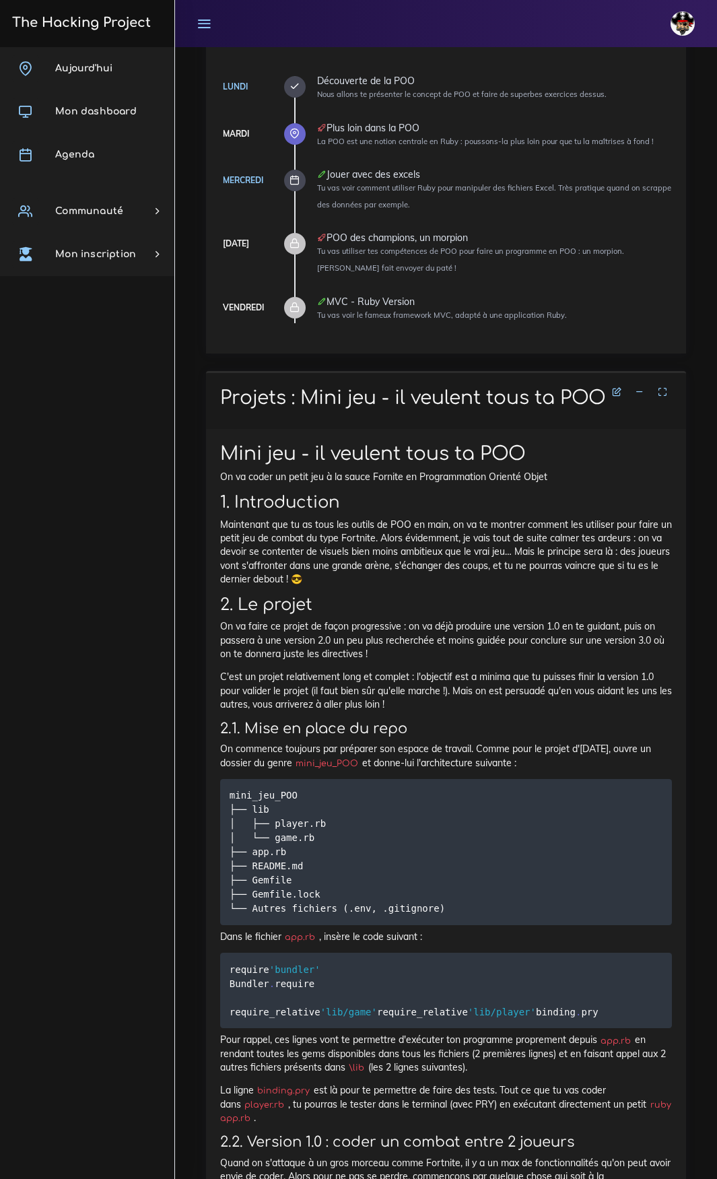
scroll to position [364, 0]
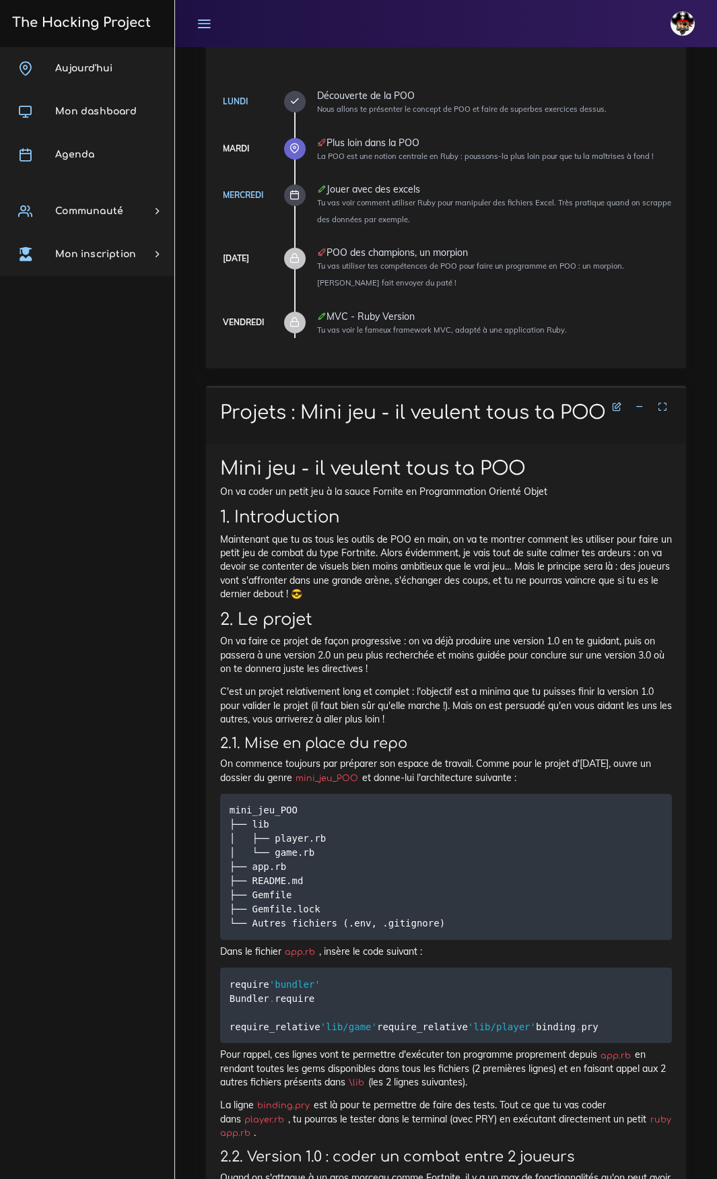
drag, startPoint x: 411, startPoint y: 383, endPoint x: 218, endPoint y: 508, distance: 229.4
copy div "1. Introduction Maintenant que tu as tous les outils de POO en main, on va te m…"
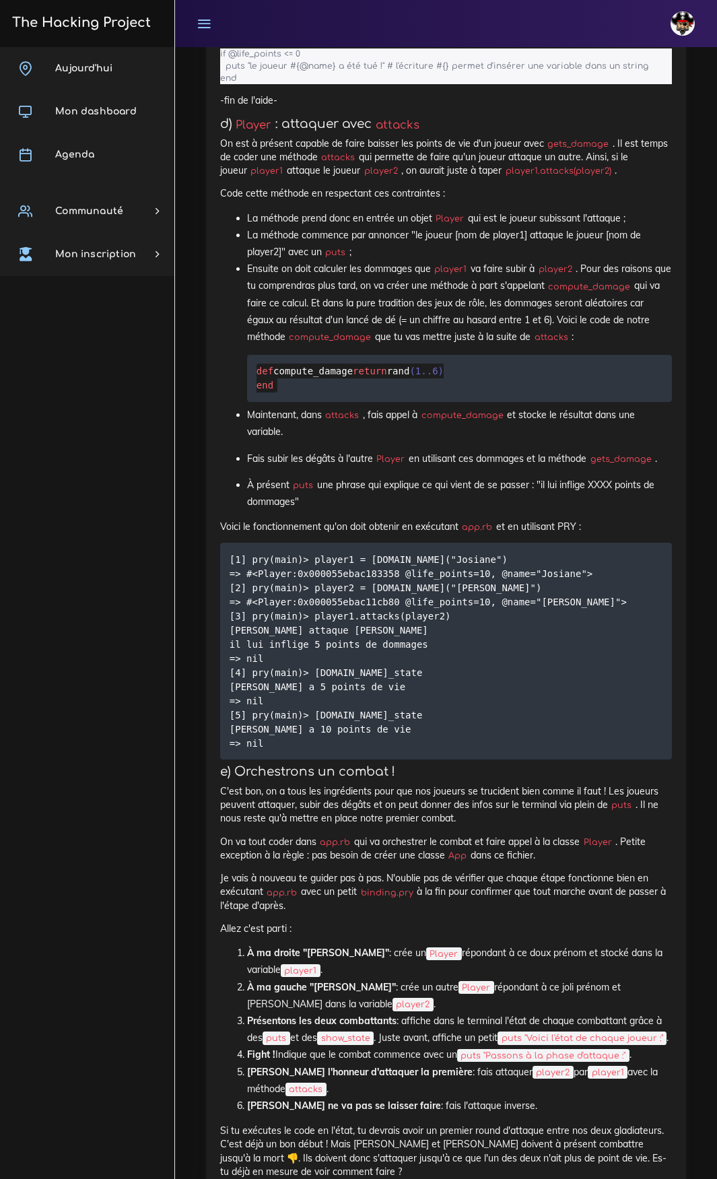
scroll to position [3193, 0]
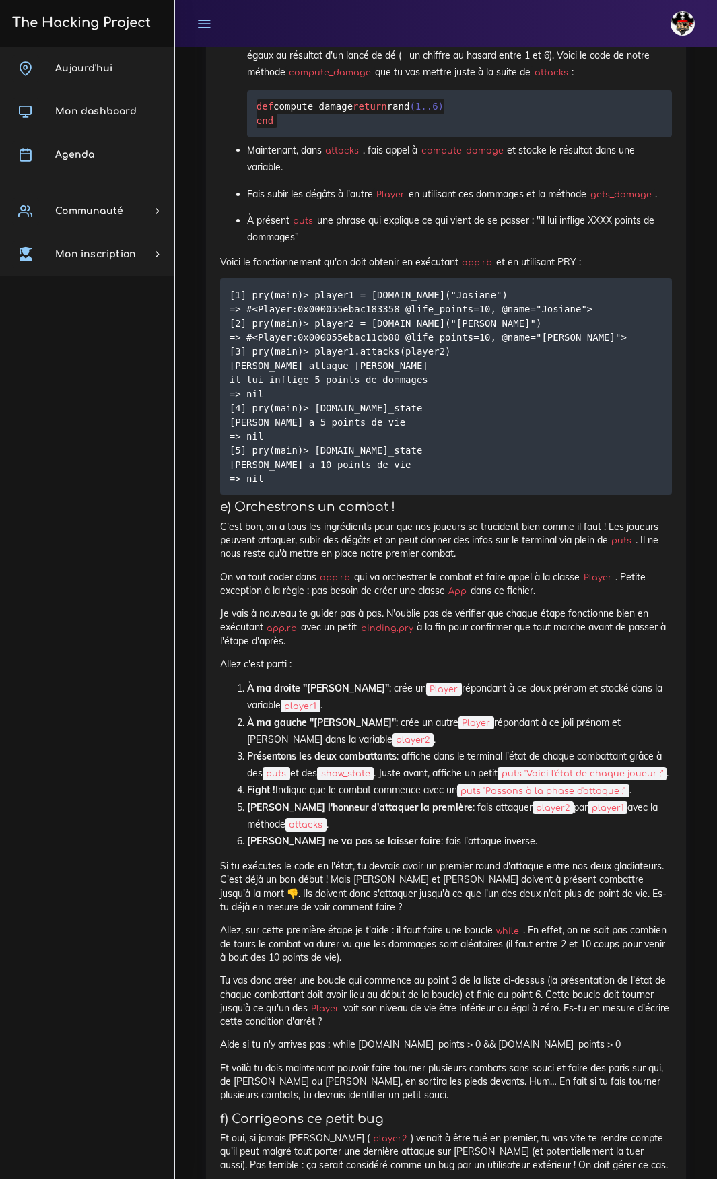
drag, startPoint x: 216, startPoint y: 583, endPoint x: 646, endPoint y: 921, distance: 547.1
copy div "e) Orchestrons un combat ! C'est bon, on a tous les ingrédients pour que nos jo…"
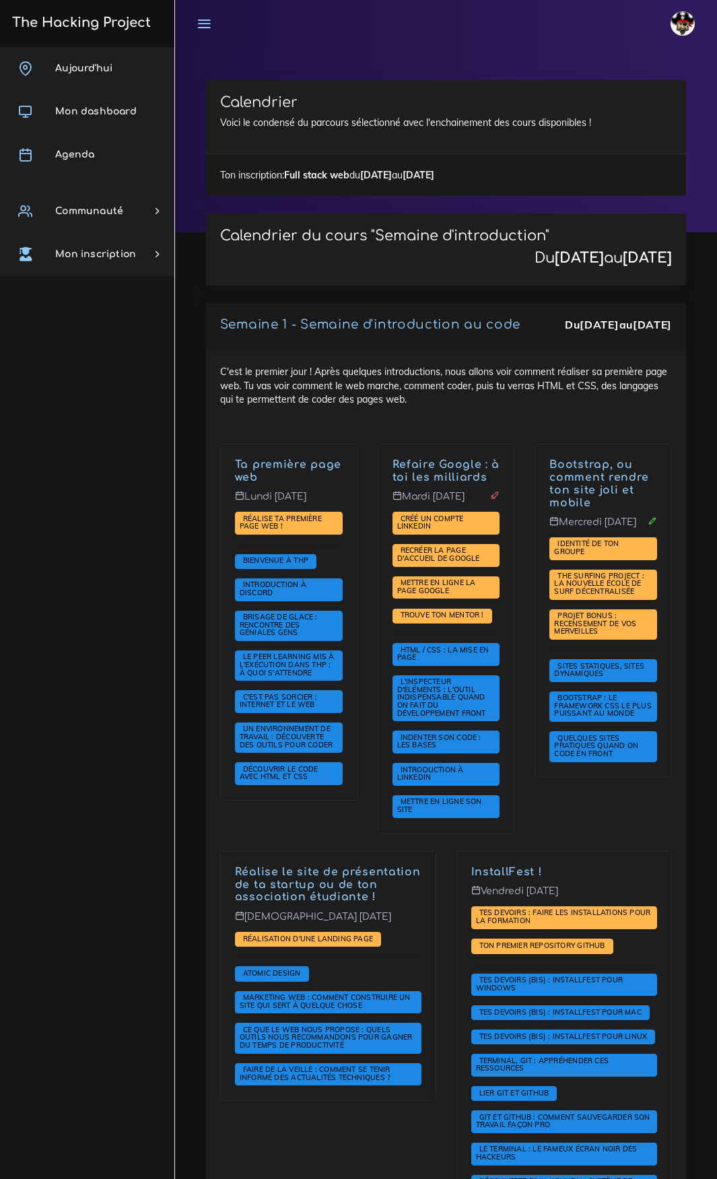
scroll to position [2155, 0]
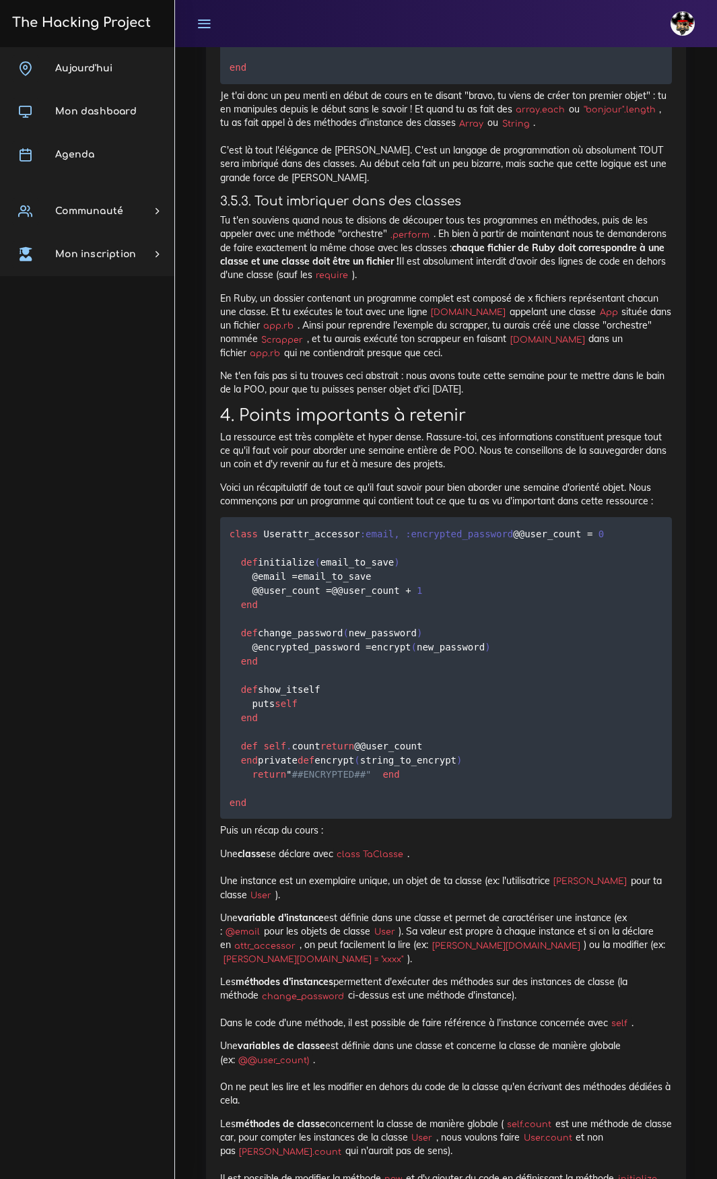
scroll to position [16715, 0]
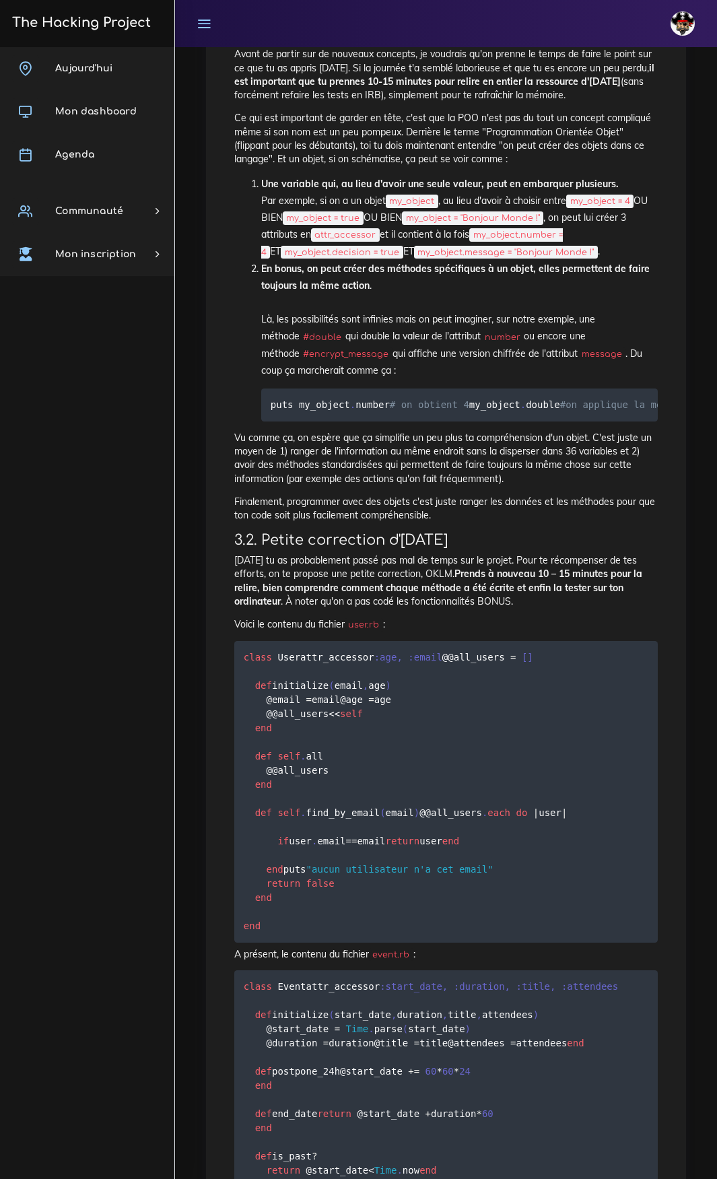
scroll to position [539, 0]
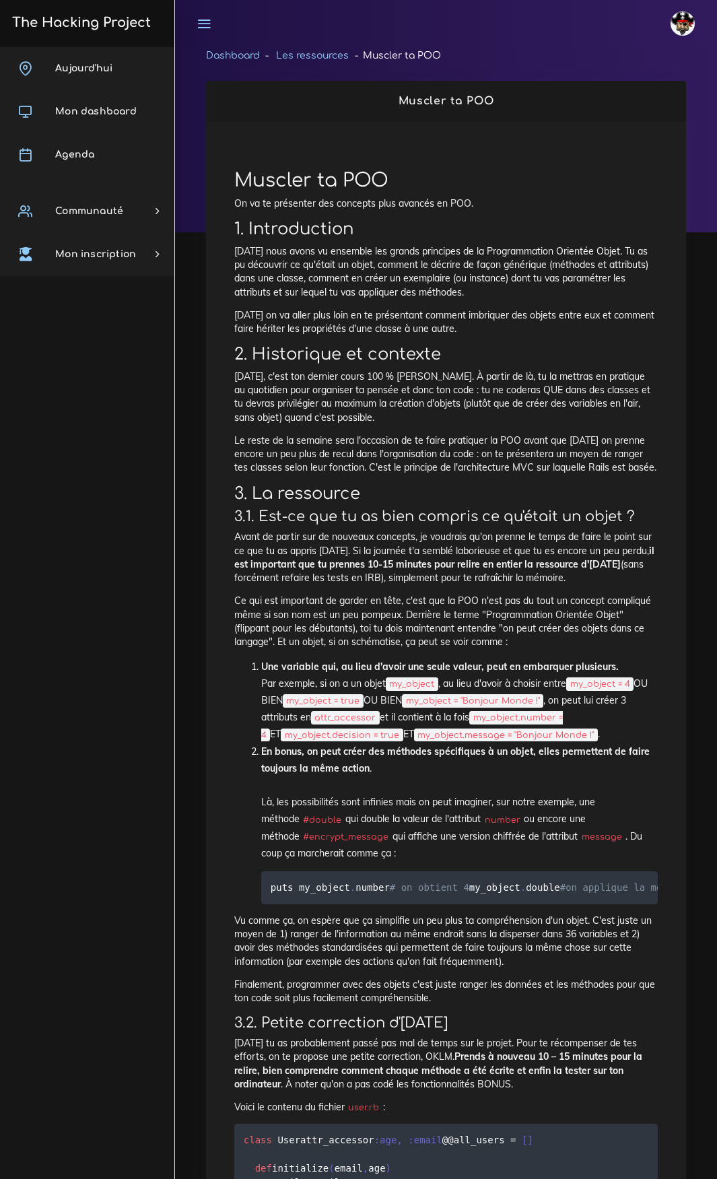
scroll to position [539, 0]
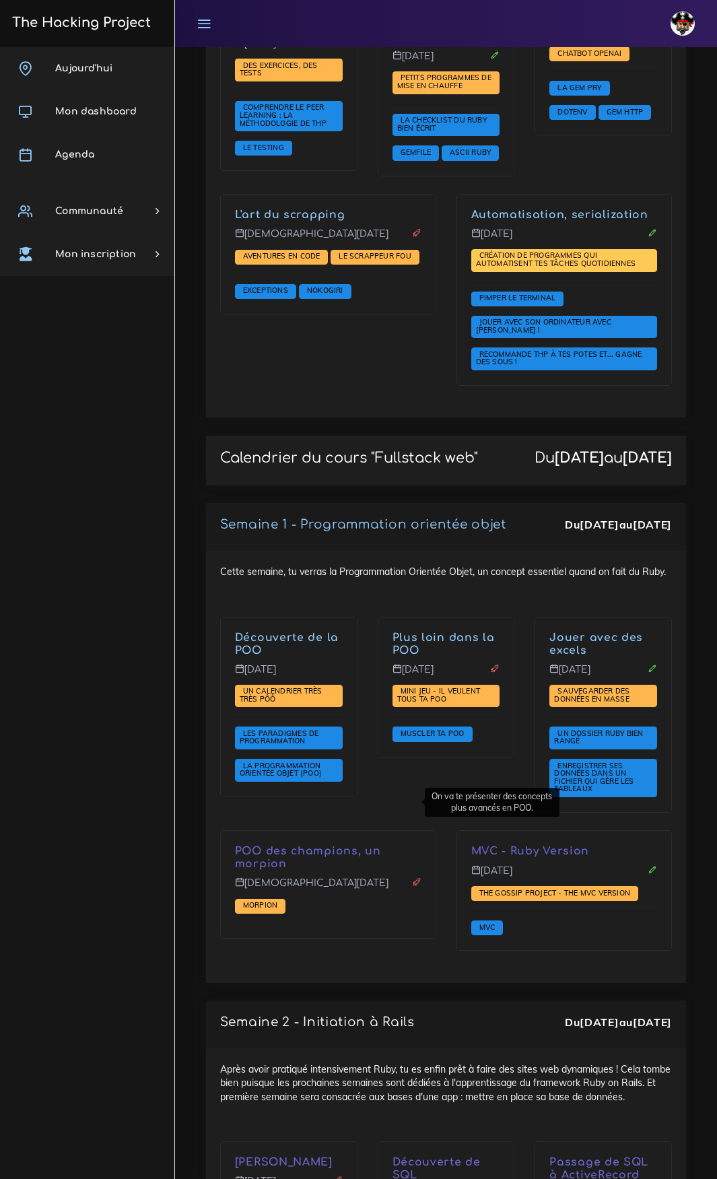
scroll to position [1818, 0]
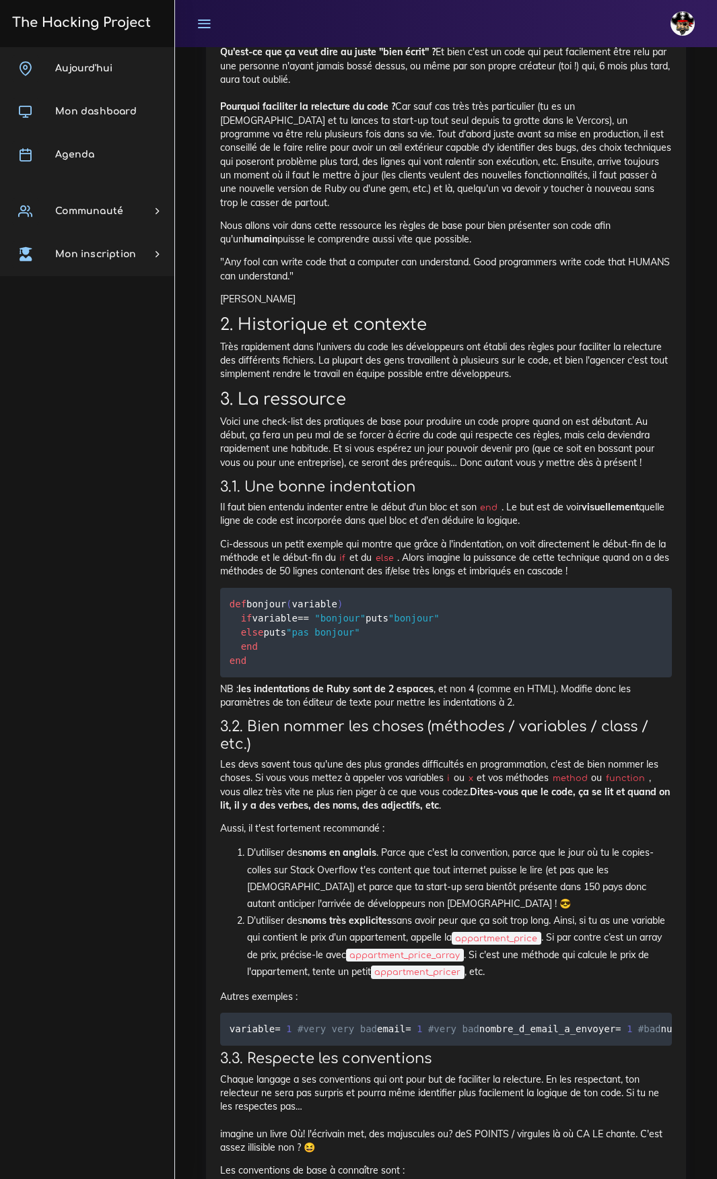
scroll to position [5020, 0]
